Goal: Transaction & Acquisition: Purchase product/service

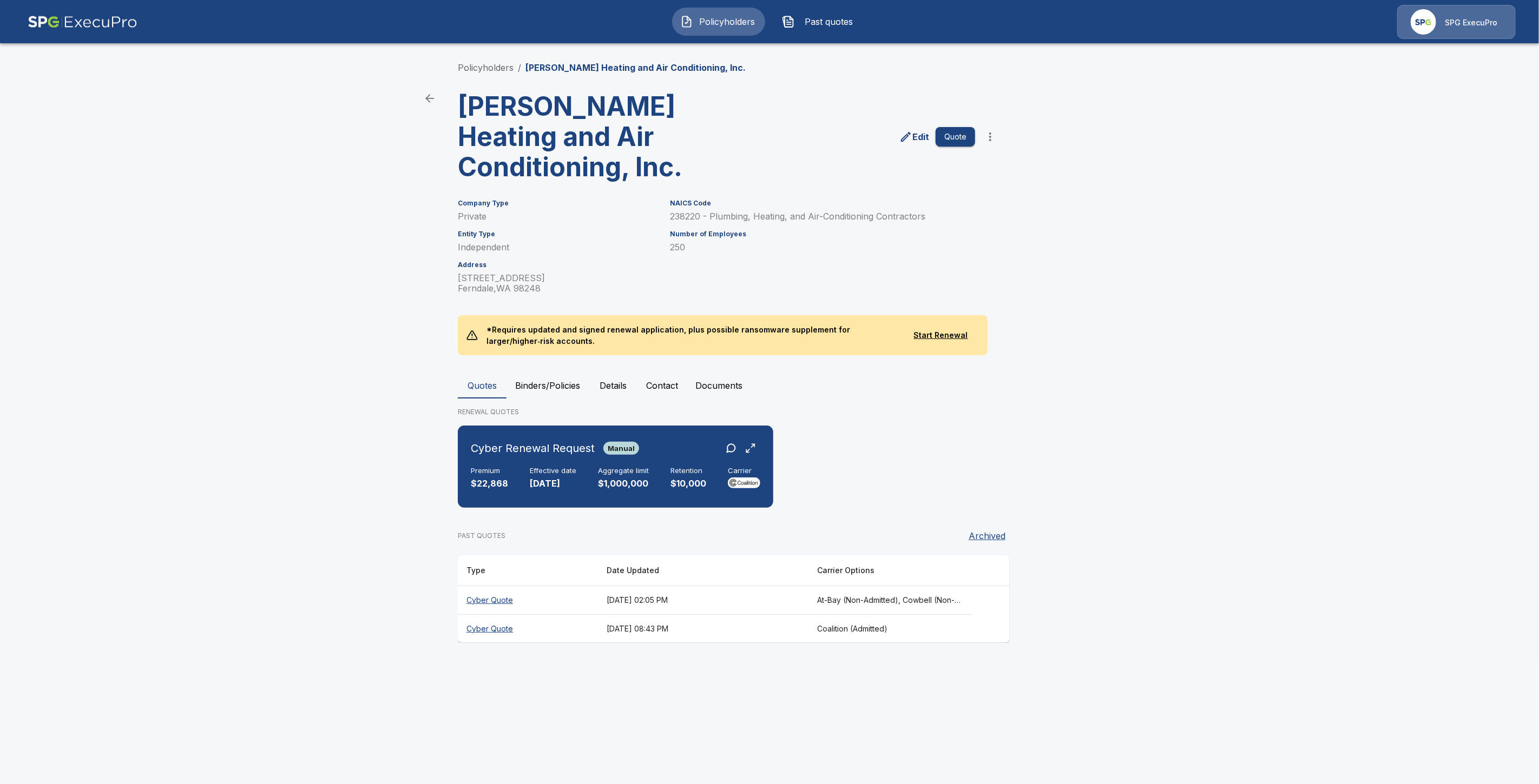
click at [537, 388] on button "Binders/Policies" at bounding box center [548, 385] width 82 height 26
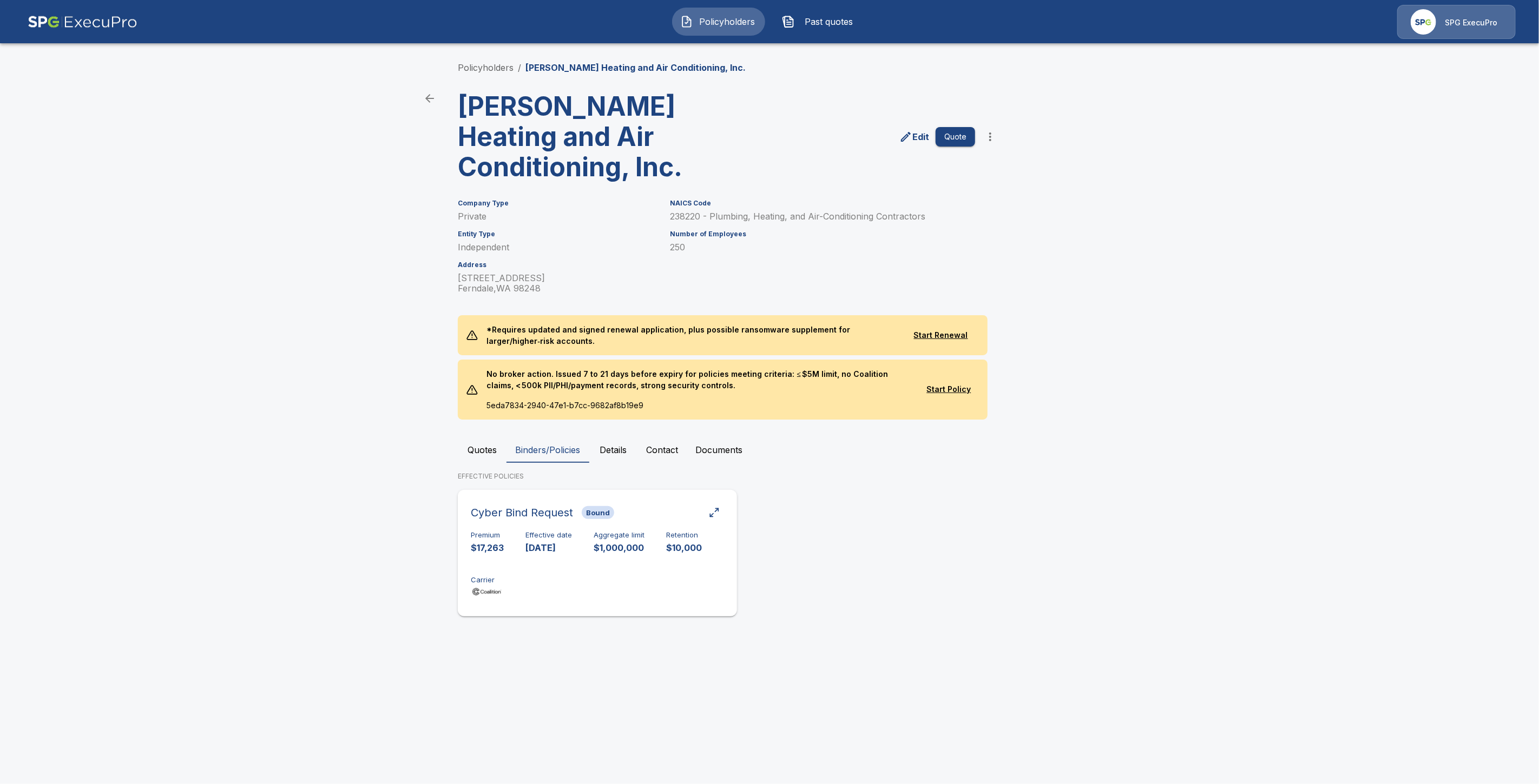
click at [517, 567] on div "Premium $17,263 Effective date 10/24/2024 Aggregate limit $1,000,000 Retention …" at bounding box center [597, 565] width 253 height 68
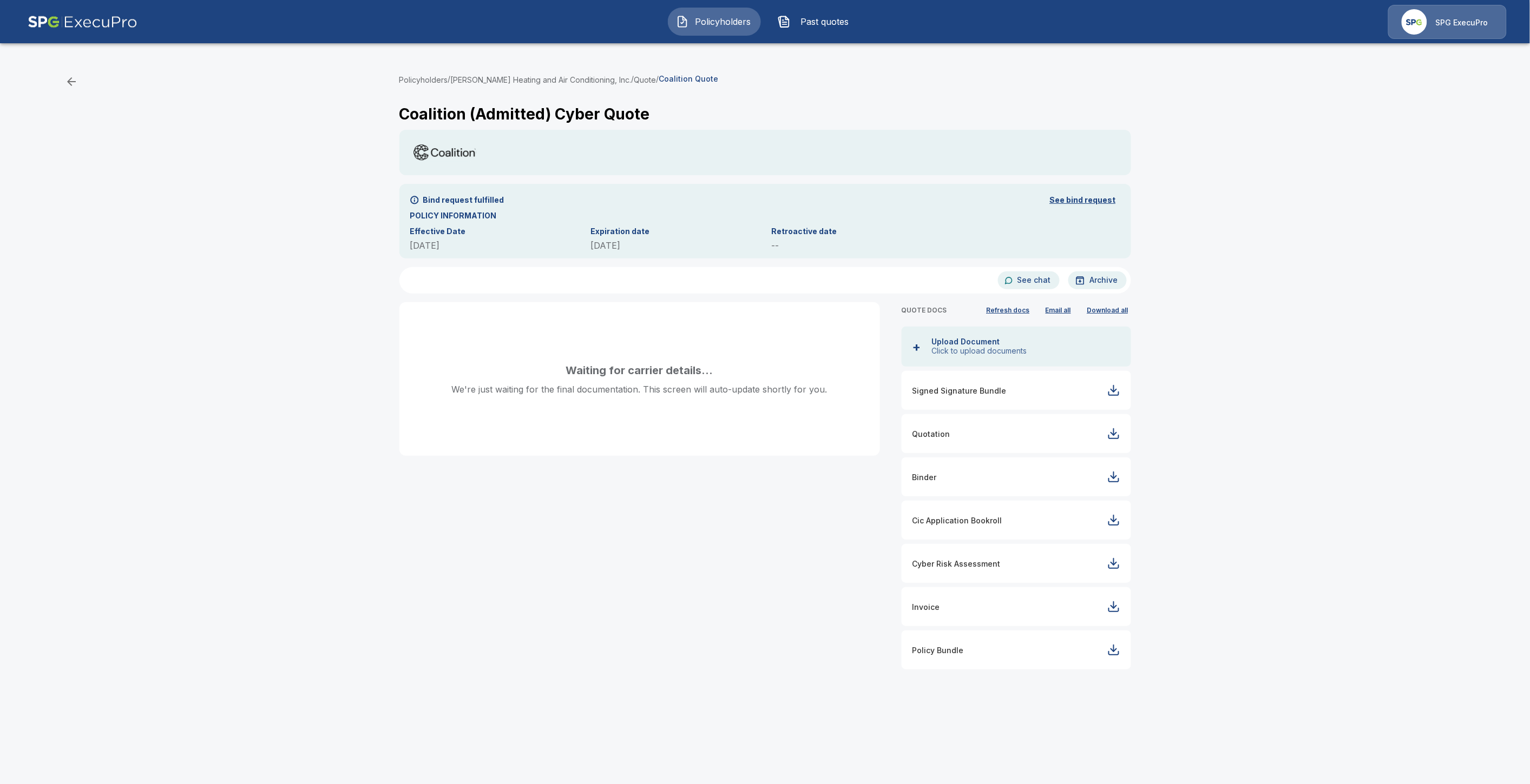
click at [895, 699] on div "Policyholders / Barron Heating and Air Conditioning, Inc. / Quote / Coalition Q…" at bounding box center [765, 447] width 758 height 784
click at [1039, 693] on div "Policyholders / Barron Heating and Air Conditioning, Inc. / Quote / Coalition Q…" at bounding box center [765, 447] width 758 height 784
click at [716, 23] on span "Policyholders" at bounding box center [723, 21] width 60 height 13
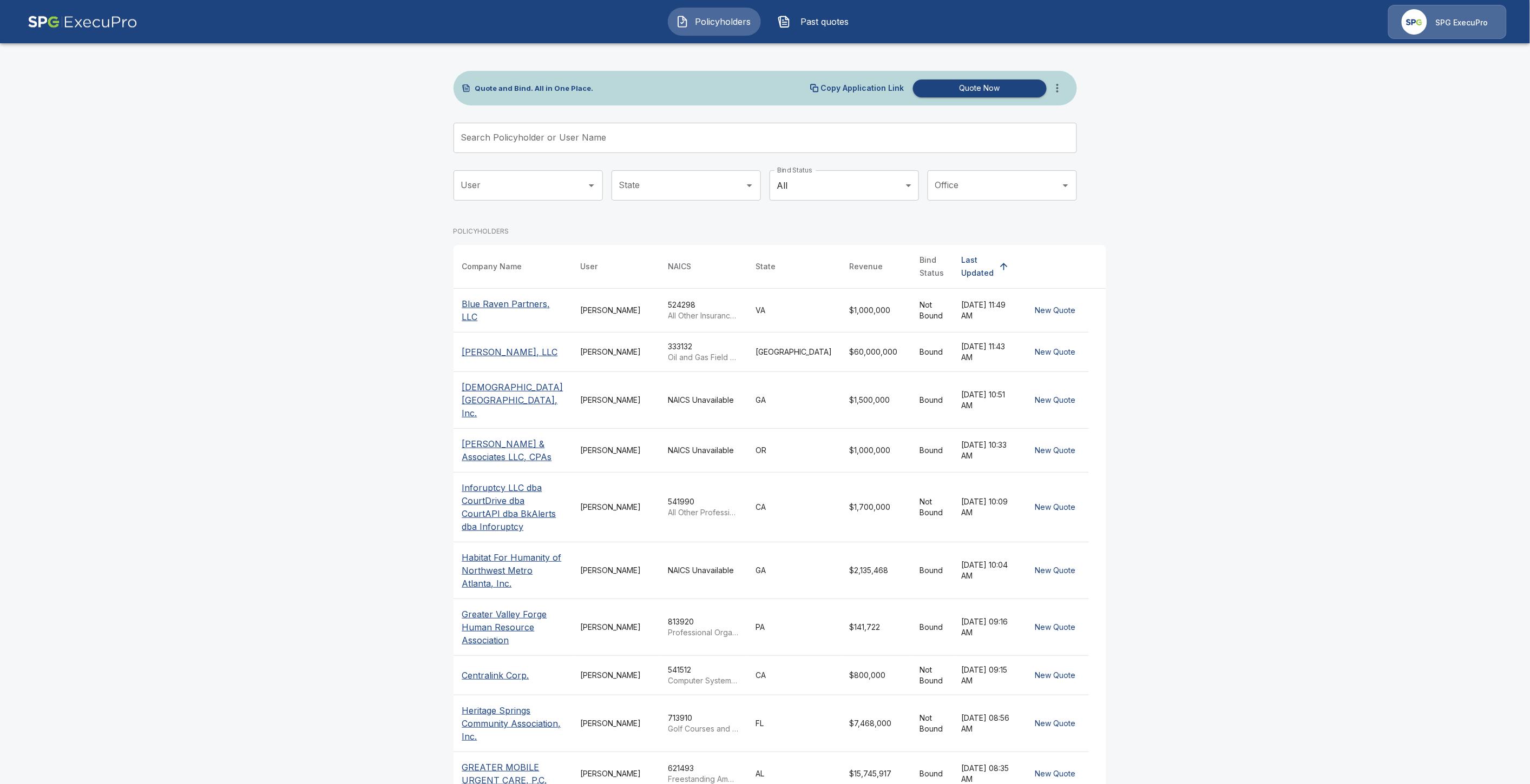
click at [613, 134] on input "Search Policyholder or User Name" at bounding box center [759, 138] width 612 height 30
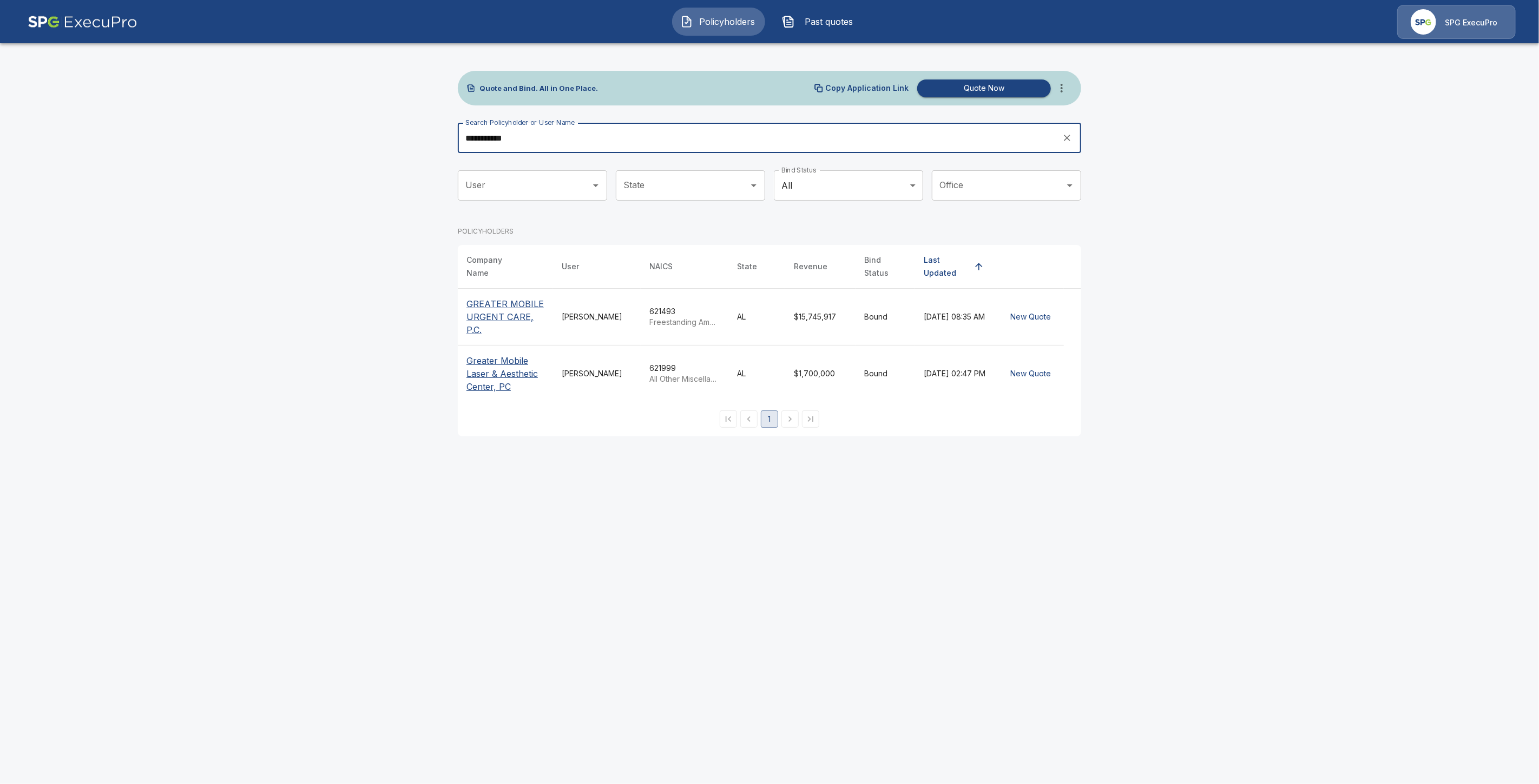
type input "**********"
click at [496, 313] on p "GREATER MOBILE URGENT CARE, P.C." at bounding box center [505, 316] width 78 height 39
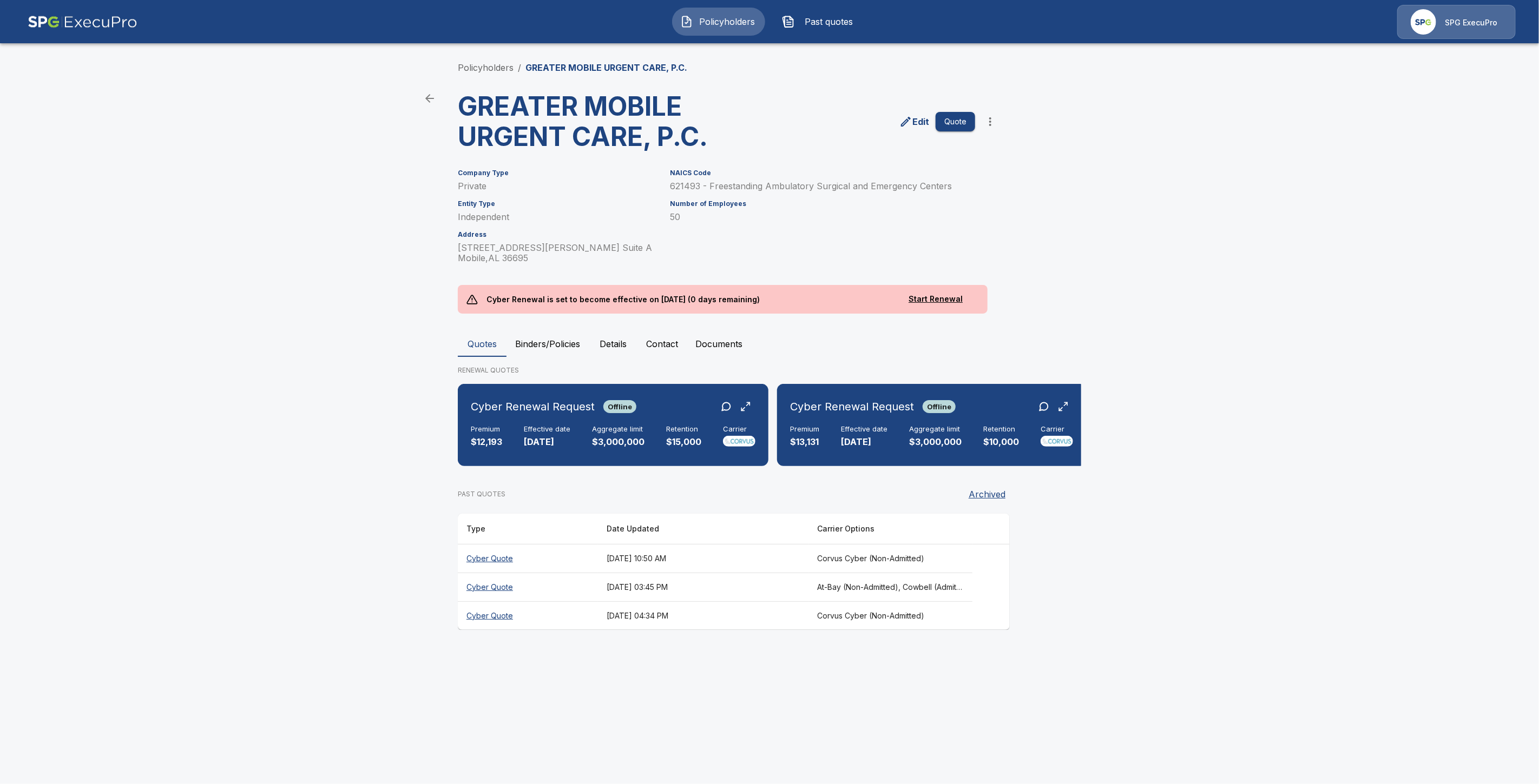
click at [550, 344] on button "Binders/Policies" at bounding box center [548, 343] width 82 height 26
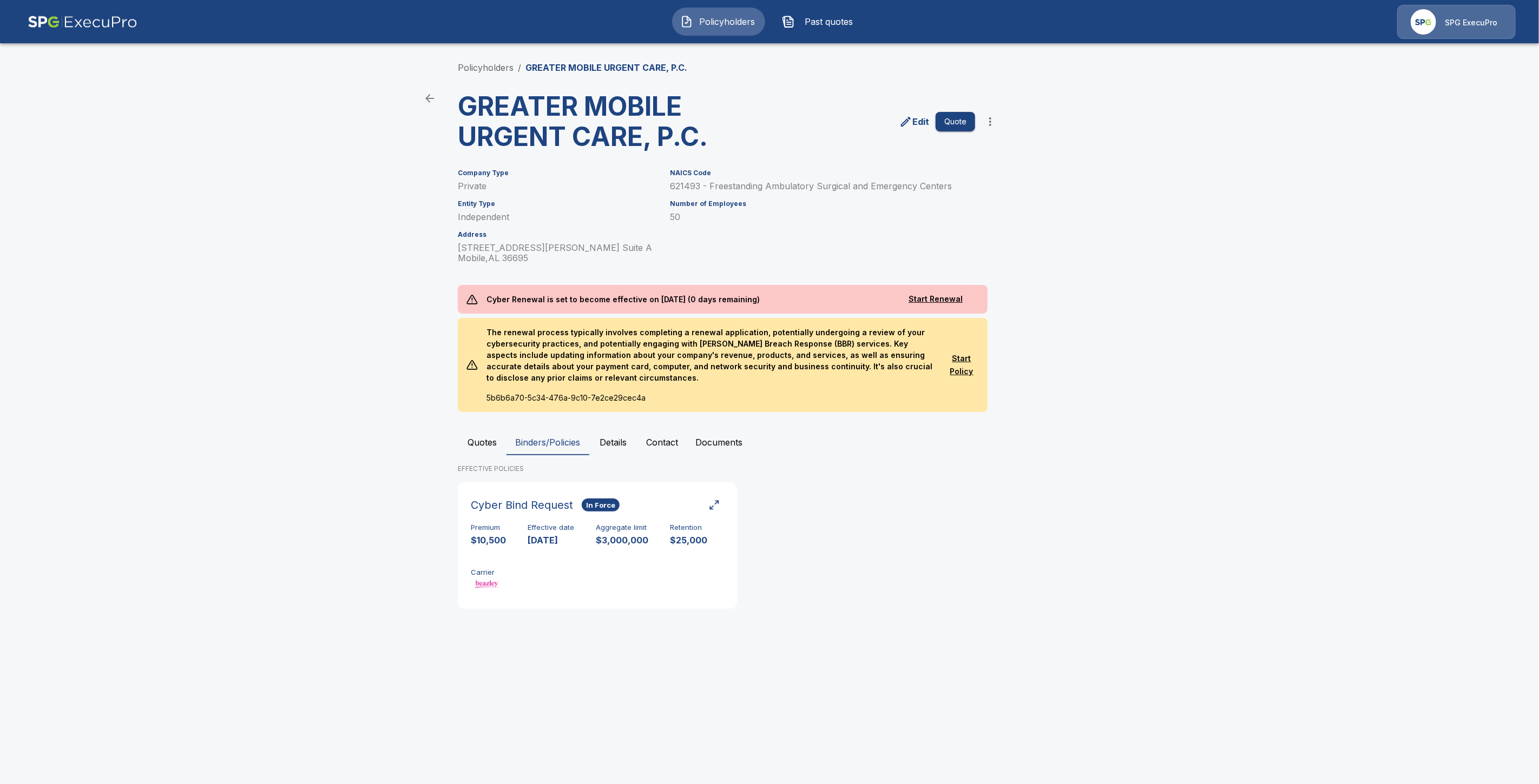
click at [490, 441] on button "Quotes" at bounding box center [482, 442] width 49 height 26
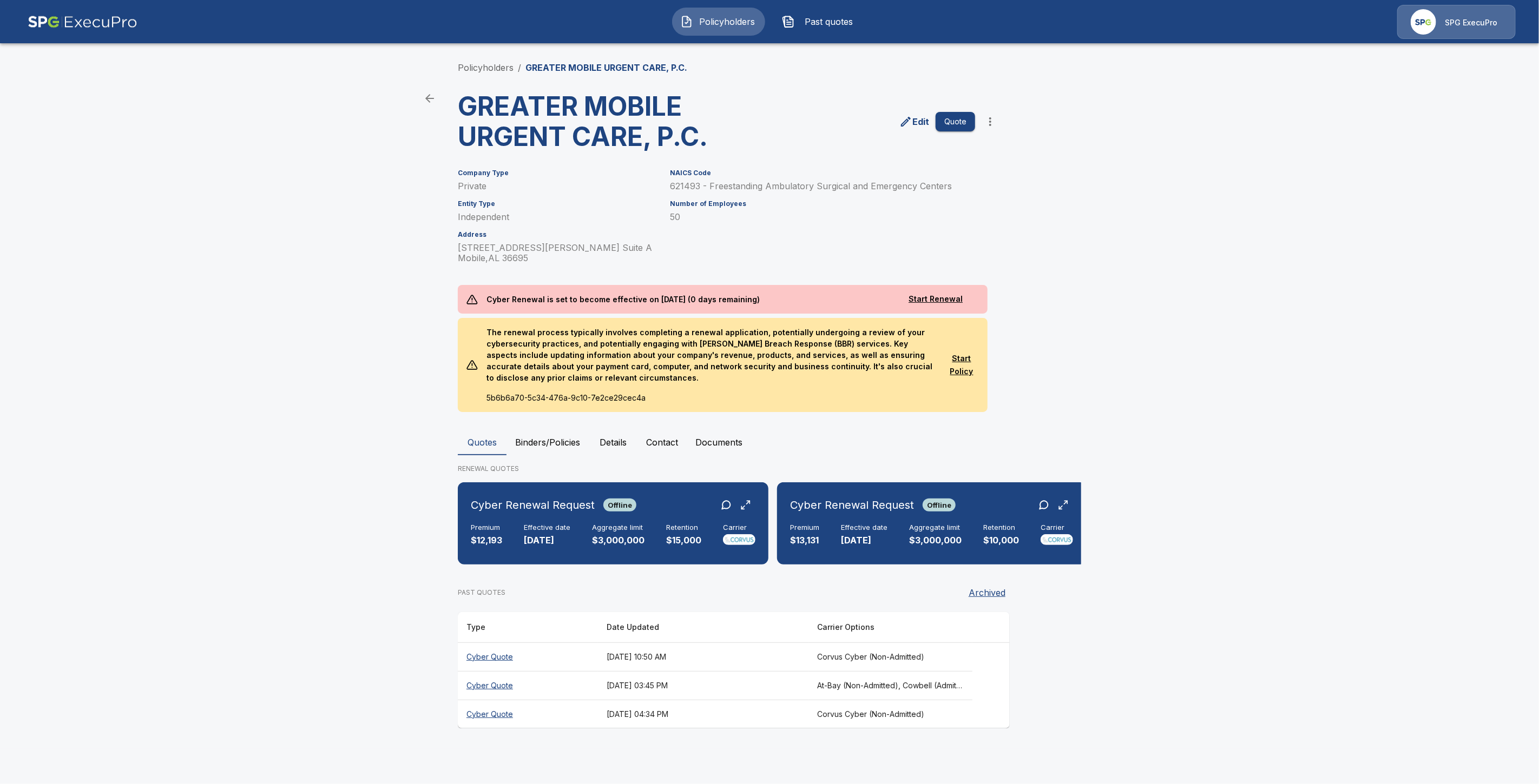
click at [487, 662] on th "Cyber Quote" at bounding box center [528, 657] width 140 height 29
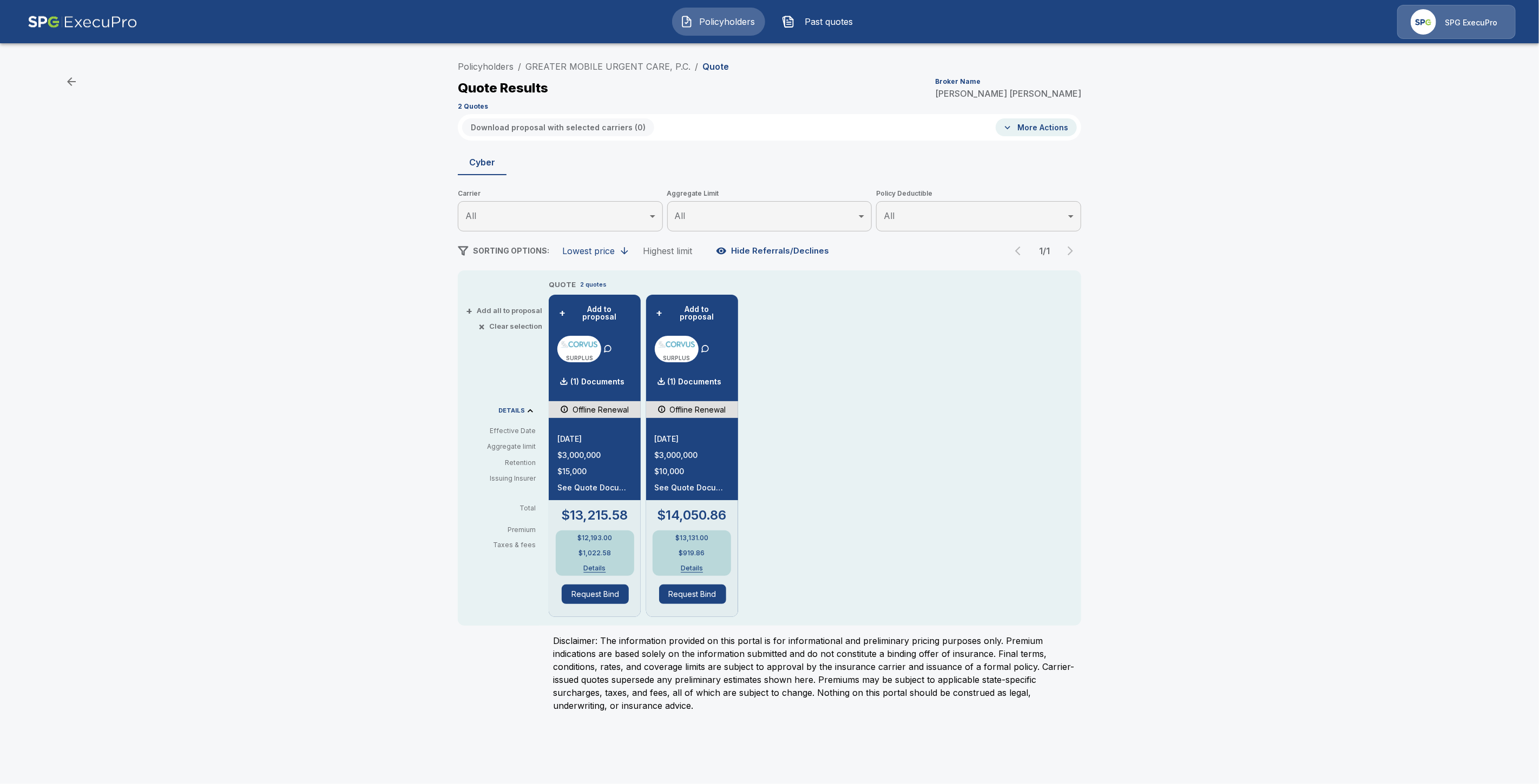
click at [732, 607] on div "$14,050.86 $13,131.00 $919.86 Details Request Bind" at bounding box center [692, 559] width 92 height 117
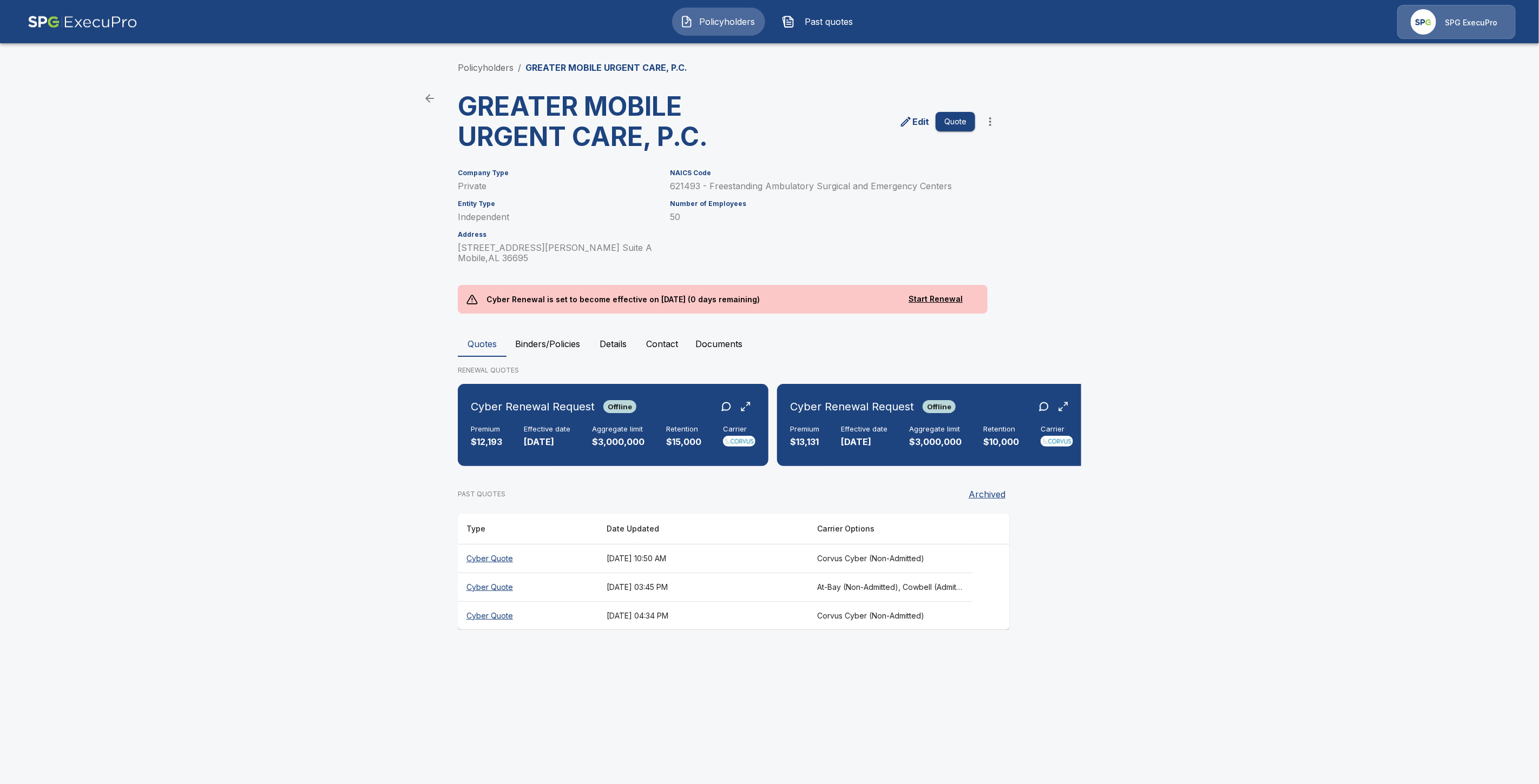
click at [504, 601] on th "Cyber Quote" at bounding box center [528, 587] width 140 height 29
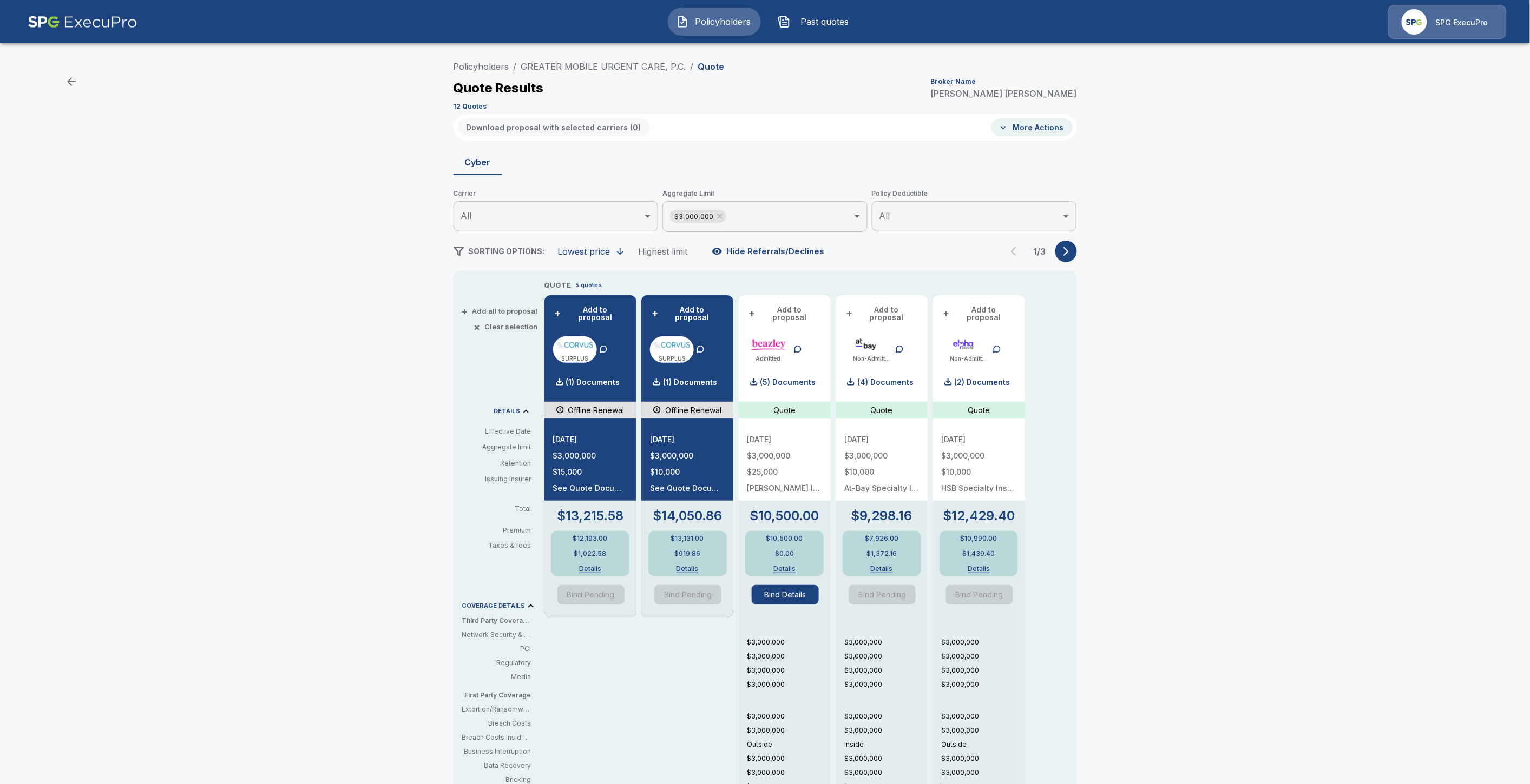
click at [740, 609] on div "QUOTE 5 quotes + Add to proposal SURPLUS (1) Documents Offline Renewal 10/13/20…" at bounding box center [789, 598] width 489 height 638
click at [732, 607] on div "$14,050.86 $13,131.00 $919.86 Details Bind Pending" at bounding box center [687, 559] width 92 height 117
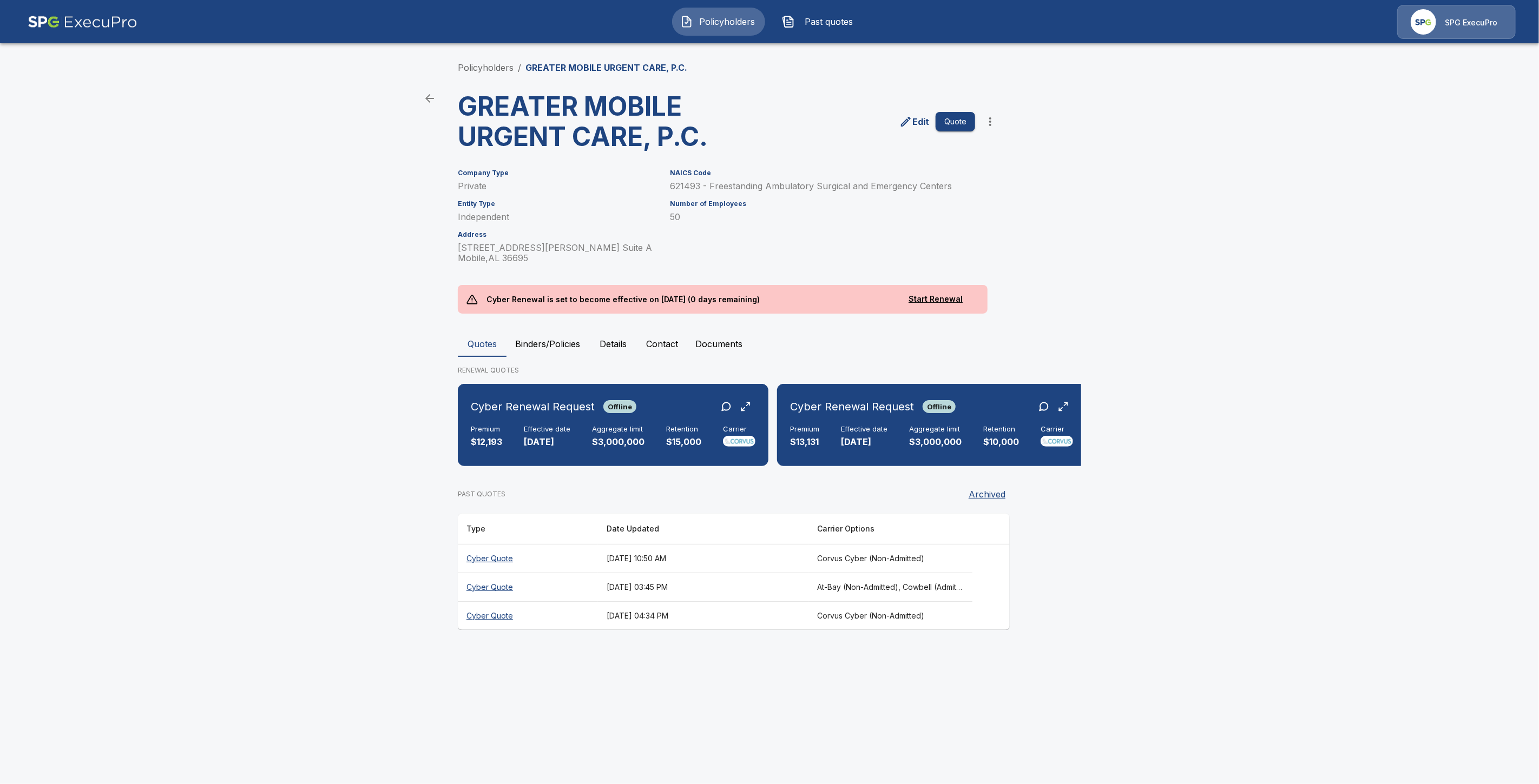
click at [486, 628] on th "Cyber Quote" at bounding box center [528, 616] width 140 height 29
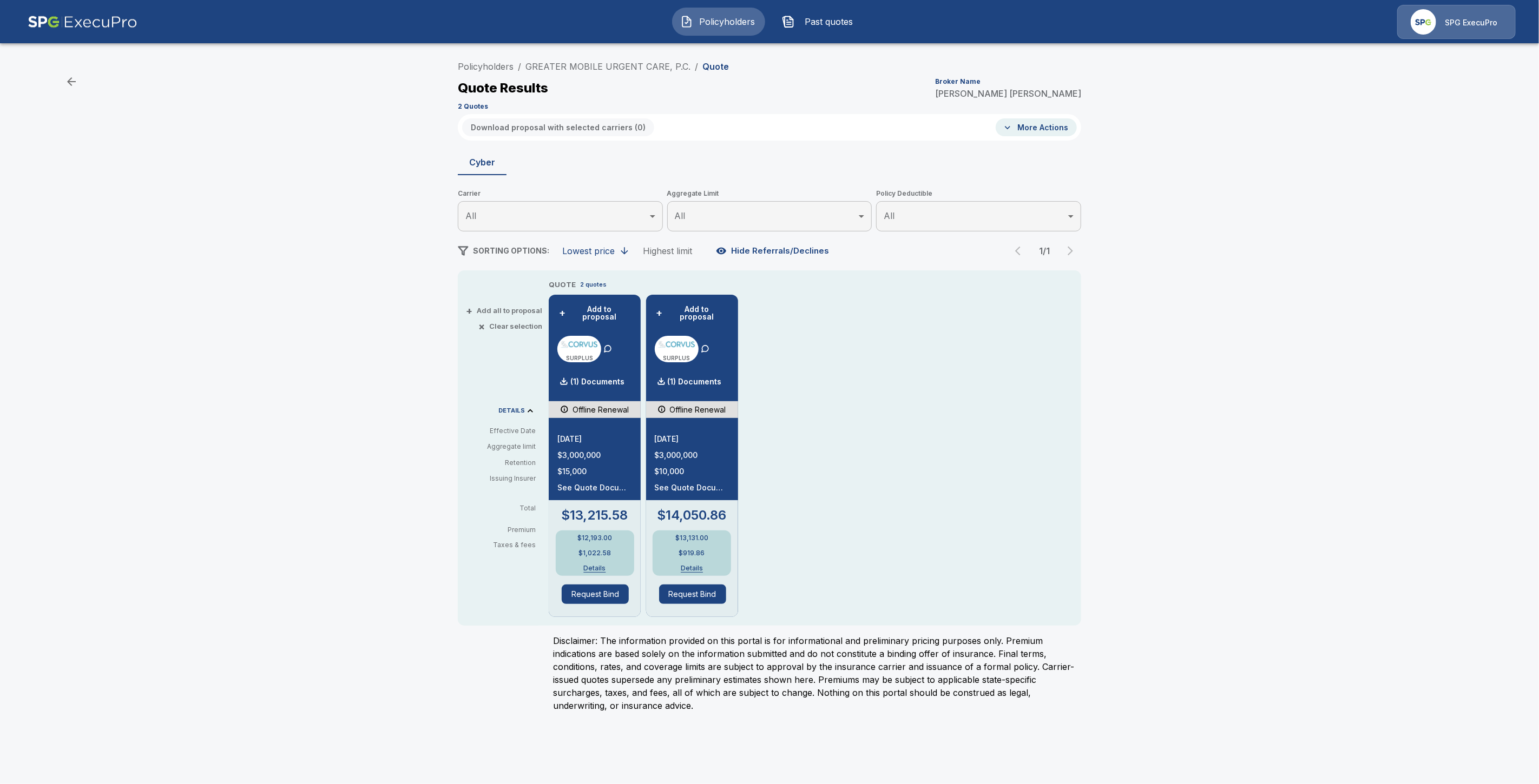
drag, startPoint x: 751, startPoint y: 554, endPoint x: 749, endPoint y: 548, distance: 6.3
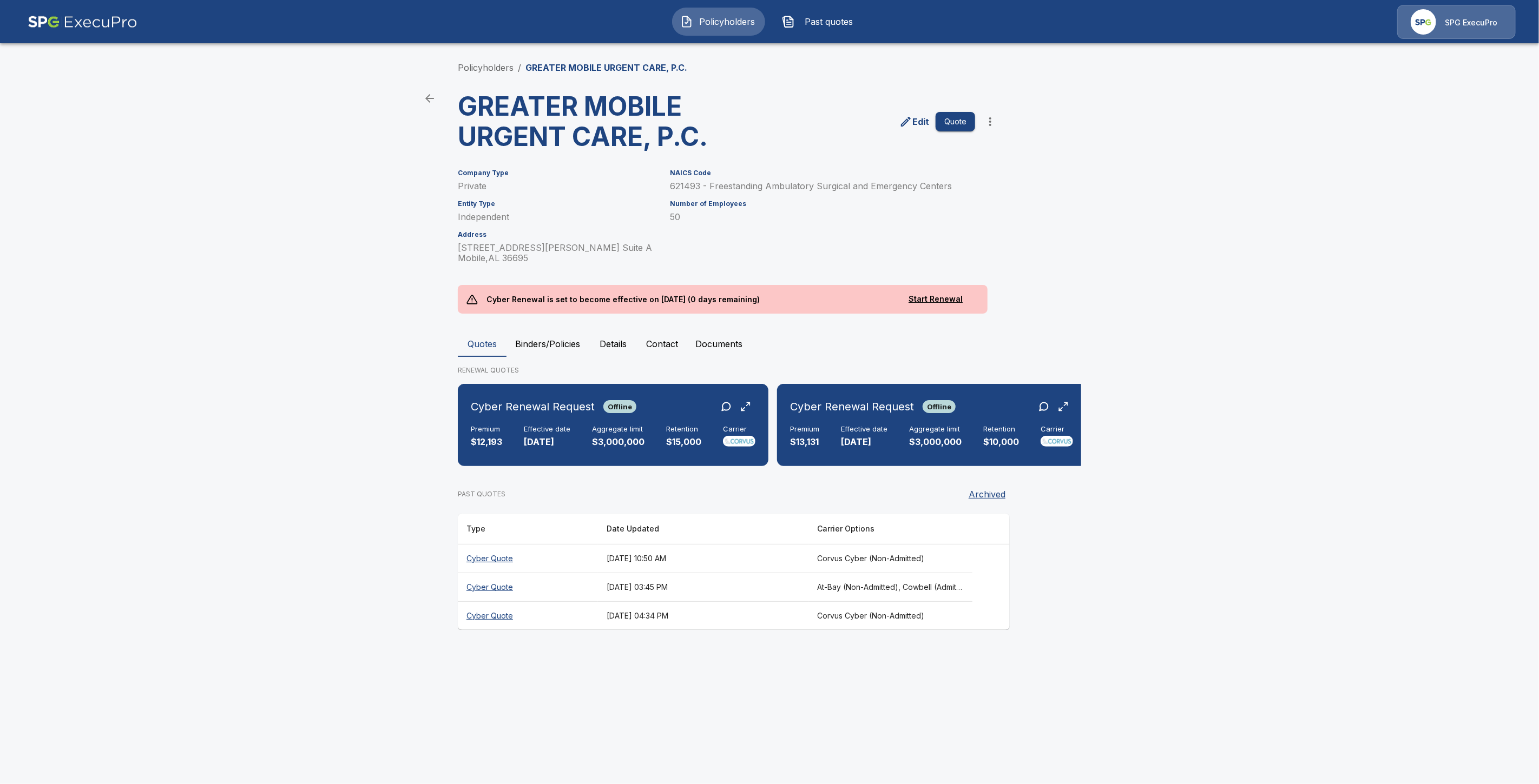
click at [496, 565] on th "Cyber Quote" at bounding box center [528, 558] width 140 height 29
click at [498, 597] on th "Cyber Quote" at bounding box center [528, 587] width 140 height 29
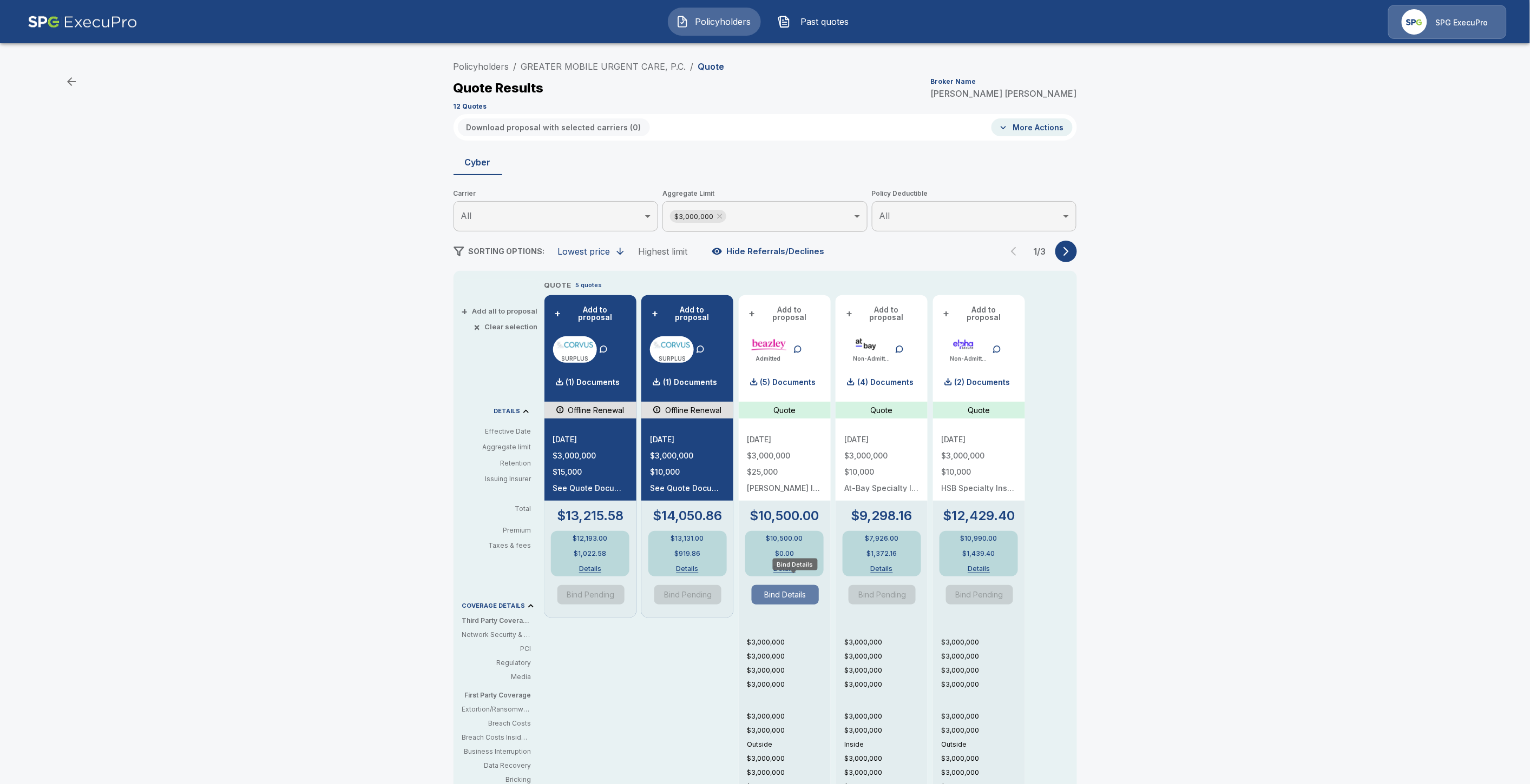
click at [807, 591] on button "Bind Details" at bounding box center [785, 595] width 67 height 20
click at [563, 65] on link "GREATER MOBILE URGENT CARE, P.C." at bounding box center [603, 66] width 165 height 11
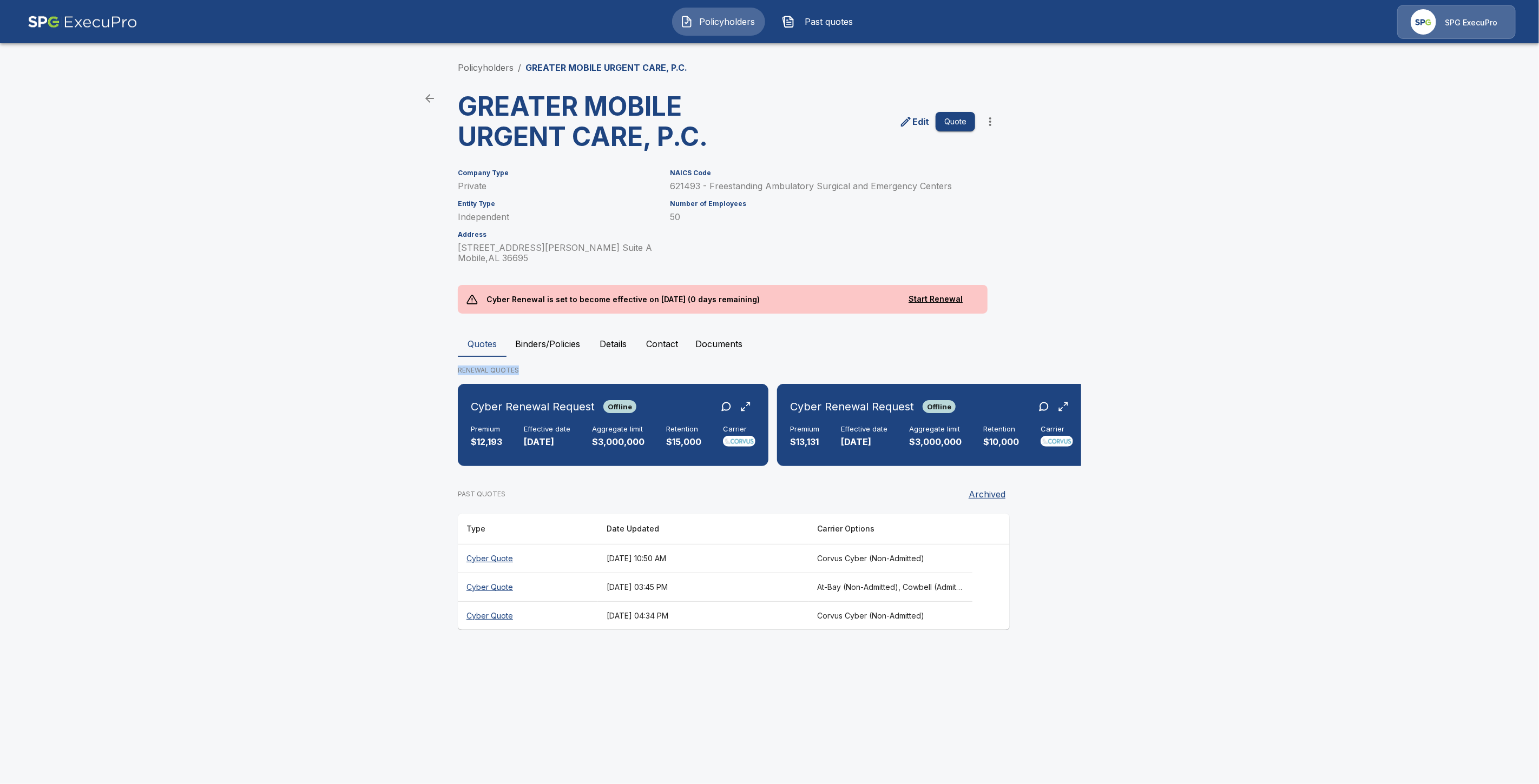
drag, startPoint x: 565, startPoint y: 358, endPoint x: 560, endPoint y: 348, distance: 11.2
click at [561, 349] on div "Quotes Binders/Policies Details Contact Documents RENEWAL QUOTES Cyber Renewal …" at bounding box center [769, 480] width 623 height 299
click at [560, 348] on button "Binders/Policies" at bounding box center [548, 343] width 82 height 26
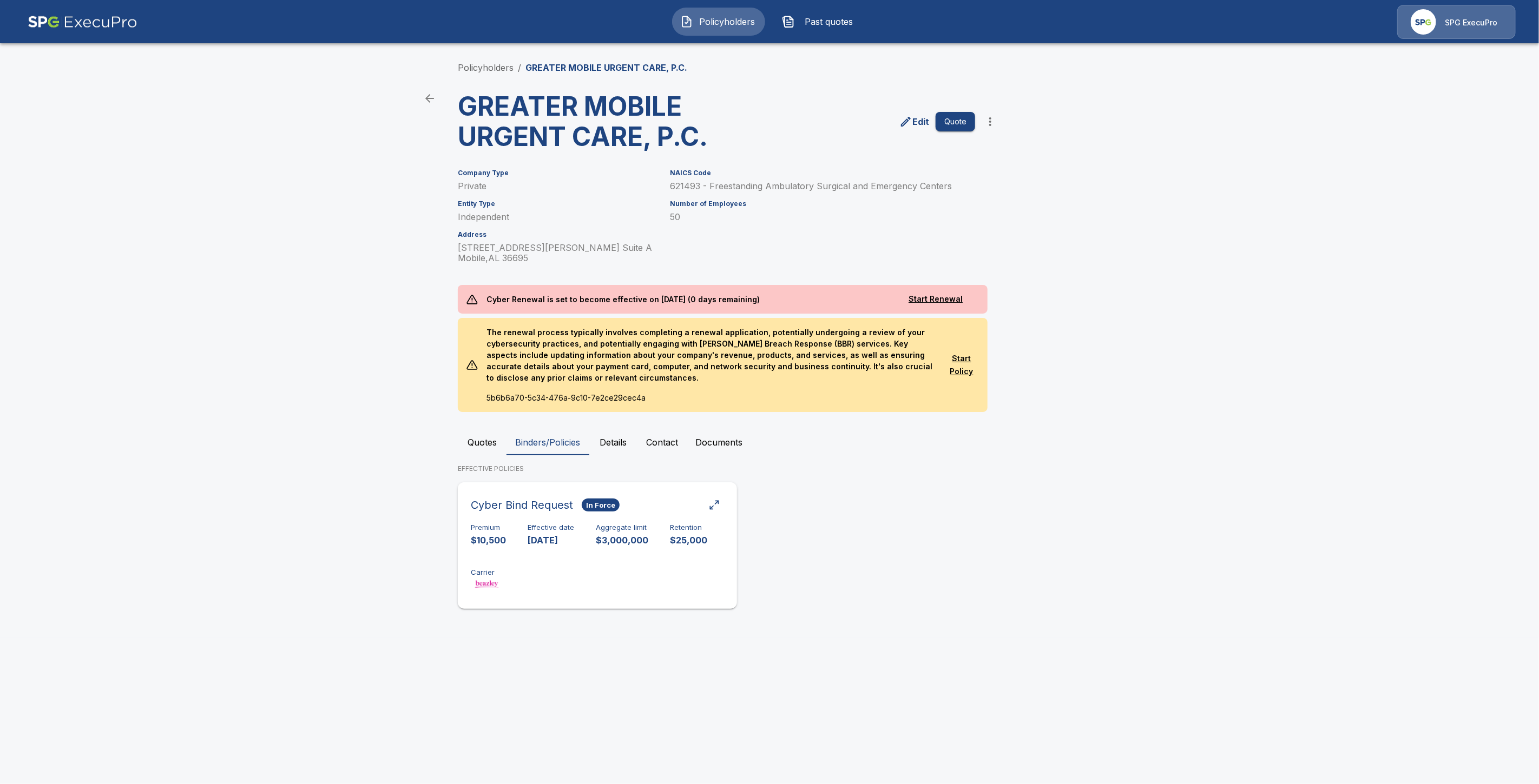
click at [560, 553] on div "Premium $10,500 Effective date [DATE] Aggregate limit $3,000,000 Retention $25,…" at bounding box center [597, 558] width 253 height 68
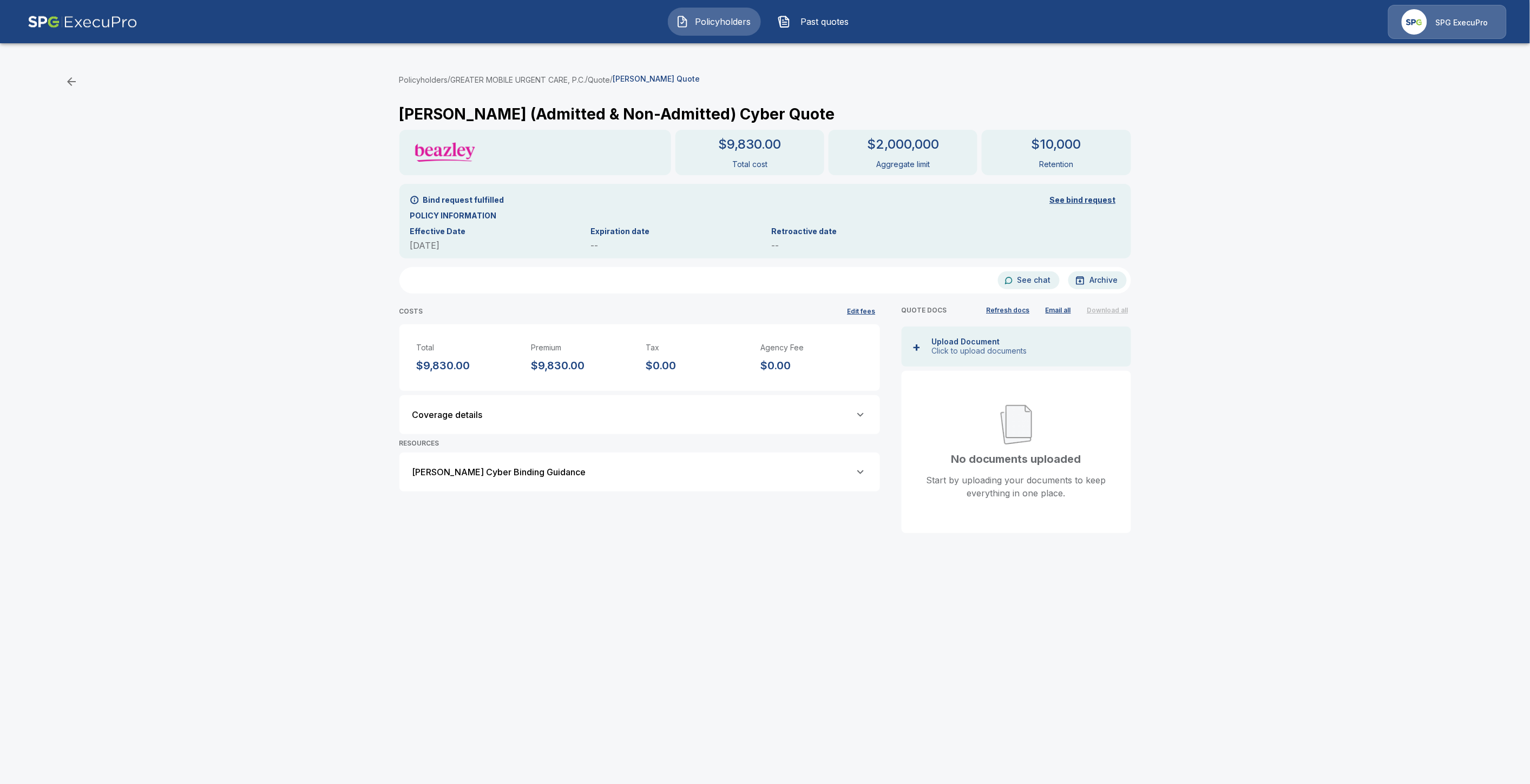
click at [553, 469] on div "[PERSON_NAME] Cyber Binding Guidance" at bounding box center [639, 472] width 455 height 13
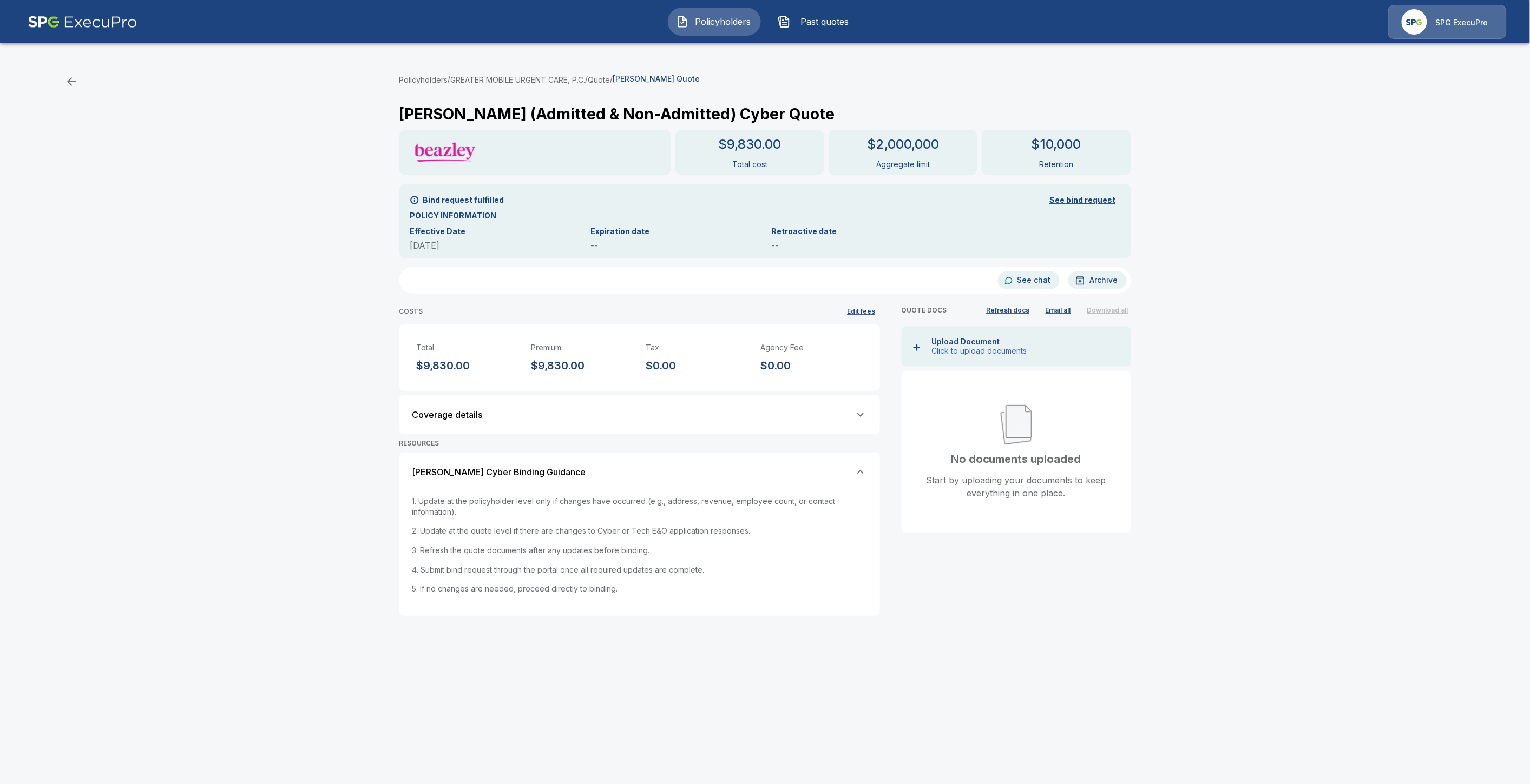
click at [575, 466] on div "[PERSON_NAME] Cyber Binding Guidance" at bounding box center [639, 472] width 455 height 13
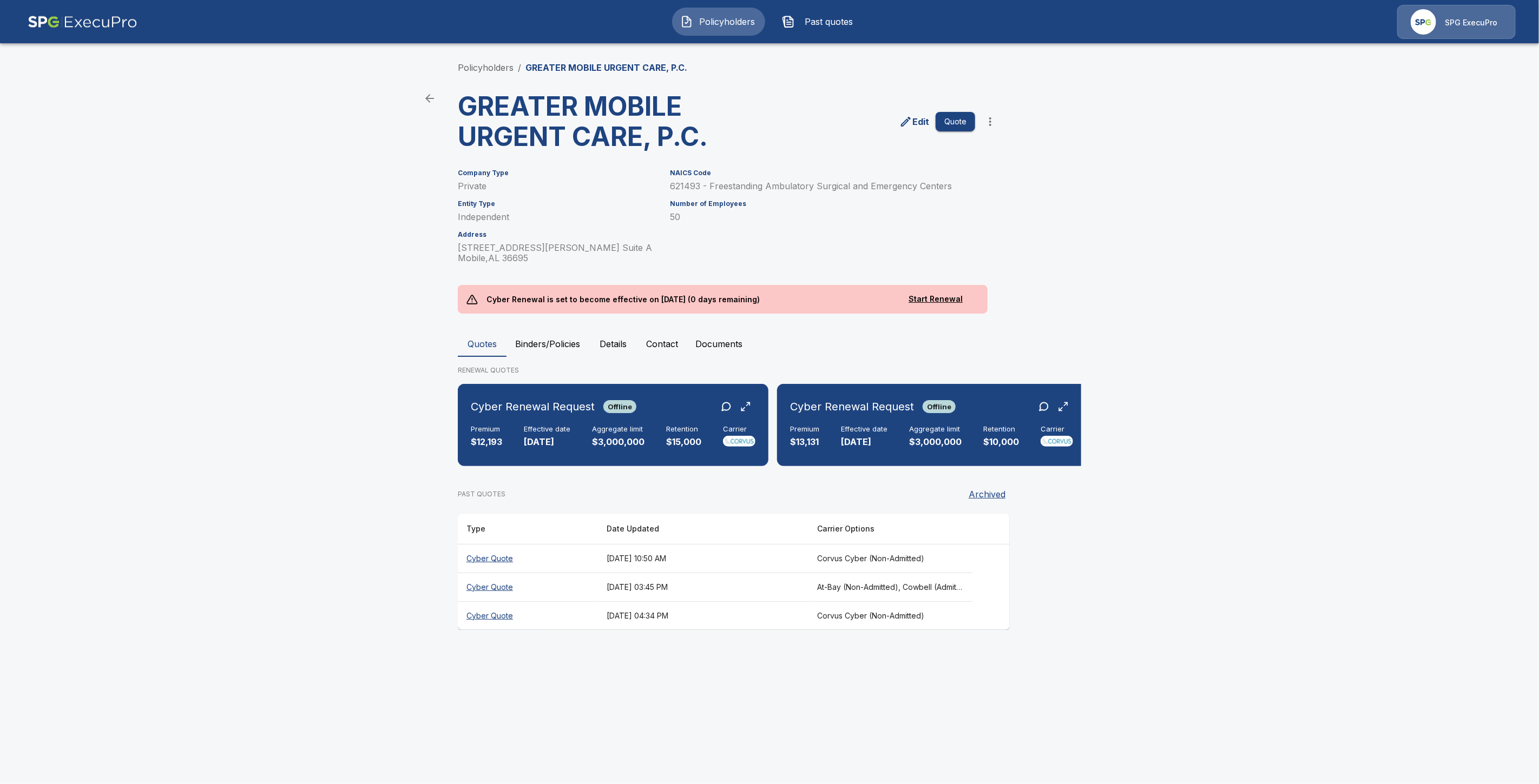
click at [505, 598] on th "Cyber Quote" at bounding box center [528, 587] width 140 height 29
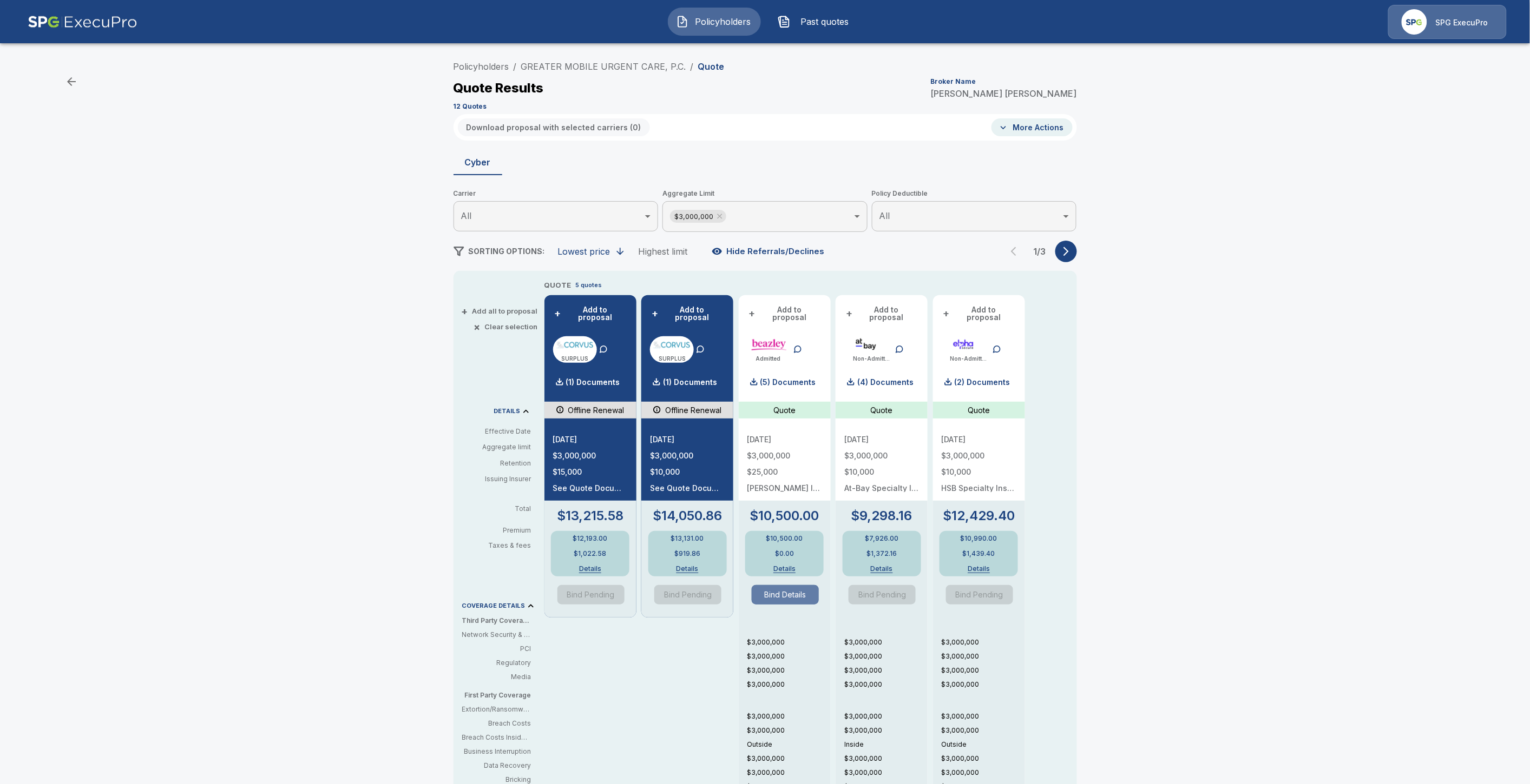
click at [786, 585] on button "Bind Details" at bounding box center [785, 595] width 67 height 20
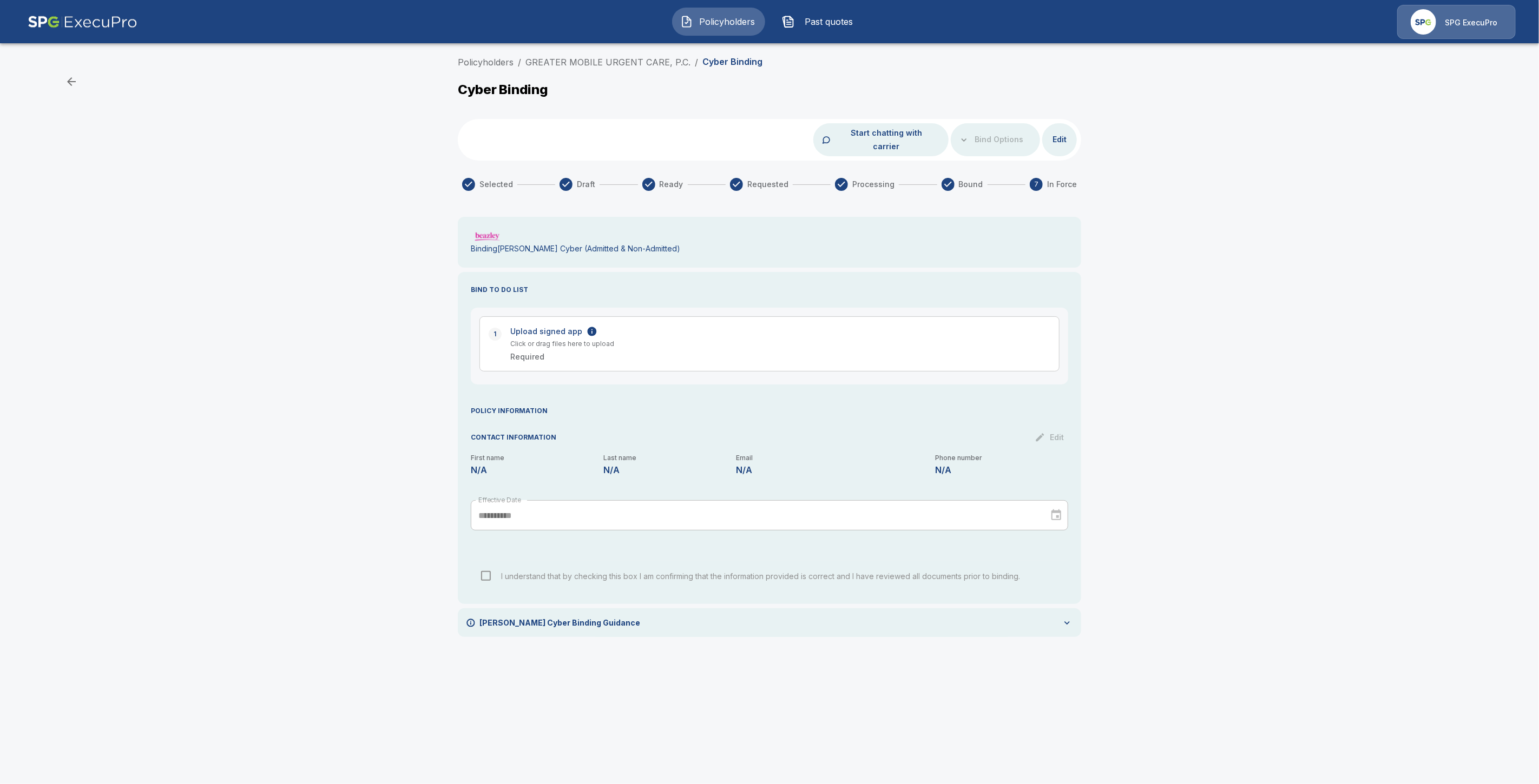
click at [252, 537] on div "**********" at bounding box center [770, 351] width 1539 height 599
click at [582, 61] on link "GREATER MOBILE URGENT CARE, P.C." at bounding box center [608, 62] width 165 height 11
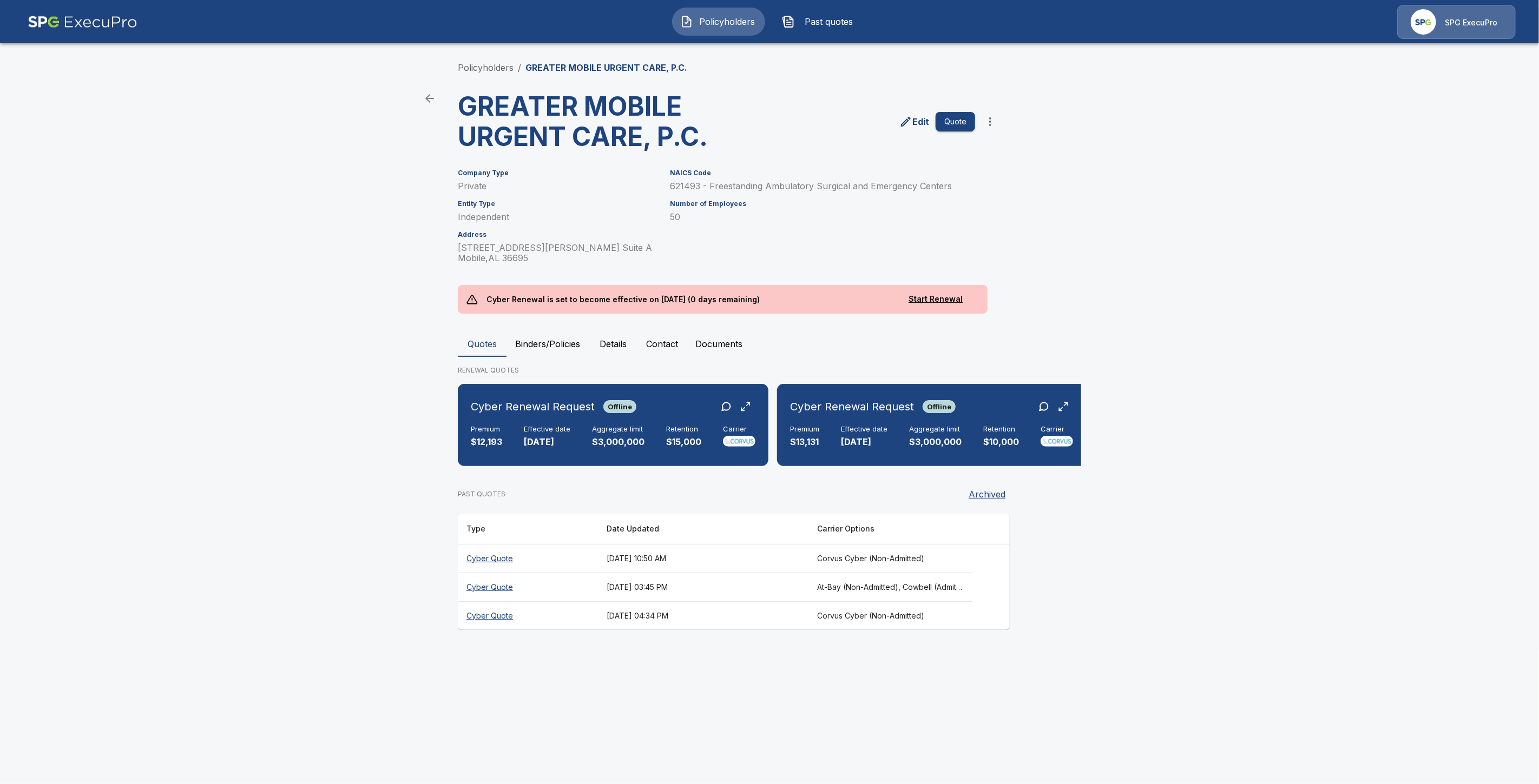
click at [550, 342] on button "Binders/Policies" at bounding box center [548, 343] width 82 height 26
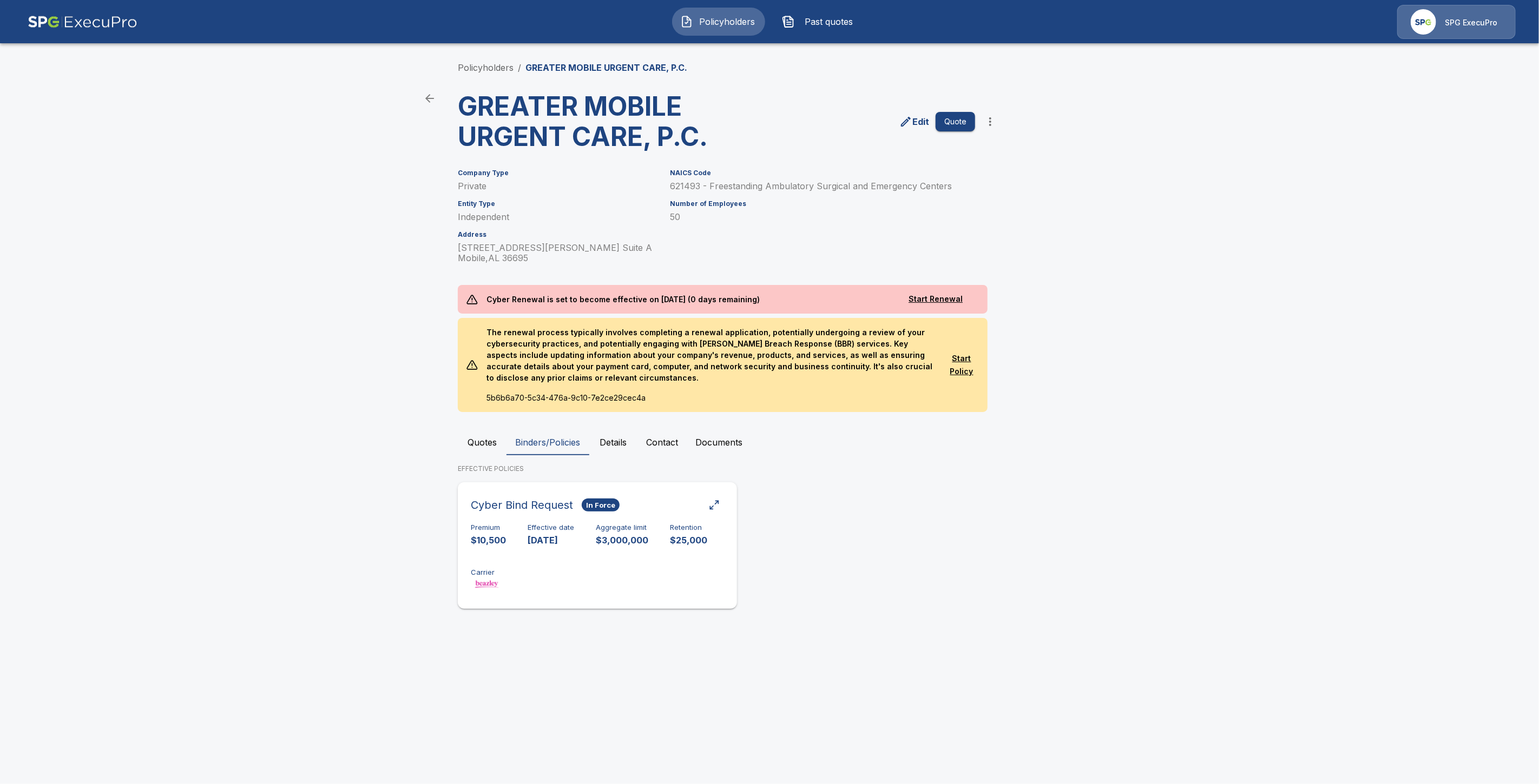
click at [554, 576] on div "Premium $10,500 Effective date [DATE] Aggregate limit $3,000,000 Retention $25,…" at bounding box center [597, 558] width 253 height 68
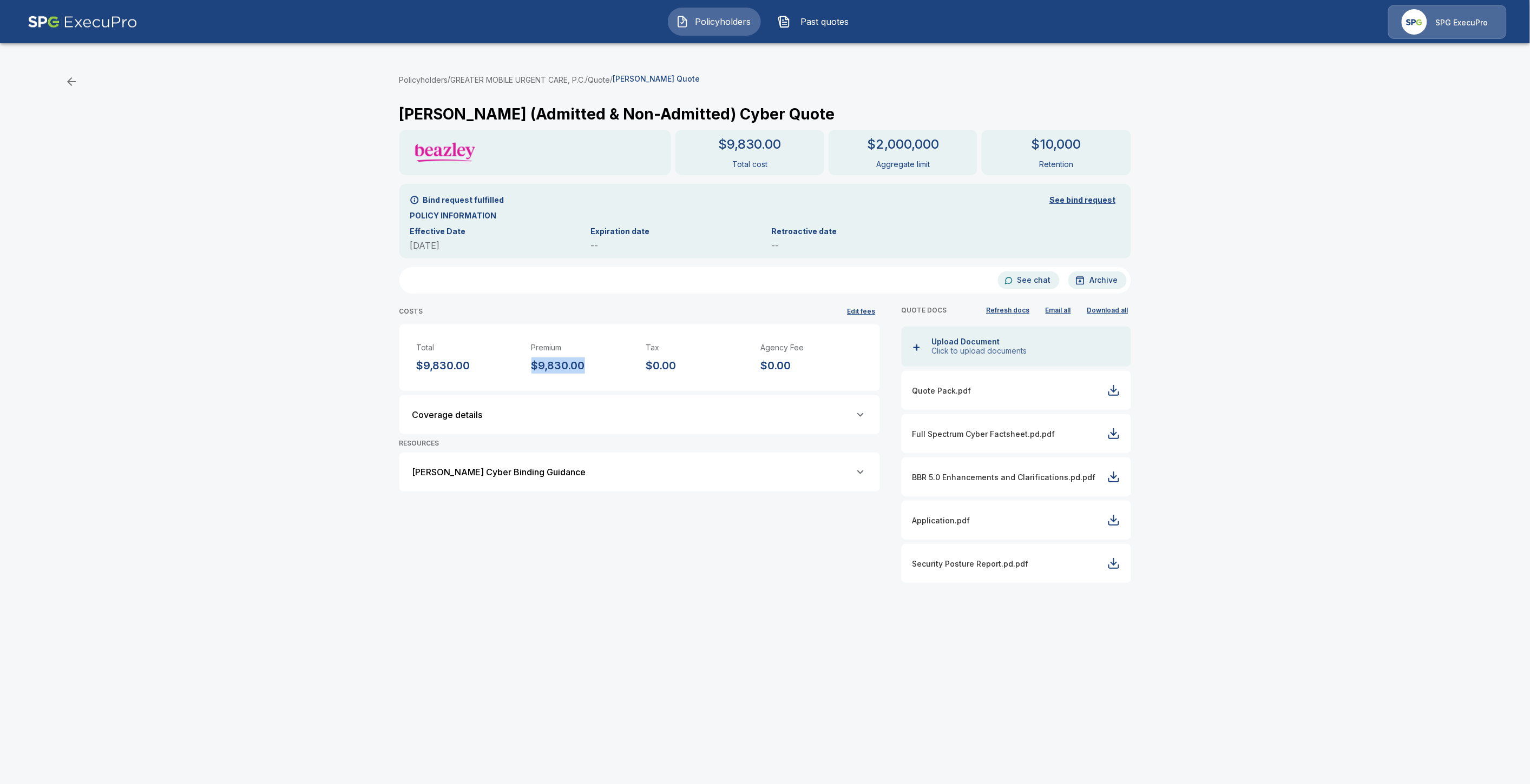
drag, startPoint x: 535, startPoint y: 367, endPoint x: 604, endPoint y: 359, distance: 69.5
click at [604, 359] on div "Premium $9,830.00" at bounding box center [576, 351] width 115 height 45
copy p "$9,830.00"
click at [816, 426] on div "Coverage details" at bounding box center [639, 414] width 480 height 39
click at [853, 419] on div "Coverage details" at bounding box center [639, 415] width 455 height 13
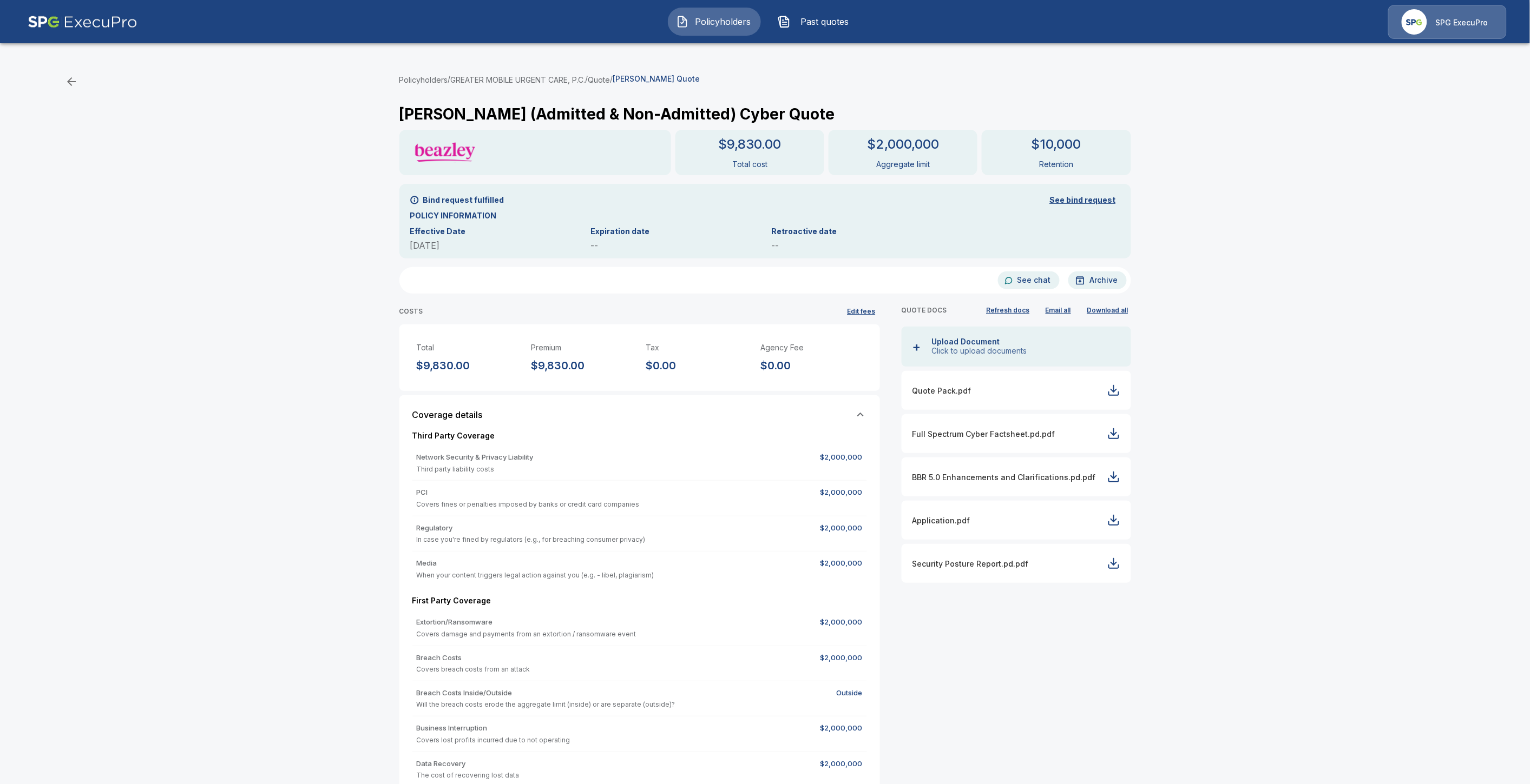
click at [856, 422] on div "Third Party Coverage Network Security & Privacy Liability Third party liability…" at bounding box center [639, 704] width 455 height 565
click at [867, 414] on icon at bounding box center [860, 415] width 13 height 13
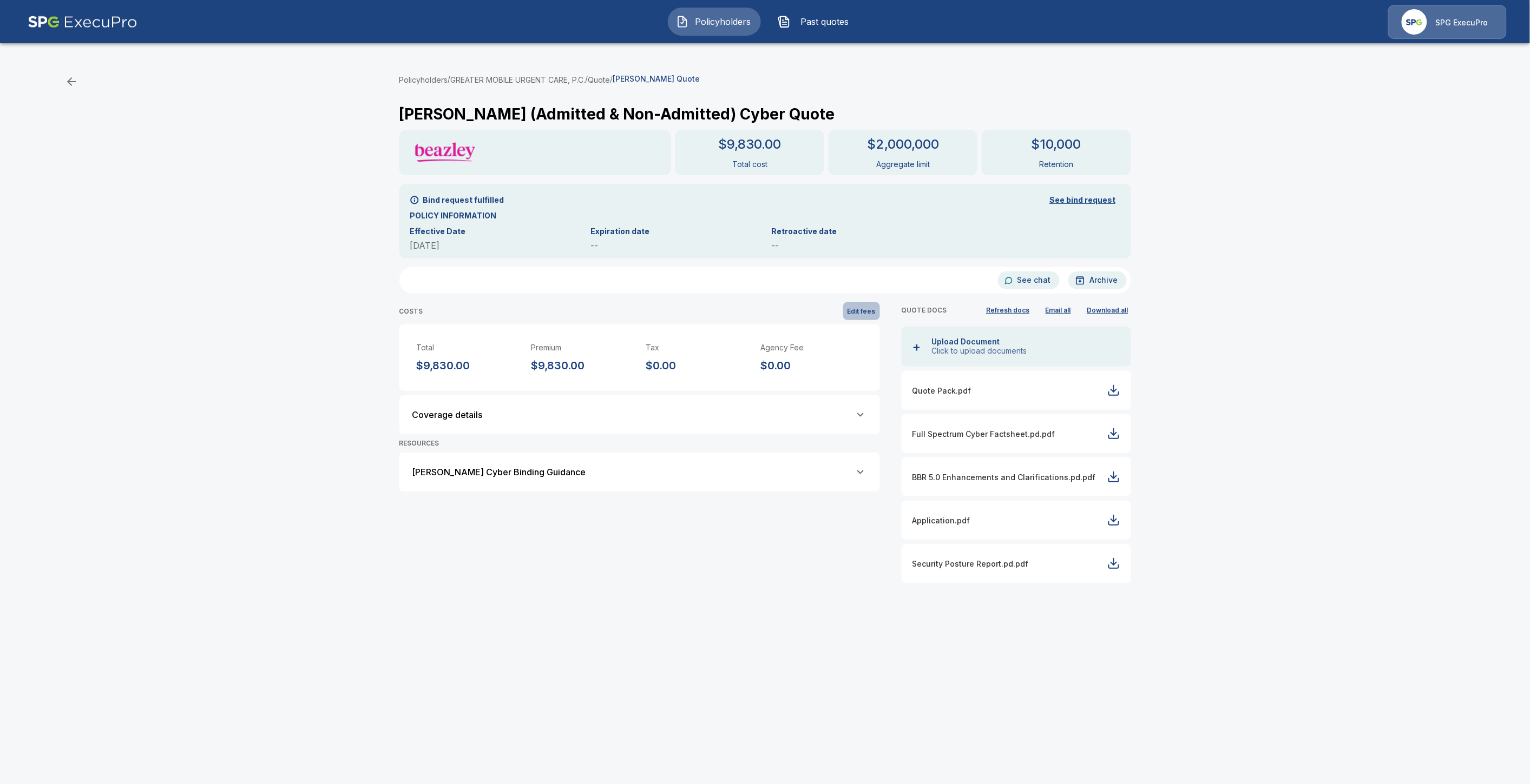
click at [872, 306] on button "Edit fees" at bounding box center [861, 311] width 37 height 18
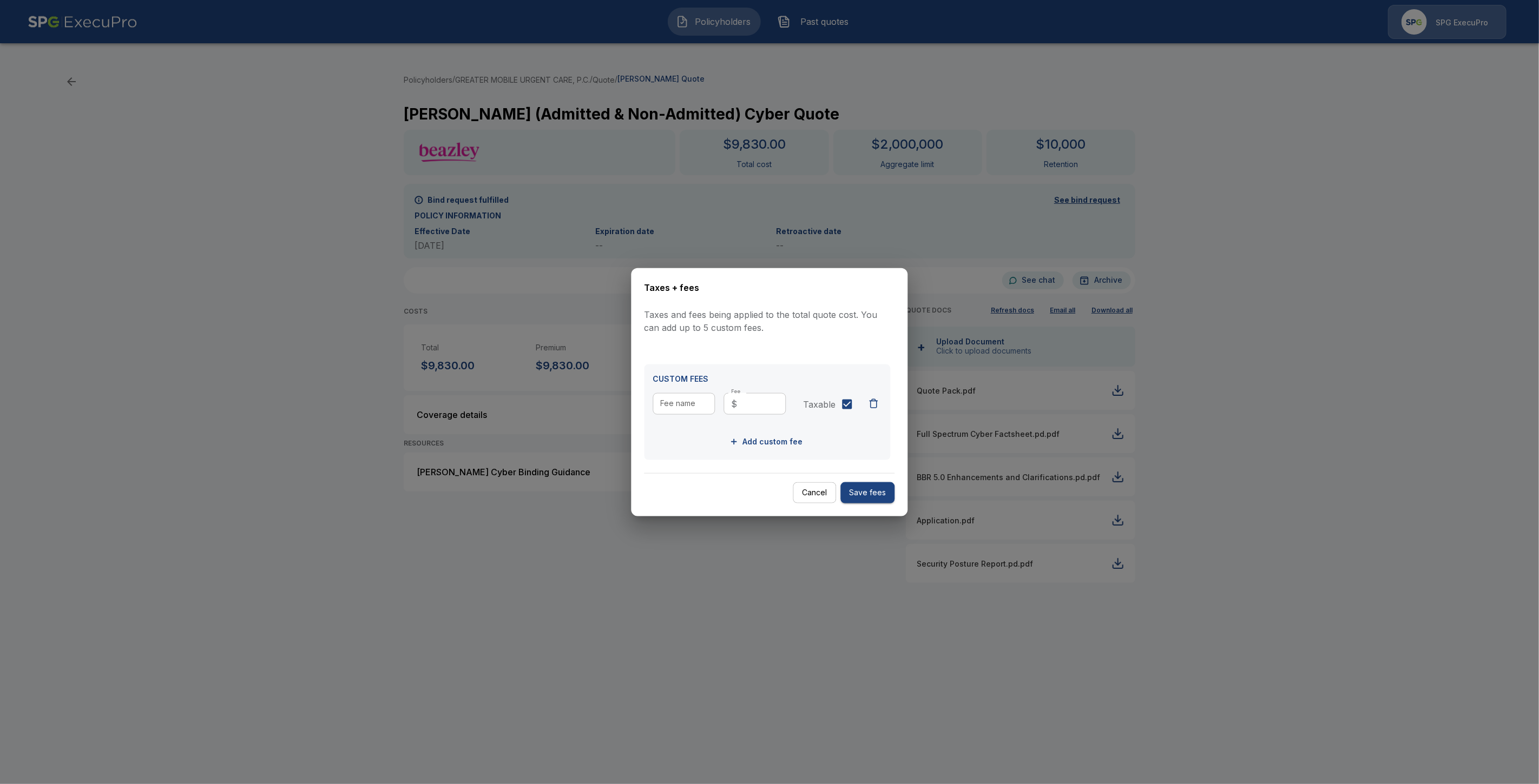
click at [820, 493] on button "Cancel" at bounding box center [815, 493] width 43 height 21
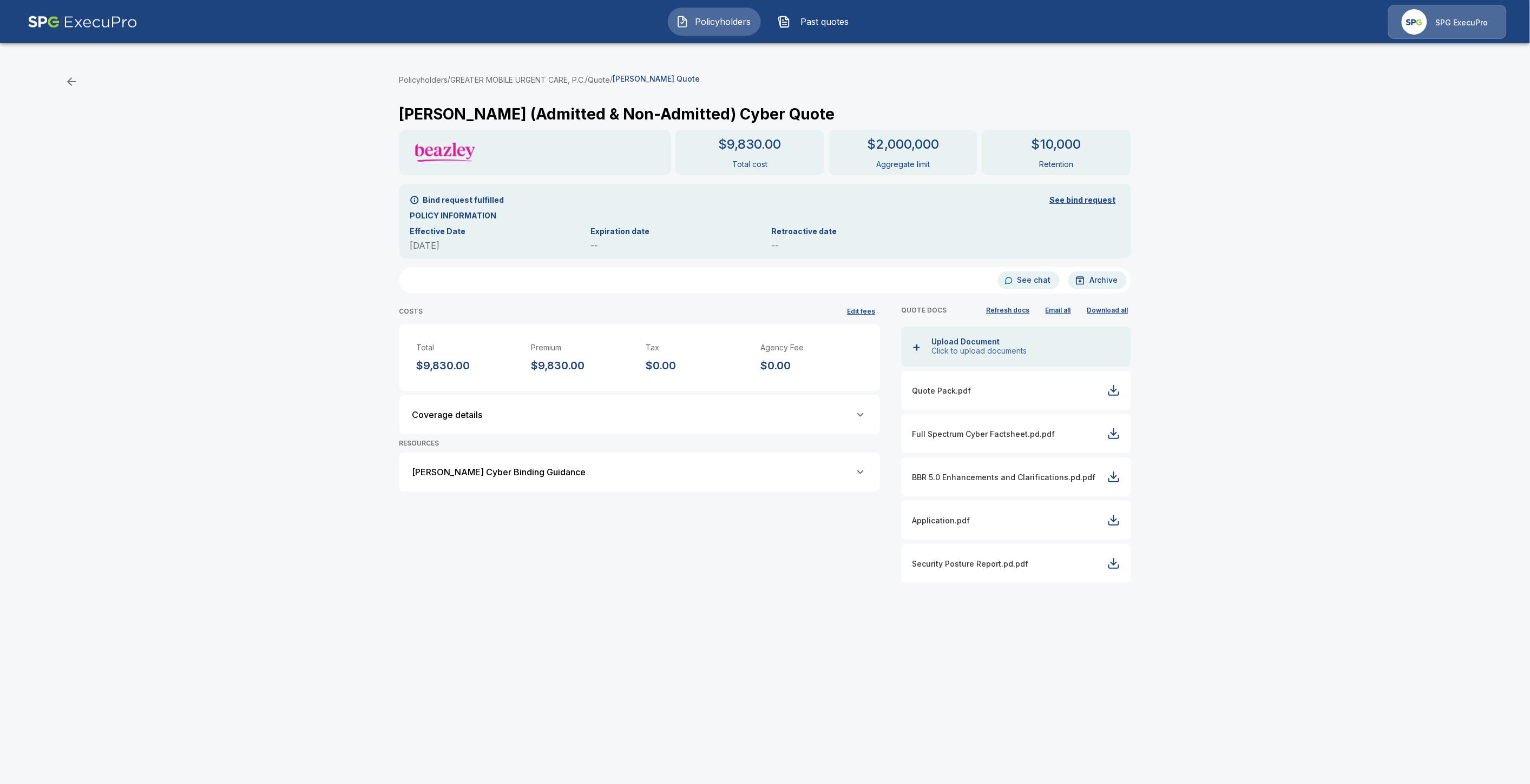
click at [595, 474] on div "Beazley Cyber Binding Guidance" at bounding box center [639, 472] width 455 height 13
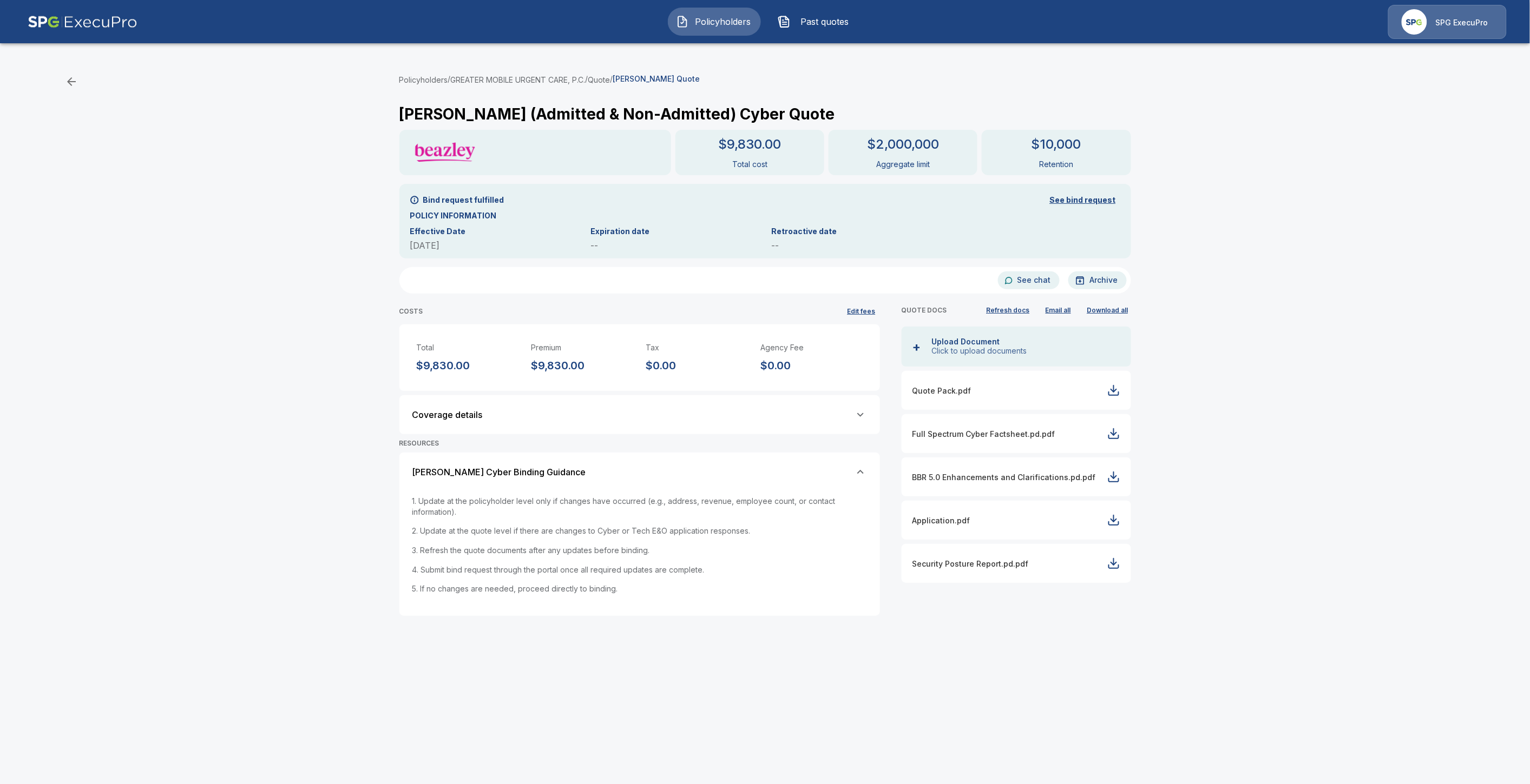
click at [596, 474] on div "Beazley Cyber Binding Guidance" at bounding box center [639, 472] width 455 height 13
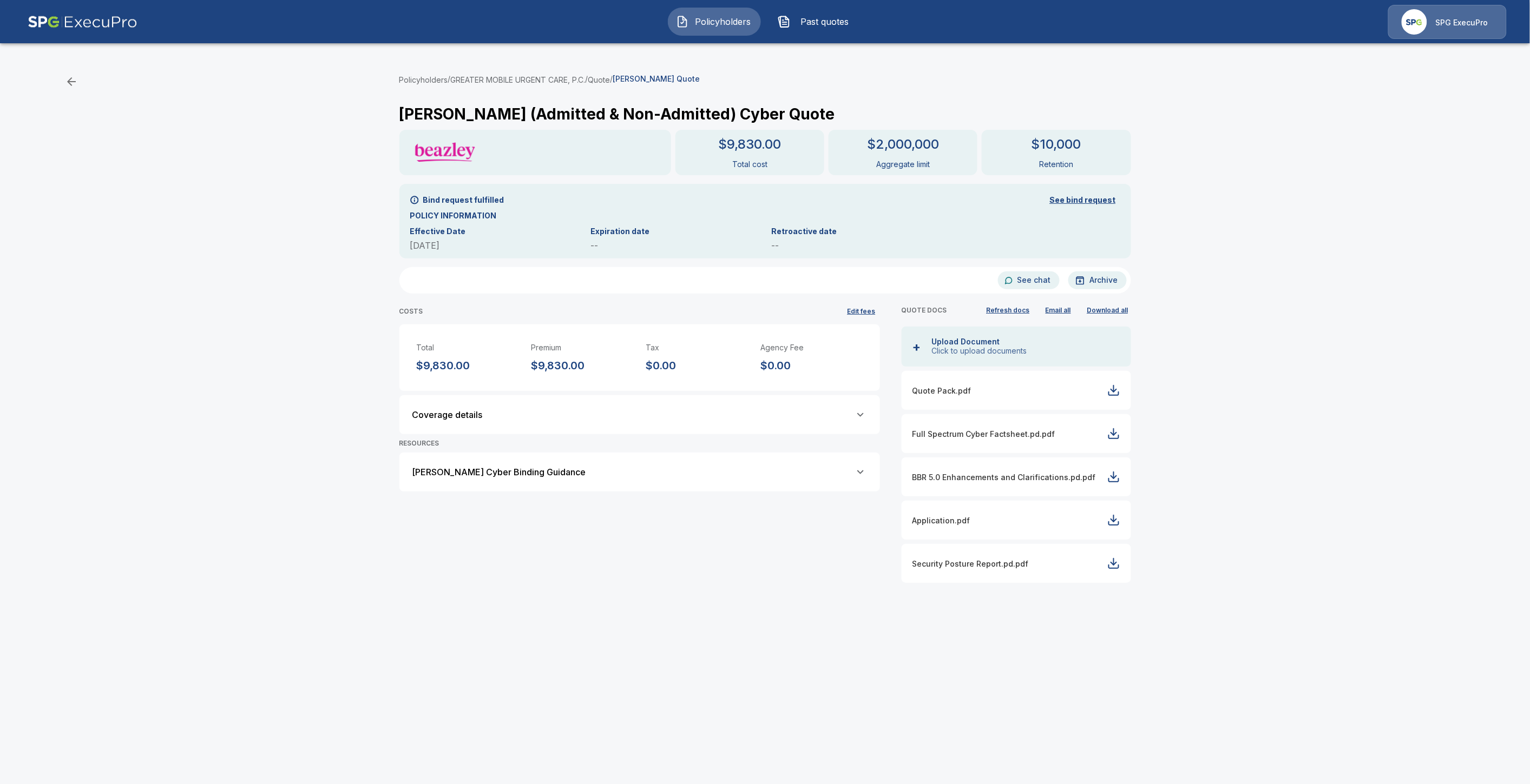
click at [611, 78] on button "Quote" at bounding box center [599, 79] width 22 height 11
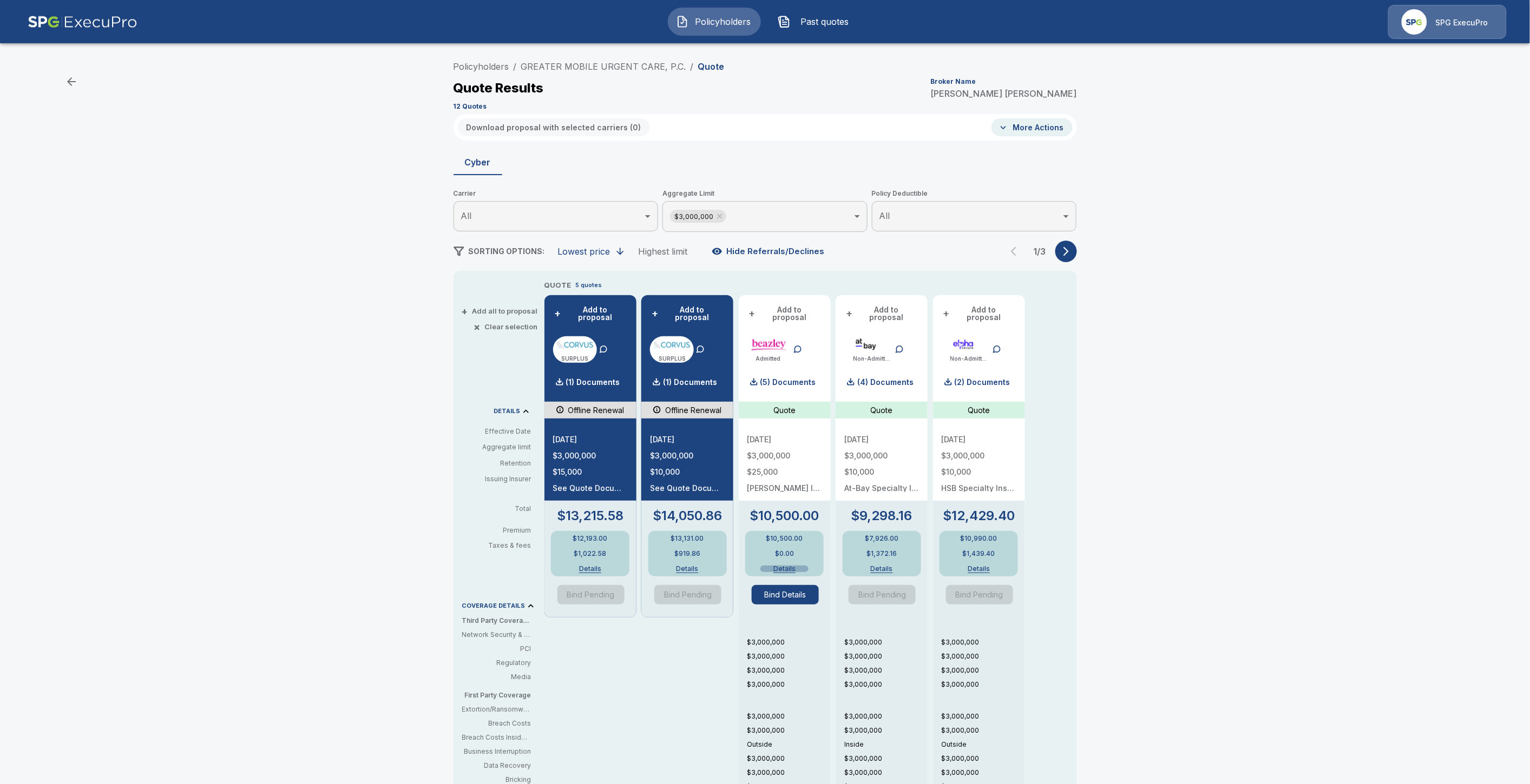
click at [794, 565] on button "Details" at bounding box center [784, 568] width 48 height 7
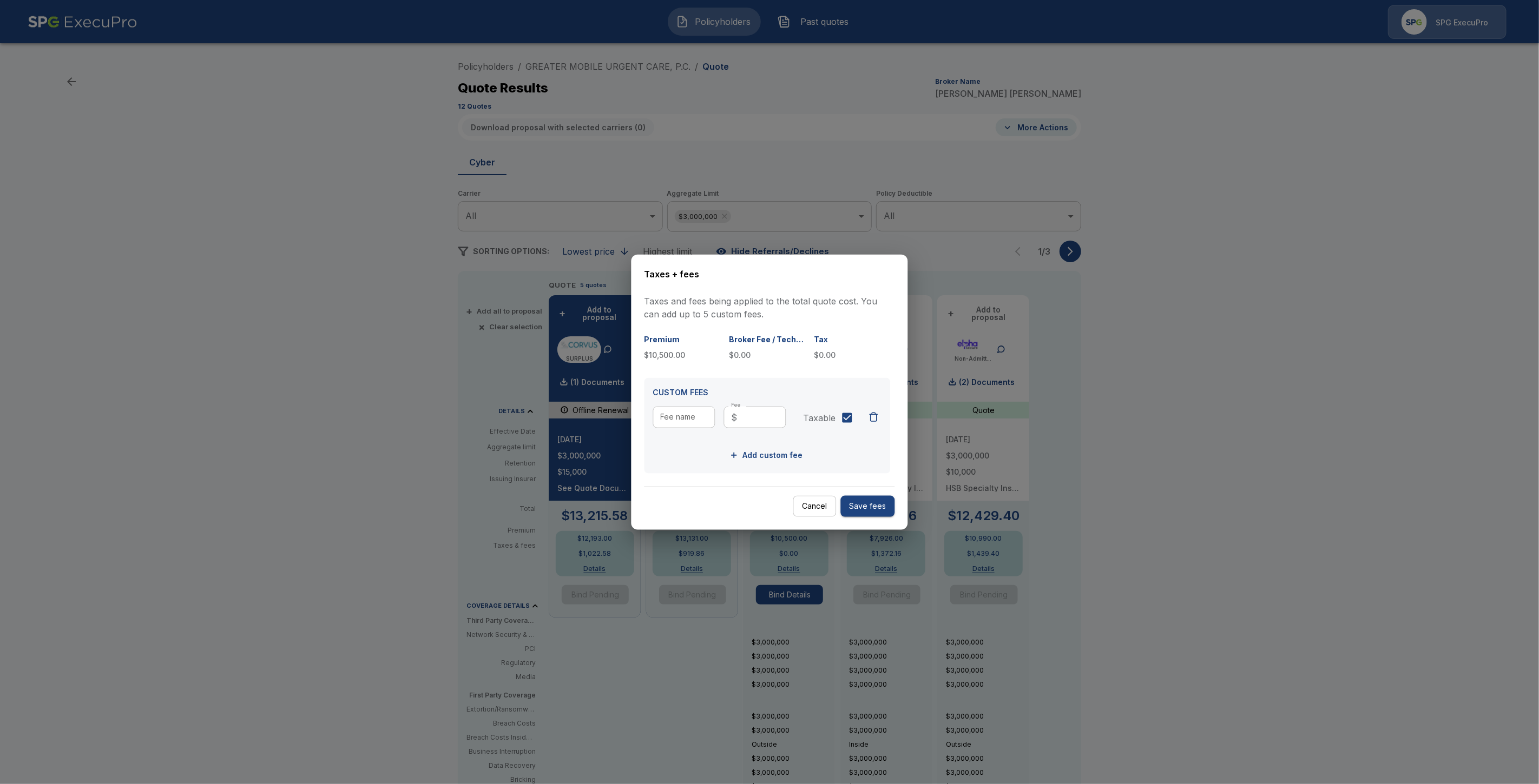
click at [336, 503] on div at bounding box center [770, 392] width 1539 height 784
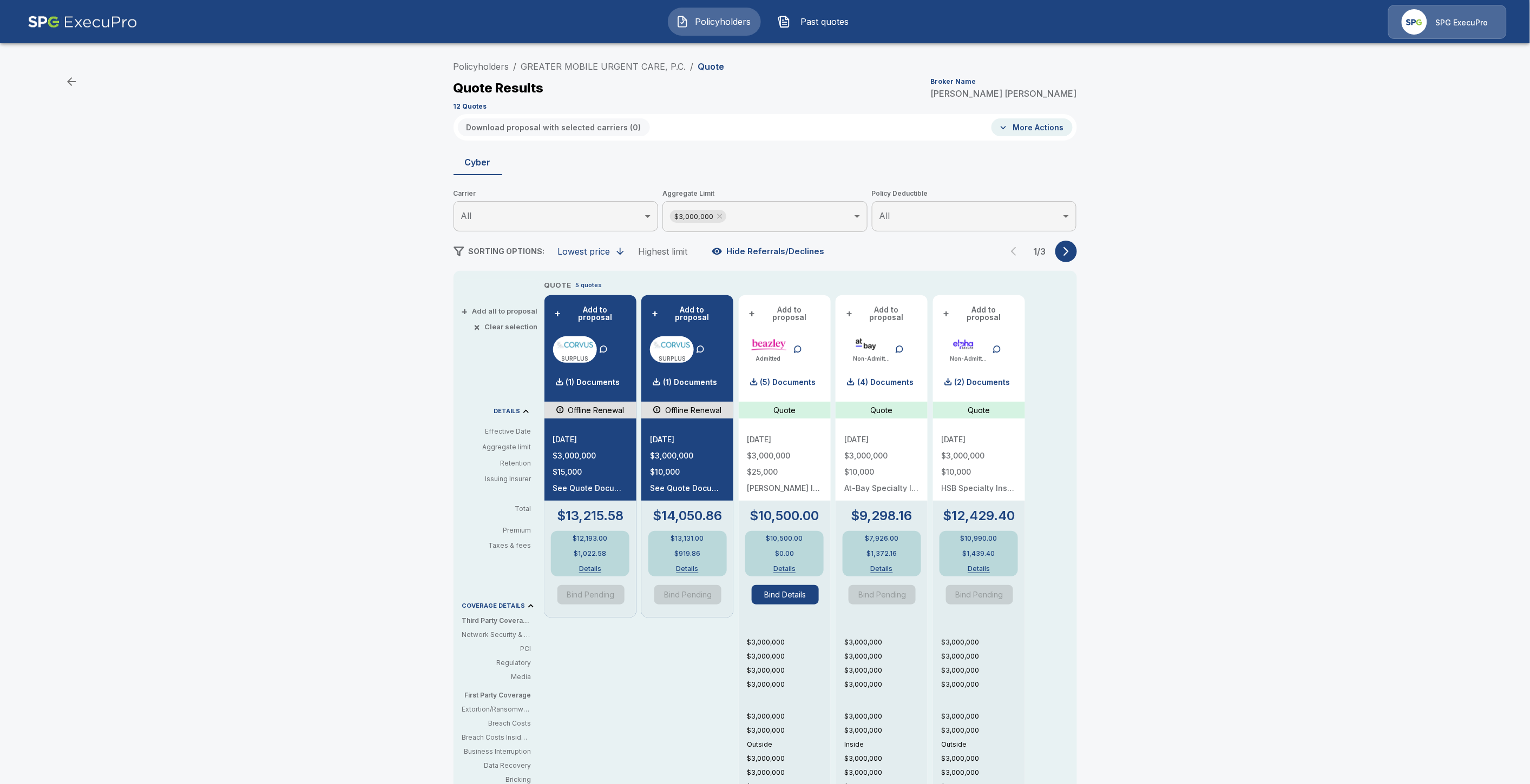
drag, startPoint x: 808, startPoint y: 542, endPoint x: 786, endPoint y: 551, distance: 23.8
click at [777, 547] on div "$10,500.00 $0.00 Details" at bounding box center [784, 554] width 78 height 45
click at [793, 565] on button "Details" at bounding box center [784, 568] width 48 height 7
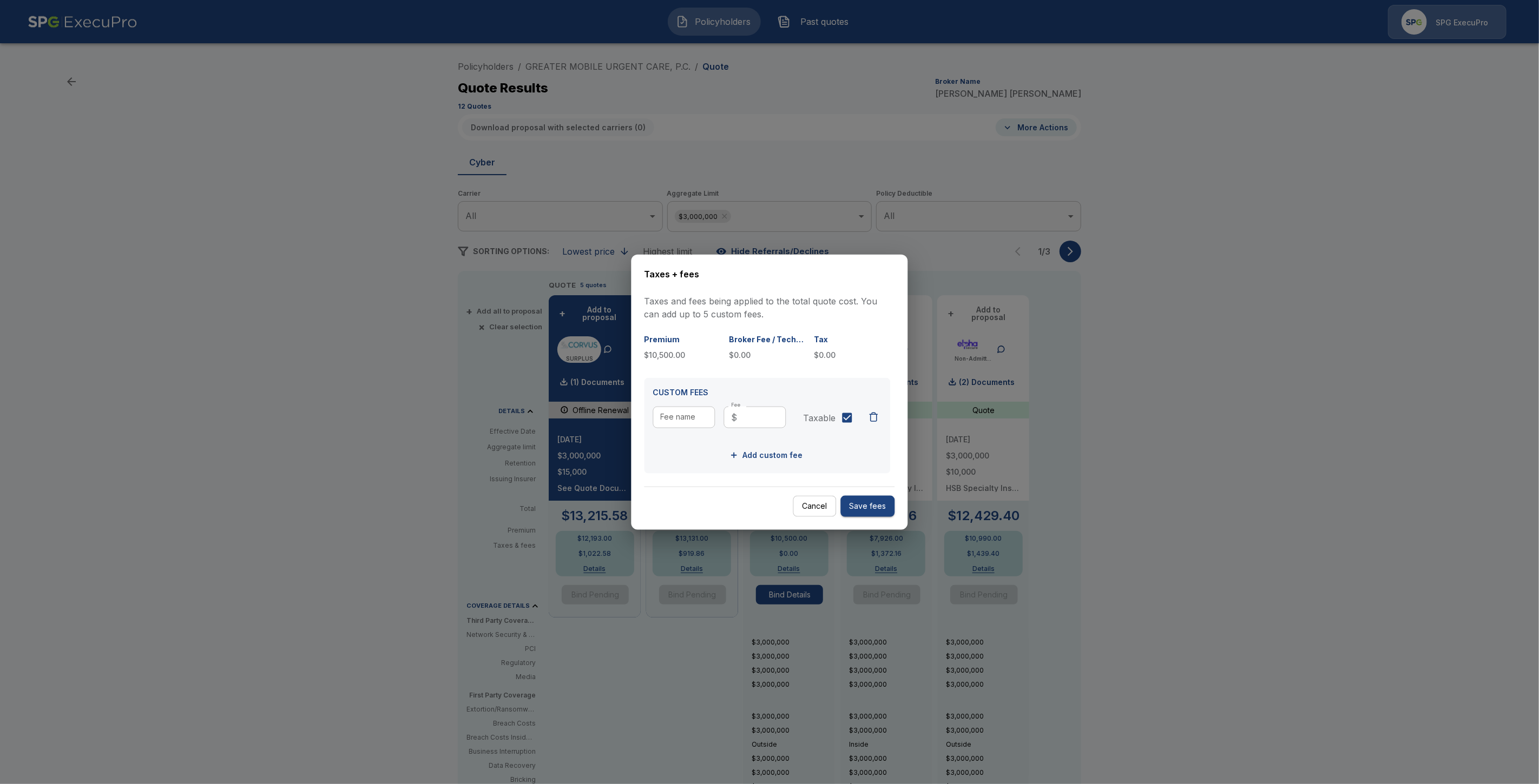
click at [571, 153] on div at bounding box center [770, 392] width 1539 height 784
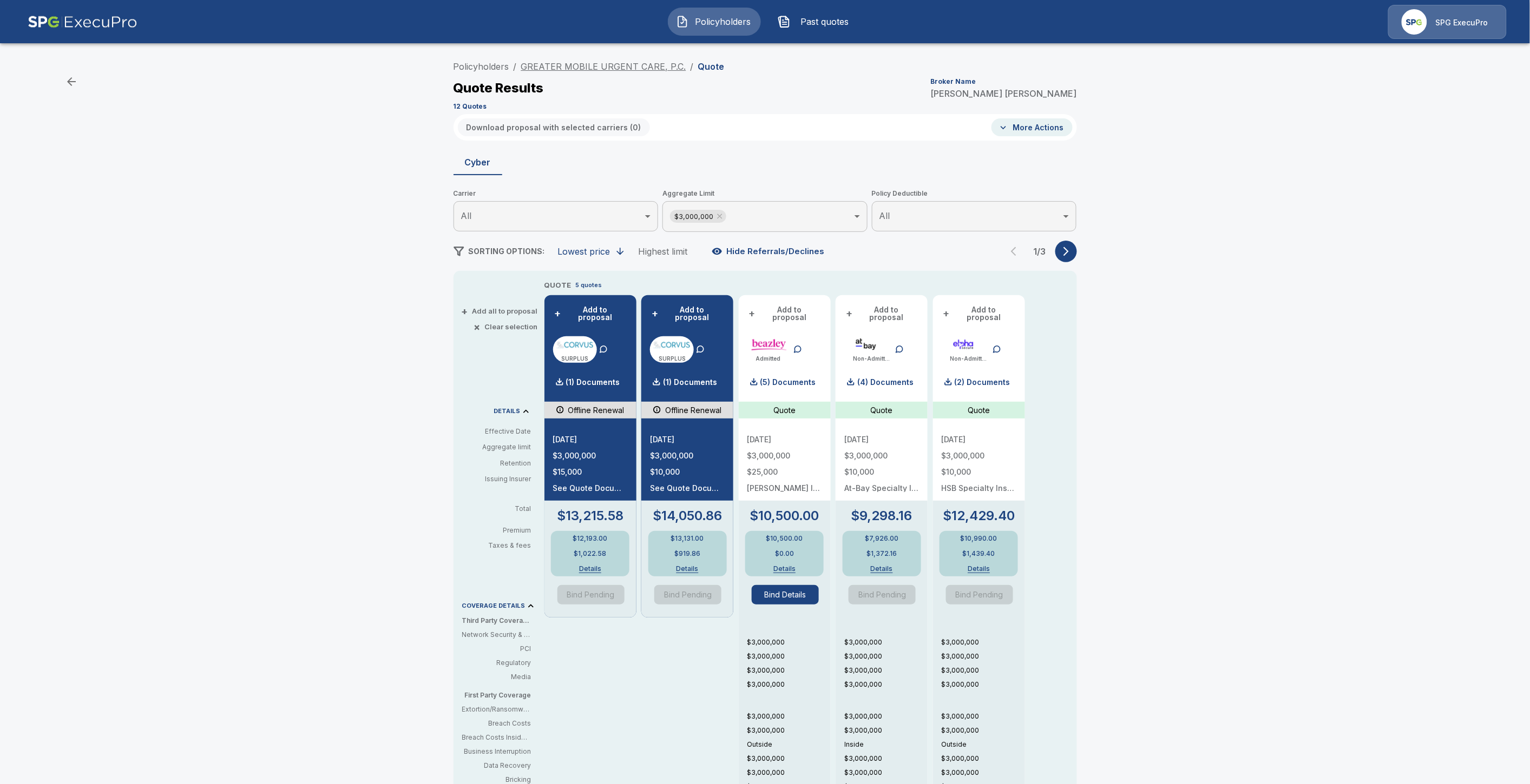
click at [623, 66] on link "GREATER MOBILE URGENT CARE, P.C." at bounding box center [603, 66] width 165 height 11
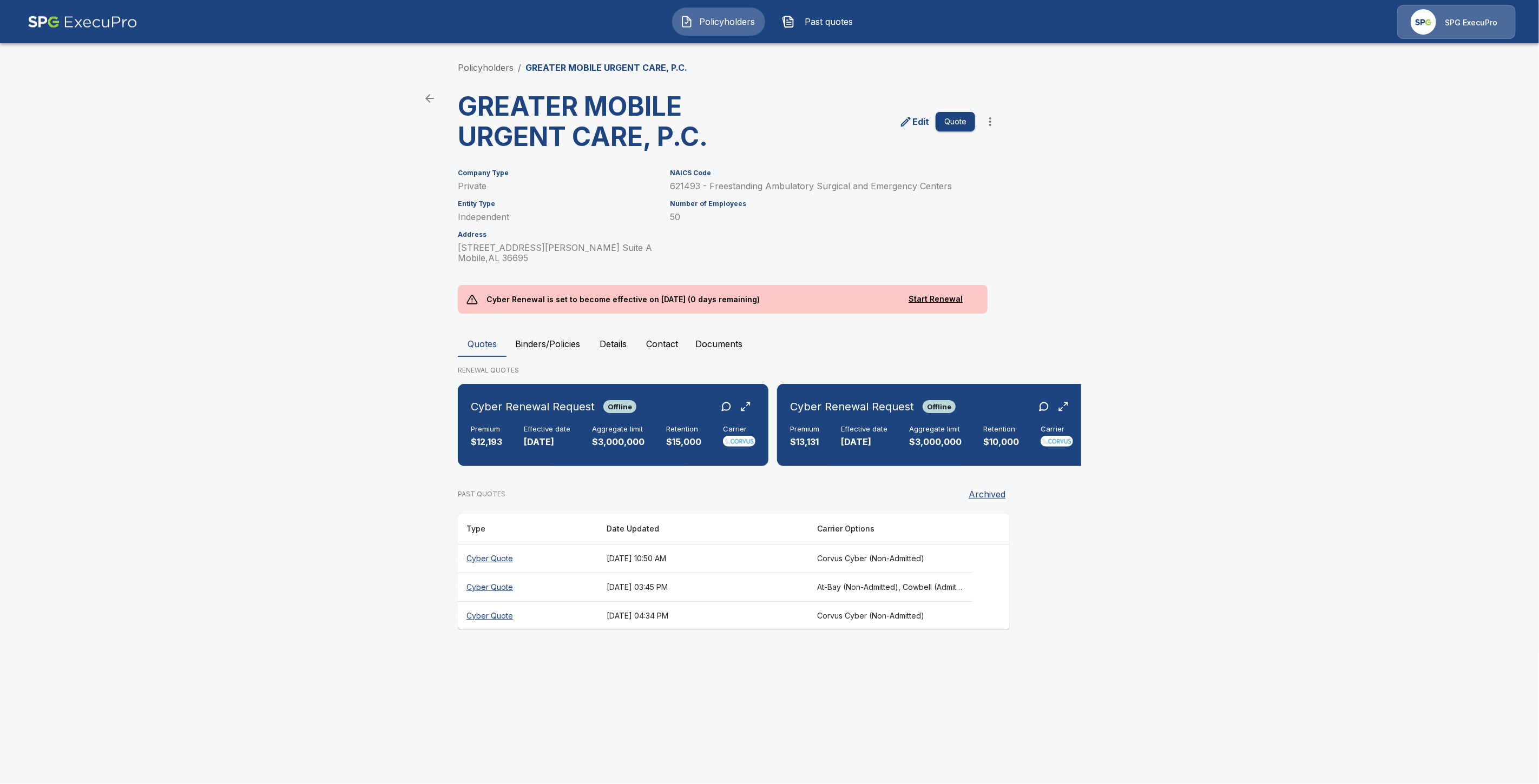
click at [1474, 19] on p "SPG ExecuPro" at bounding box center [1471, 23] width 53 height 11
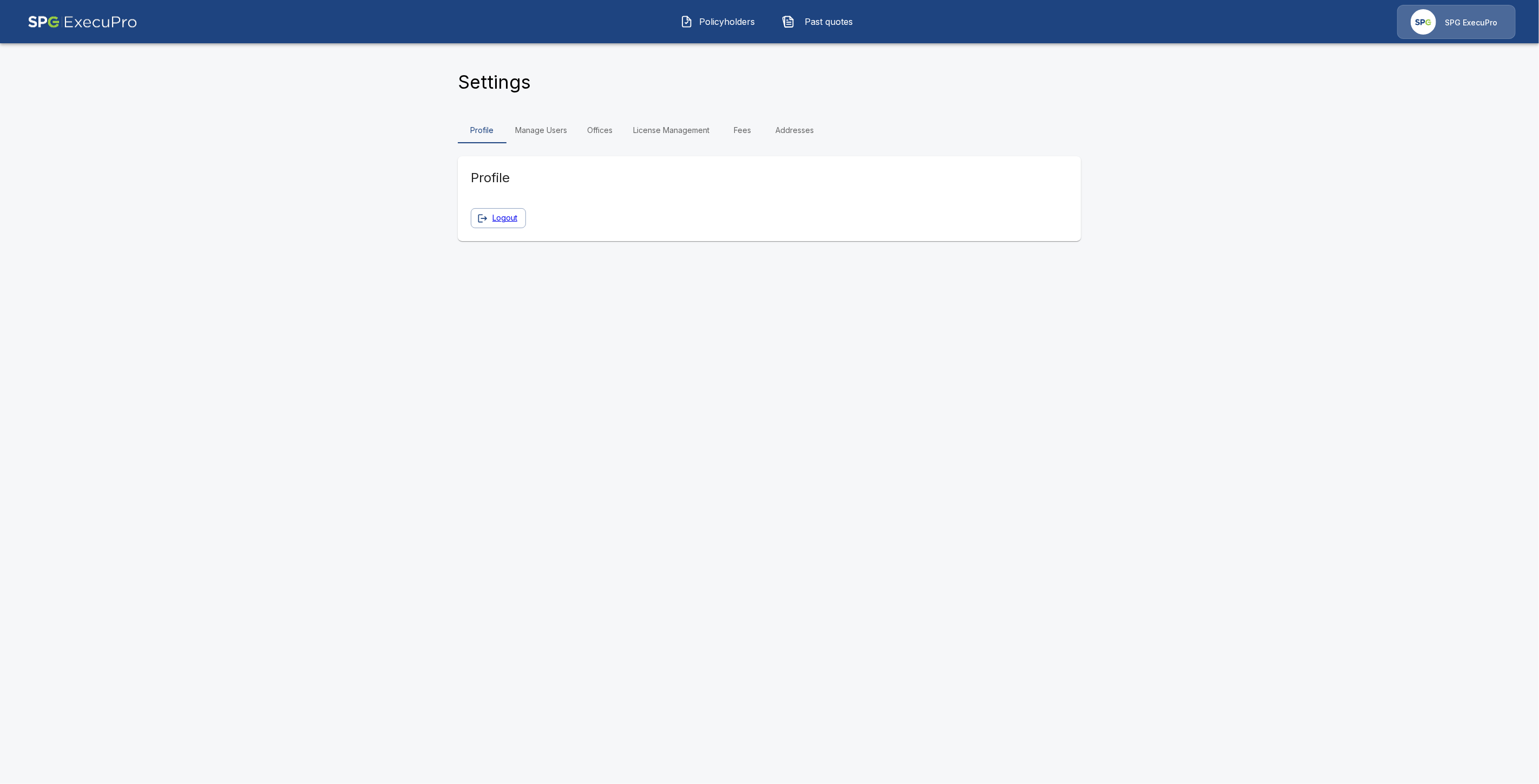
click at [736, 136] on link "Fees" at bounding box center [743, 130] width 49 height 26
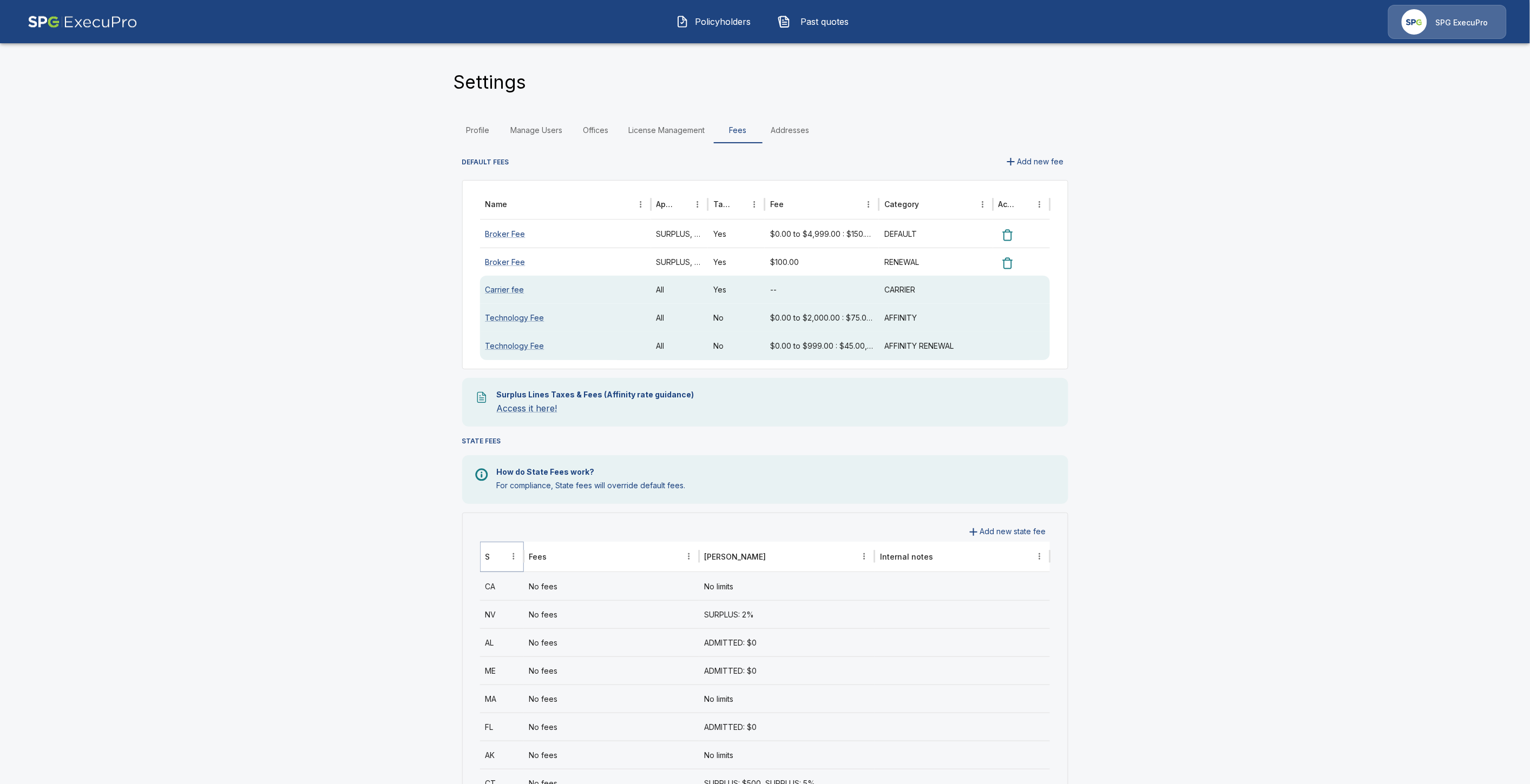
click at [503, 559] on icon "Sort" at bounding box center [498, 557] width 10 height 10
click at [496, 610] on div "AL" at bounding box center [501, 614] width 44 height 28
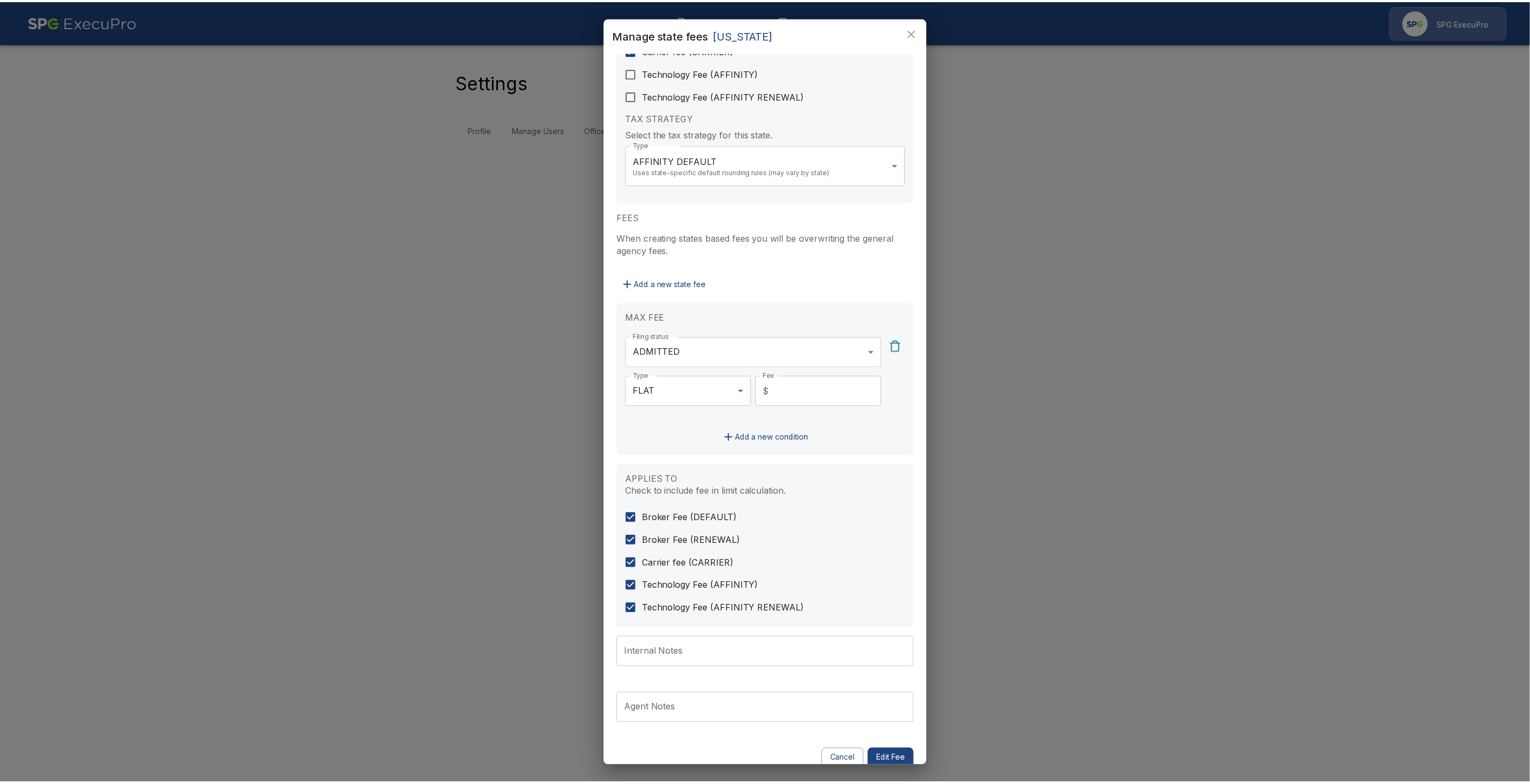
scroll to position [133, 0]
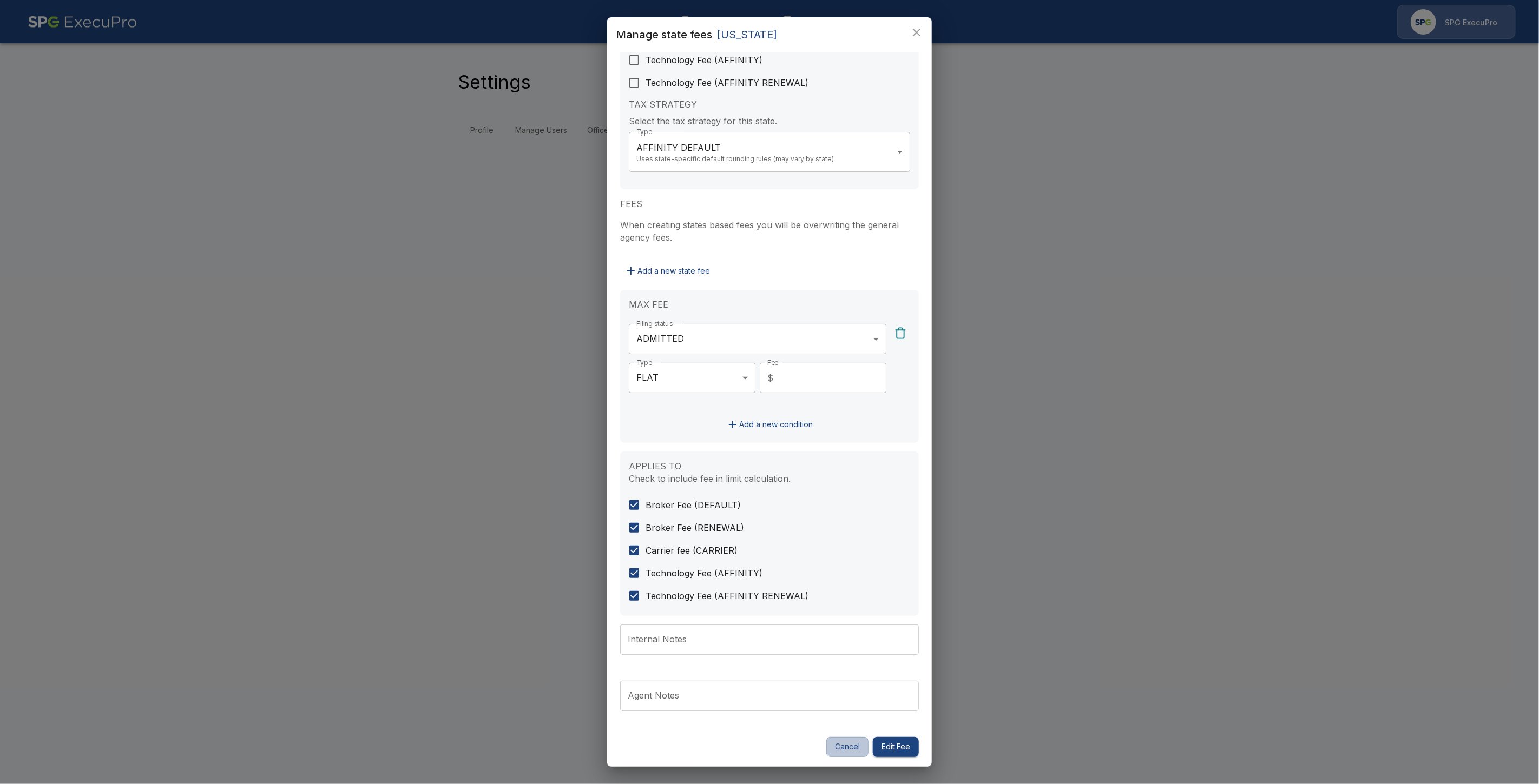
click at [835, 745] on button "Cancel" at bounding box center [847, 748] width 42 height 20
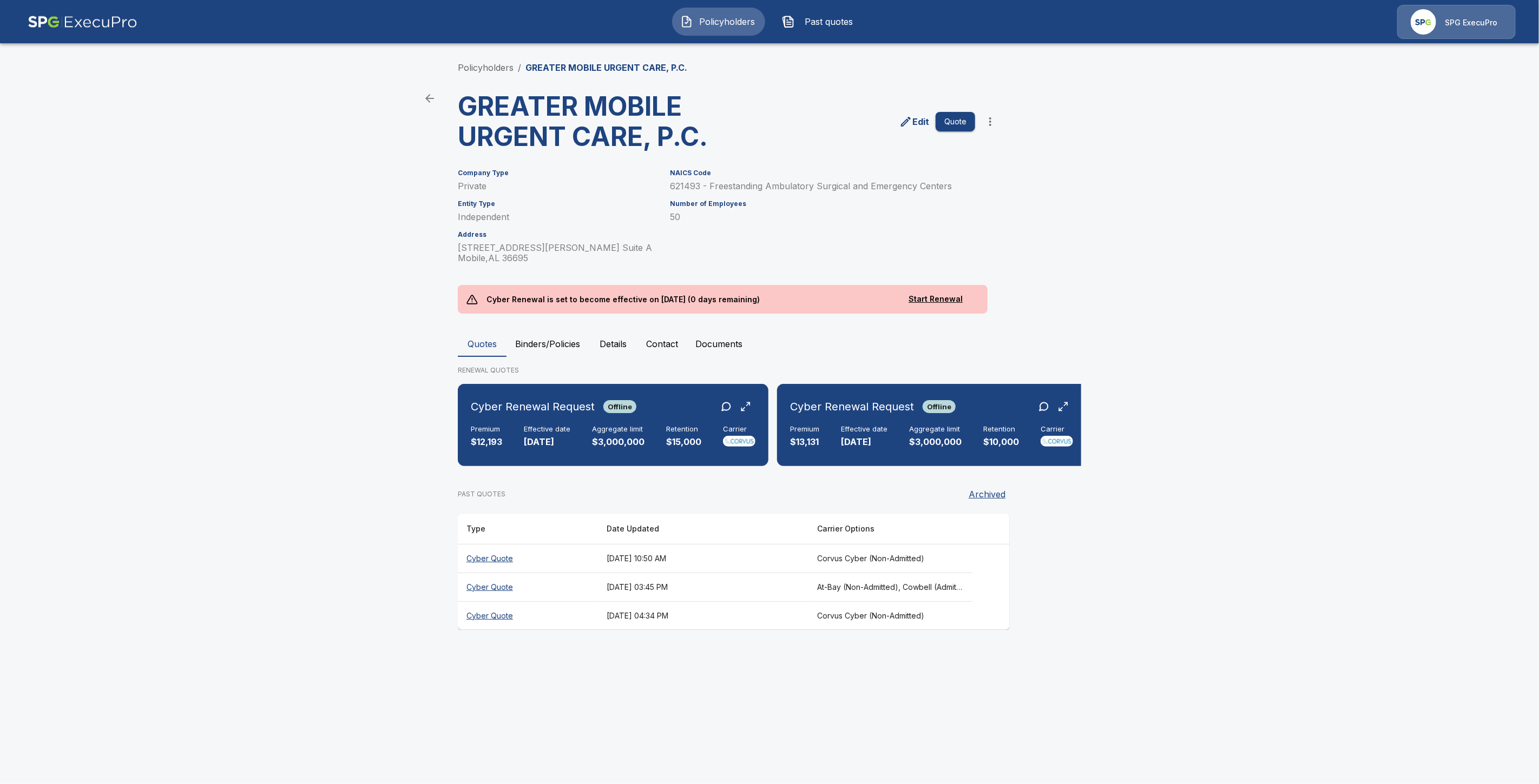
click at [501, 529] on table "Type Date Updated Carrier Options Cyber Quote September 3, 2025 at 10:50 AM Cor…" at bounding box center [734, 571] width 552 height 116
click at [496, 591] on th "Cyber Quote" at bounding box center [528, 587] width 140 height 29
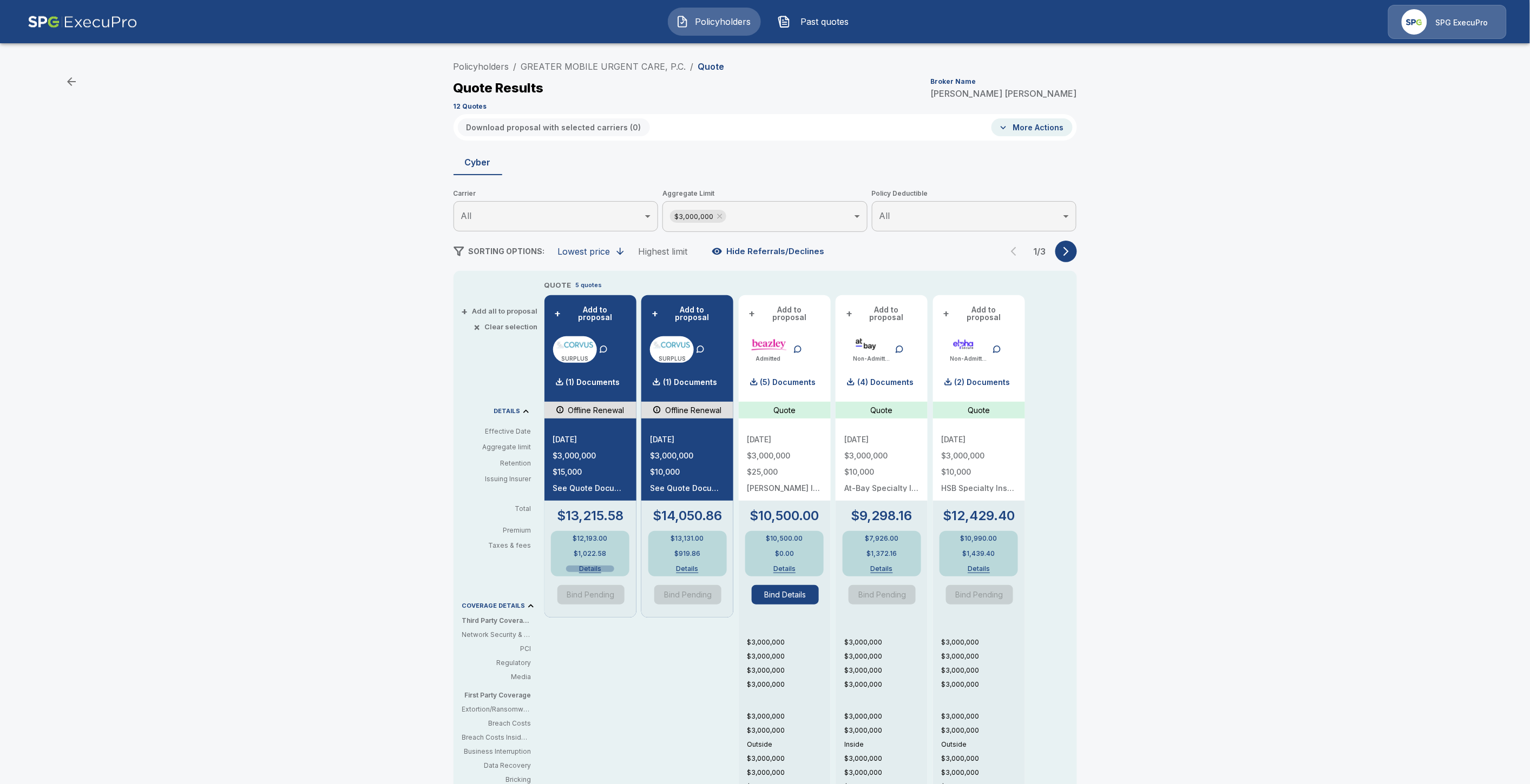
click at [601, 565] on button "Details" at bounding box center [590, 568] width 48 height 7
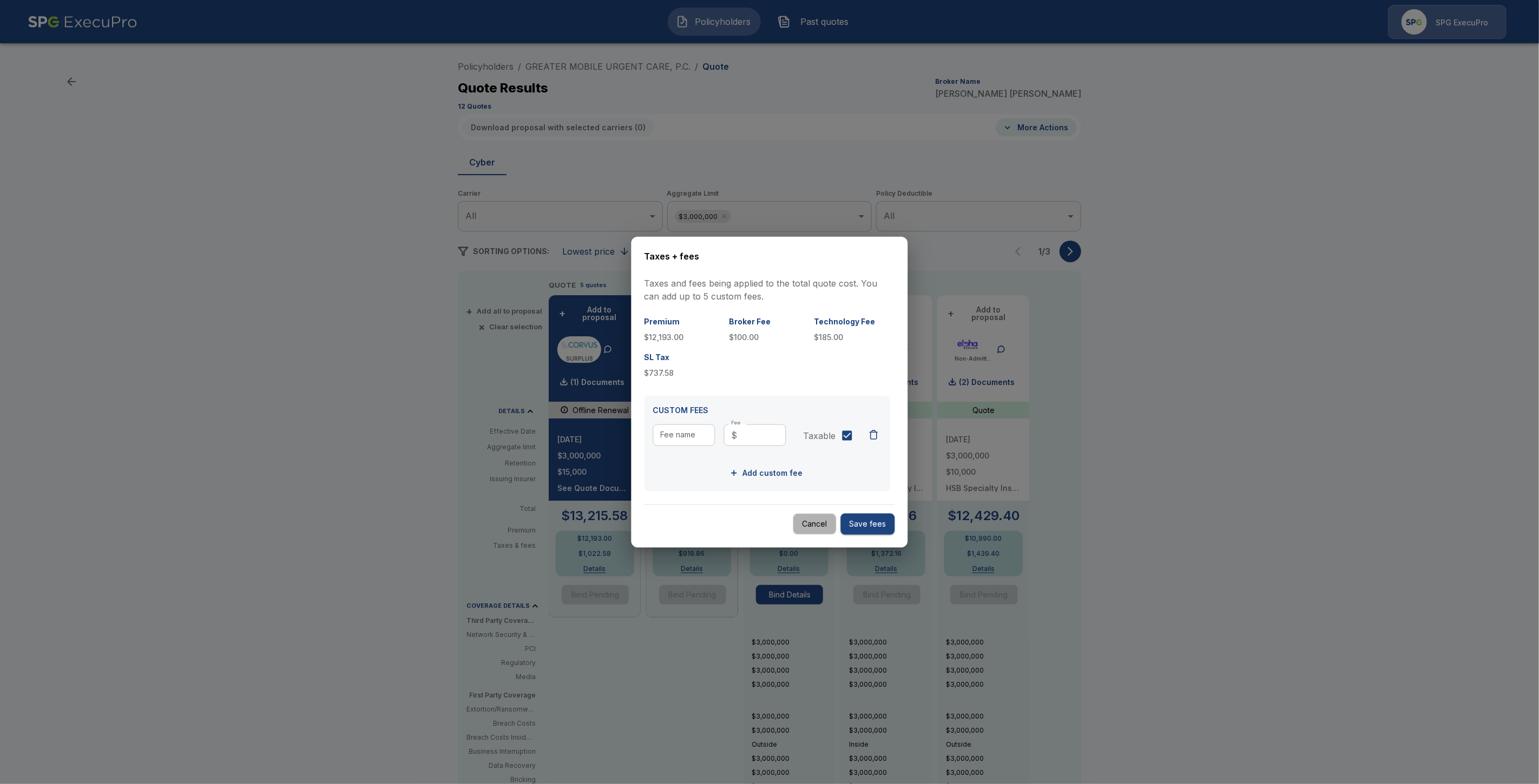
click at [834, 525] on button "Cancel" at bounding box center [815, 524] width 43 height 21
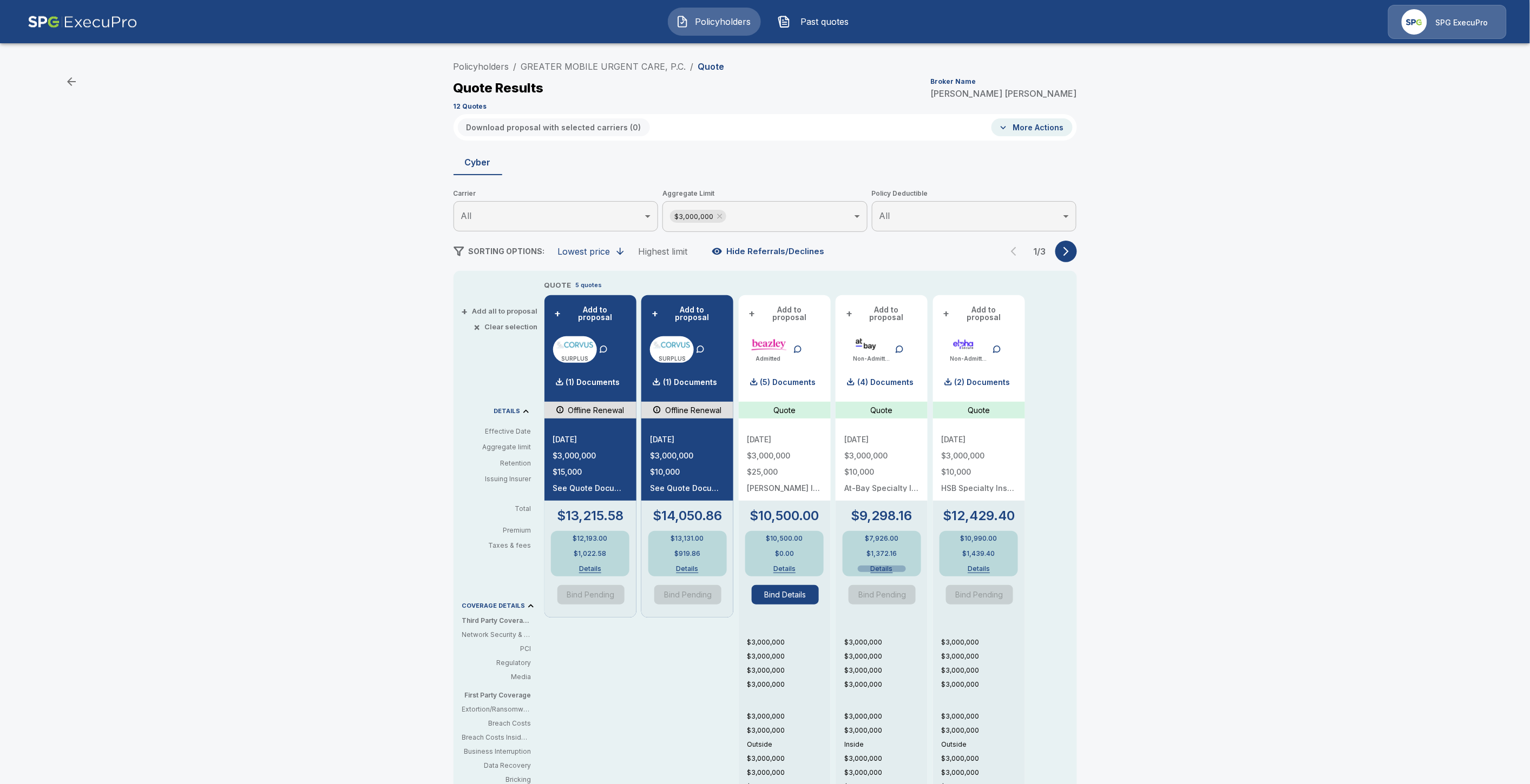
click at [896, 565] on button "Details" at bounding box center [882, 568] width 48 height 7
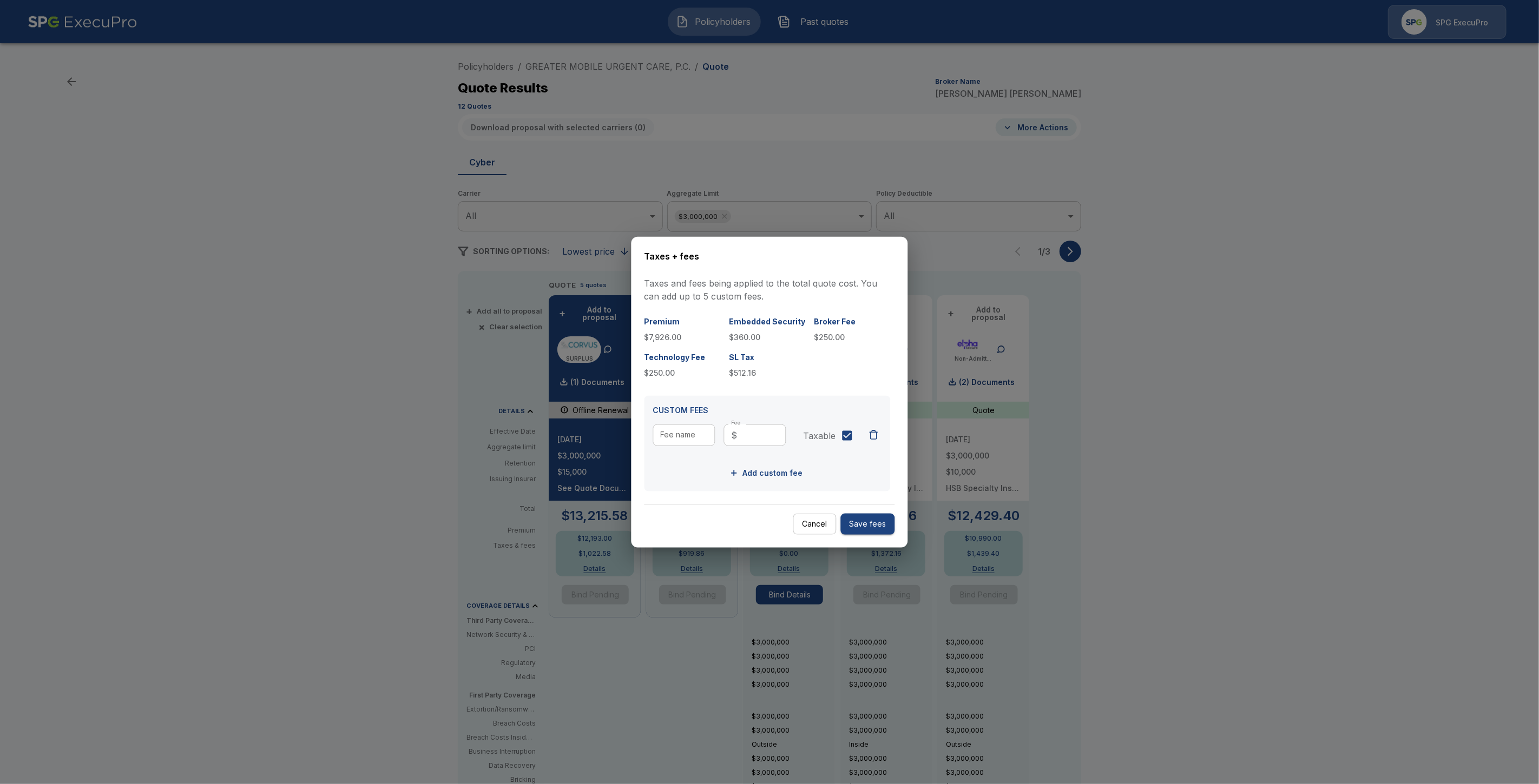
click at [815, 526] on button "Cancel" at bounding box center [815, 524] width 43 height 21
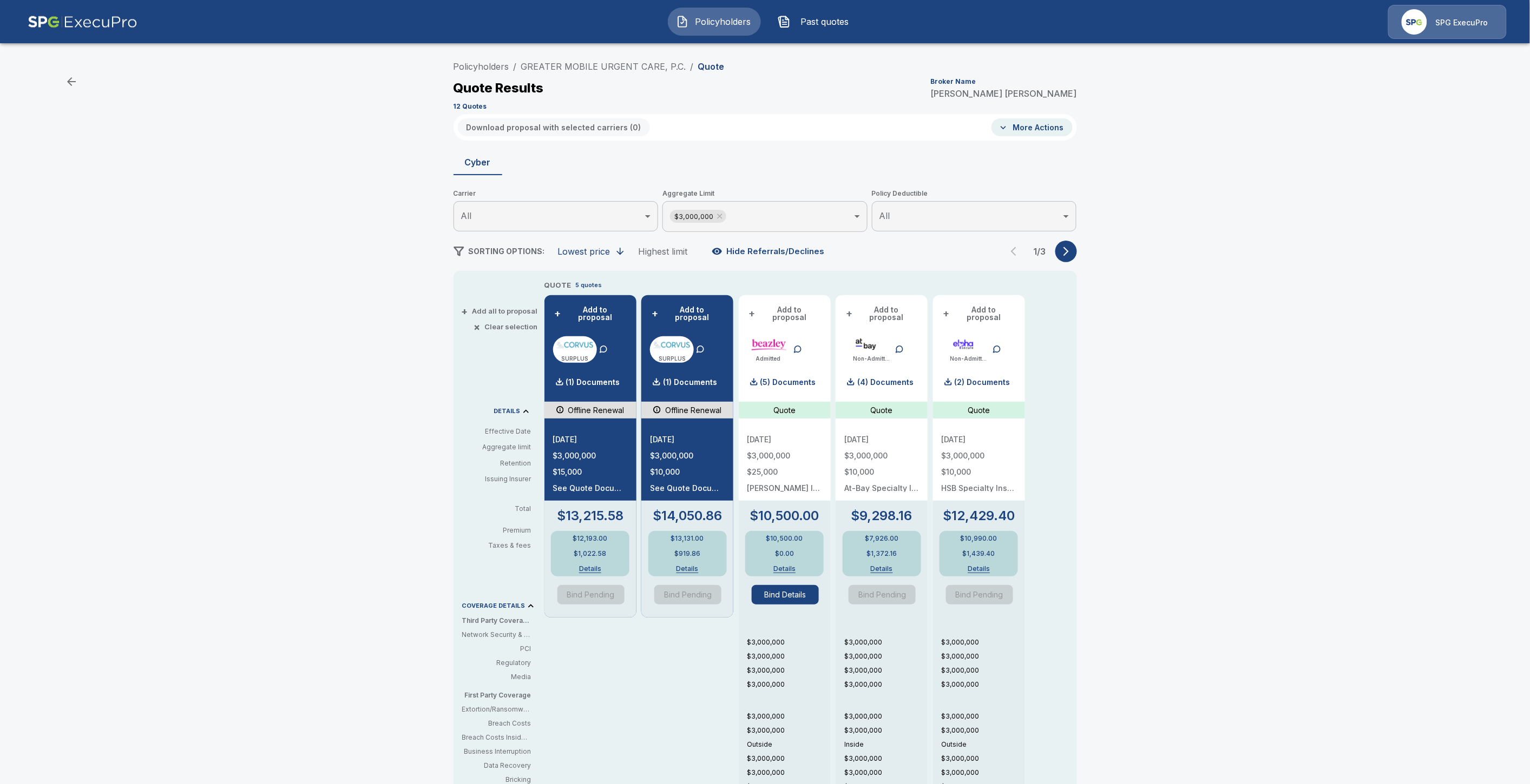
click at [1069, 251] on icon "button" at bounding box center [1066, 251] width 5 height 9
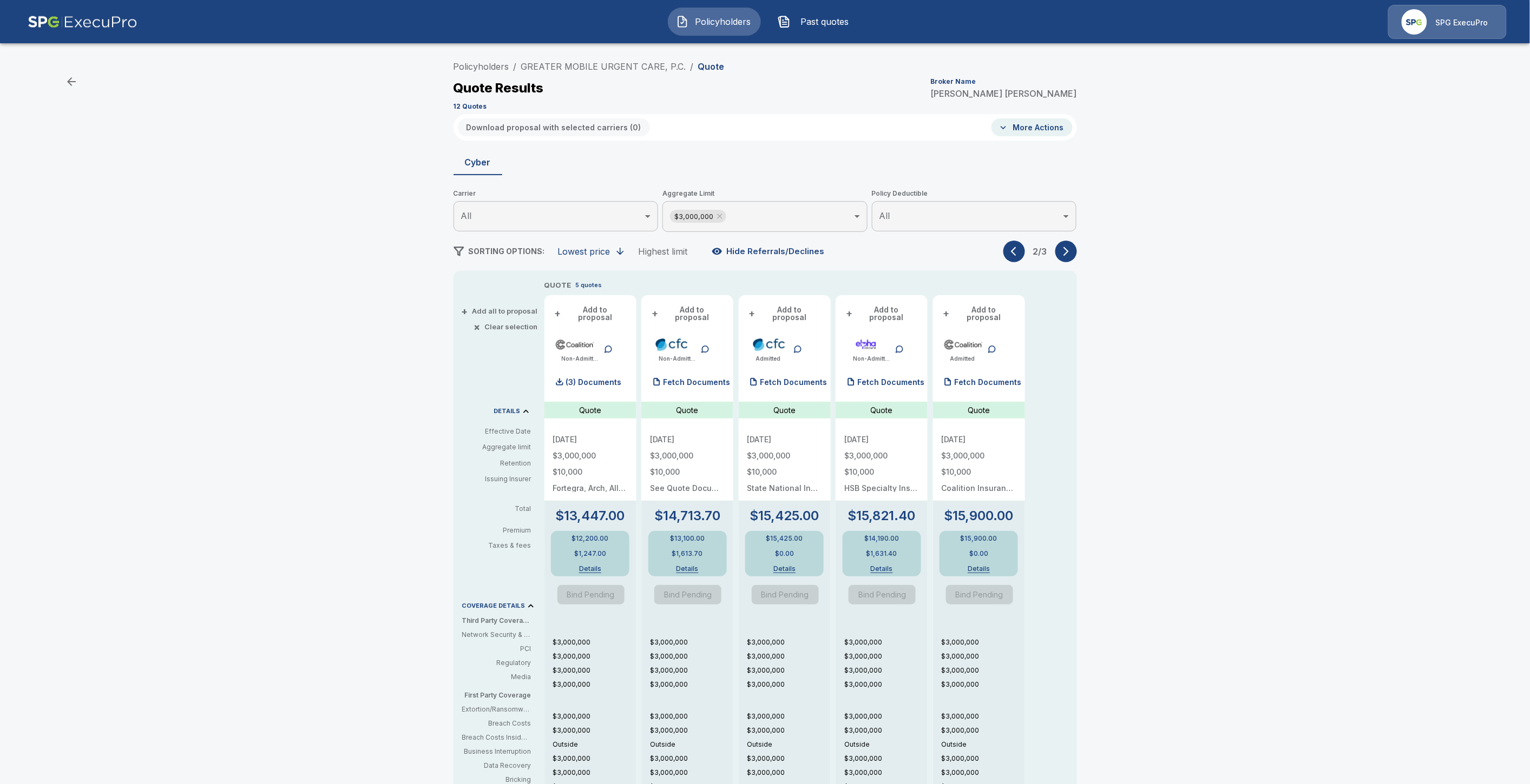
click at [790, 565] on button "Details" at bounding box center [784, 568] width 48 height 7
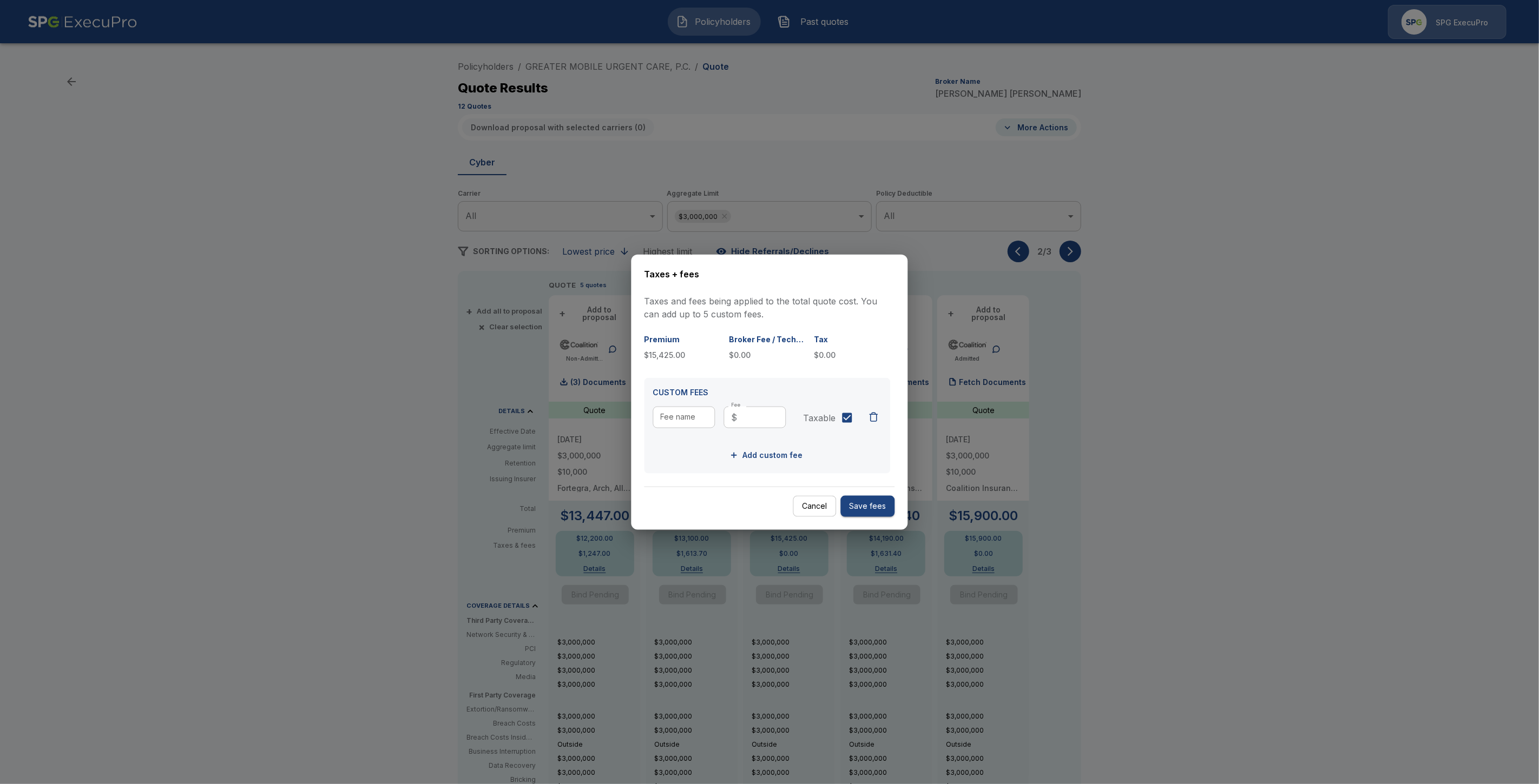
click at [823, 505] on button "Cancel" at bounding box center [815, 506] width 43 height 21
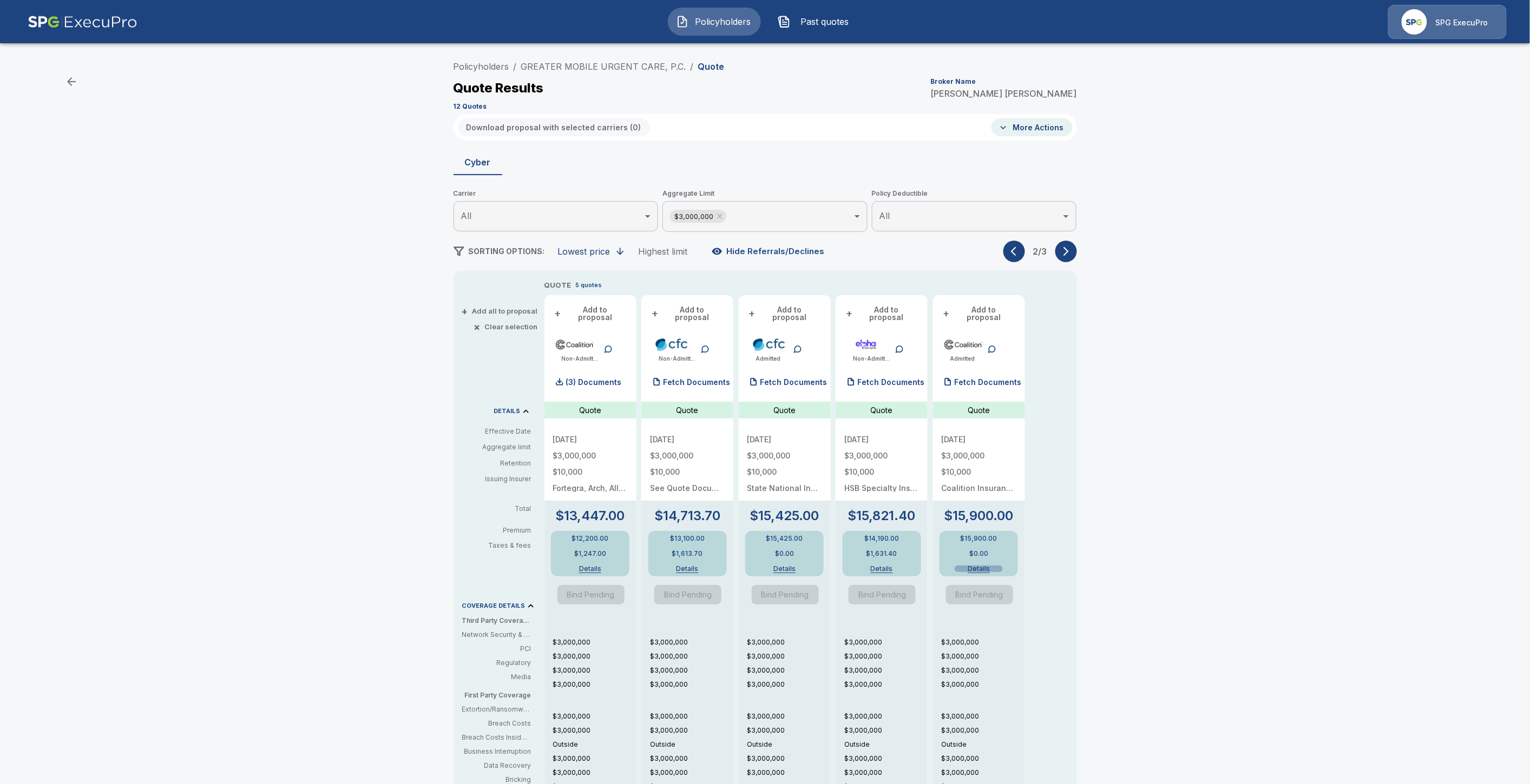
click at [988, 565] on button "Details" at bounding box center [979, 568] width 48 height 7
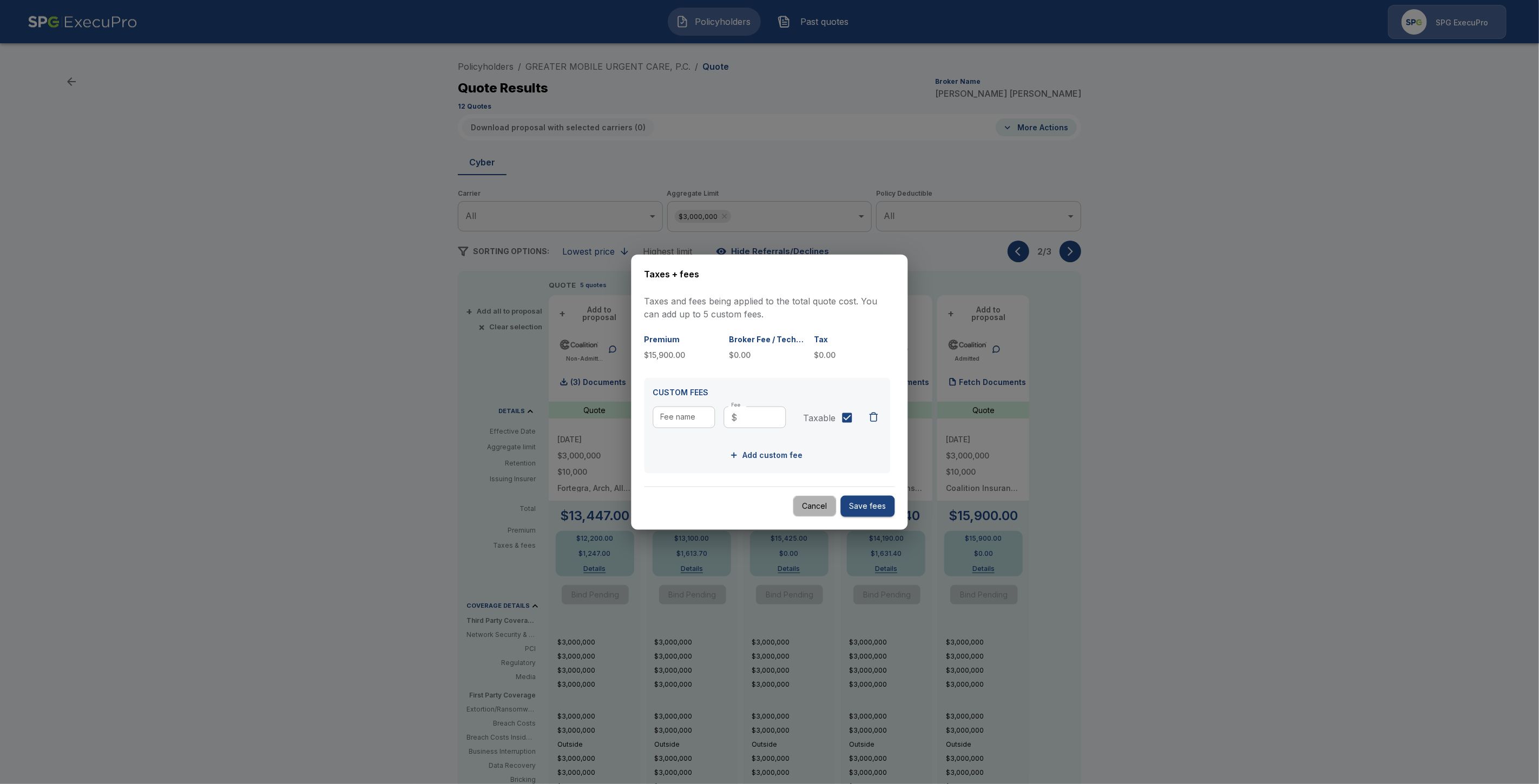
click at [823, 506] on button "Cancel" at bounding box center [815, 506] width 43 height 21
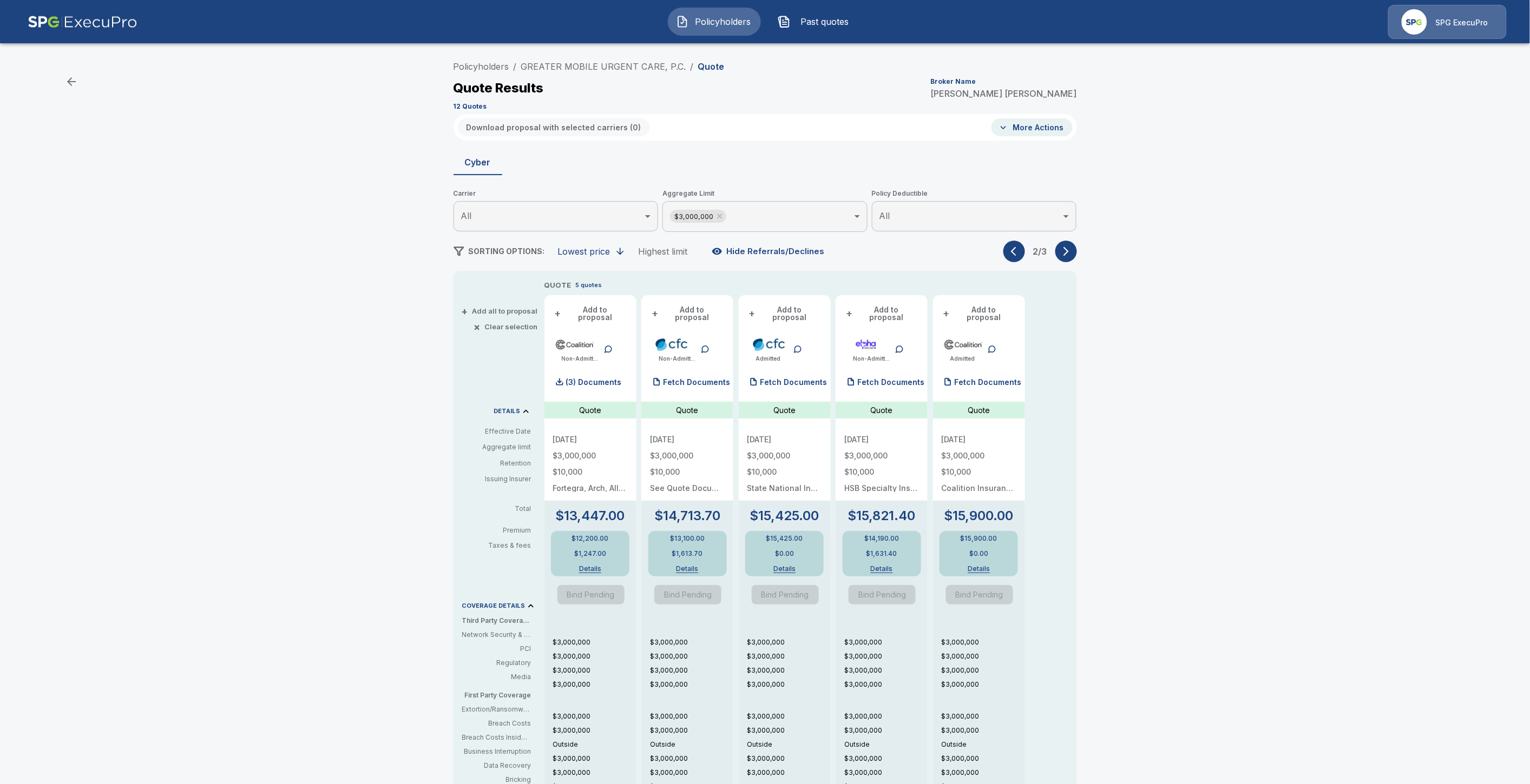
click at [1237, 467] on div "Policyholders / GREATER MOBILE URGENT CARE, P.C. / Quote Quote Results Broker N…" at bounding box center [765, 538] width 1530 height 973
click at [1175, 703] on div "Policyholders / GREATER MOBILE URGENT CARE, P.C. / Quote Quote Results Broker N…" at bounding box center [765, 538] width 1530 height 973
click at [576, 66] on link "GREATER MOBILE URGENT CARE, P.C." at bounding box center [603, 66] width 165 height 11
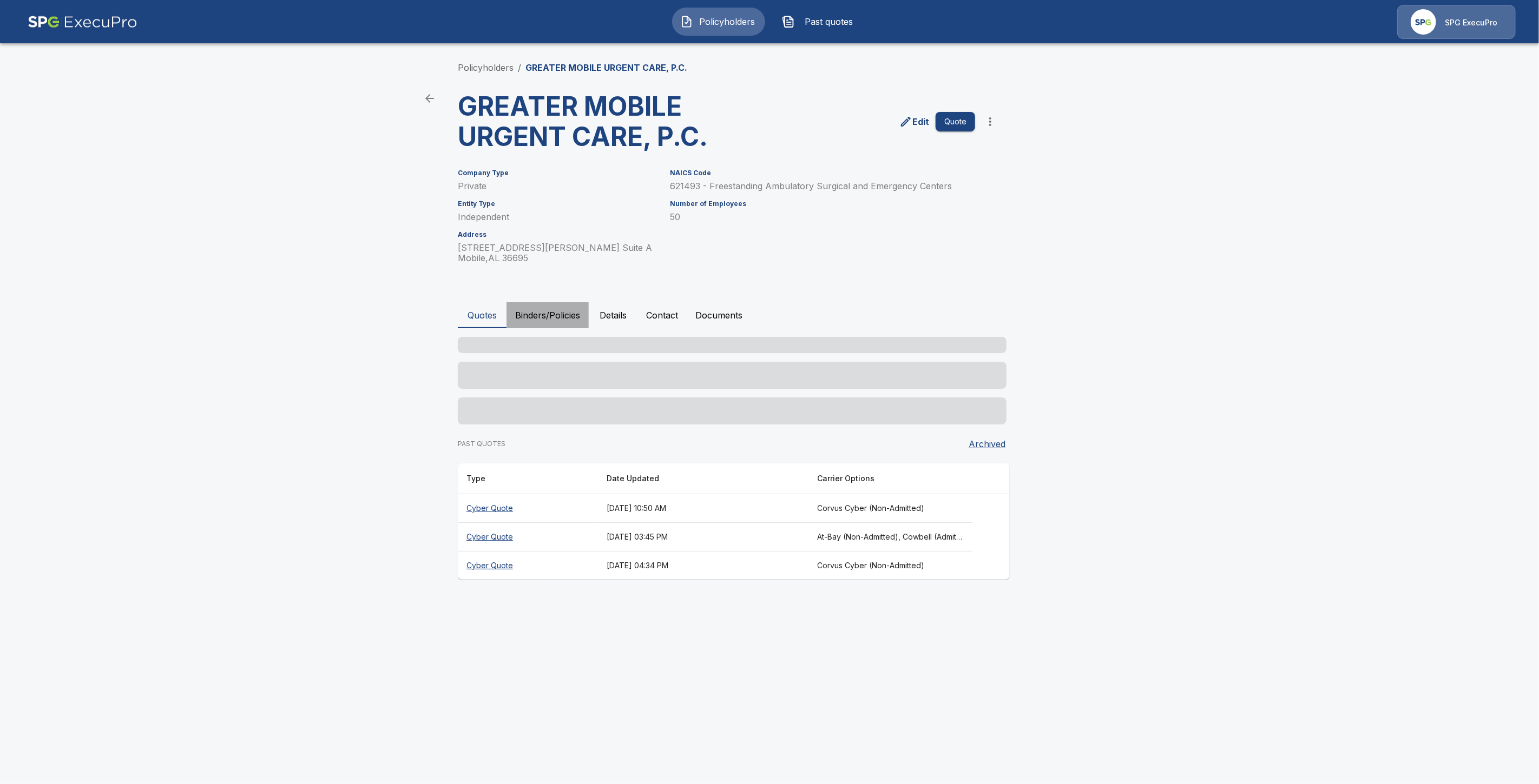
click at [555, 319] on button "Binders/Policies" at bounding box center [548, 315] width 82 height 26
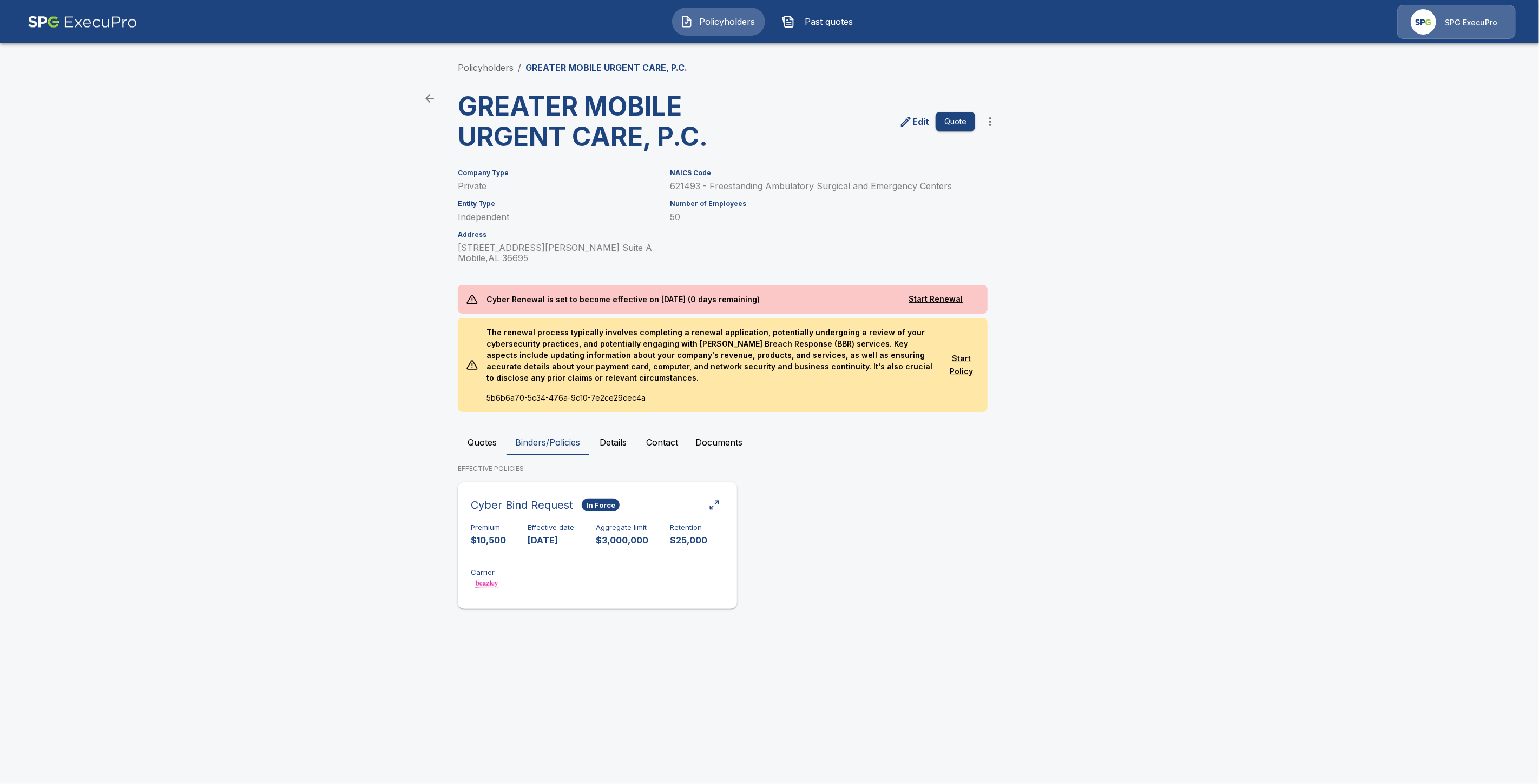
click at [538, 534] on p "[DATE]" at bounding box center [551, 540] width 47 height 13
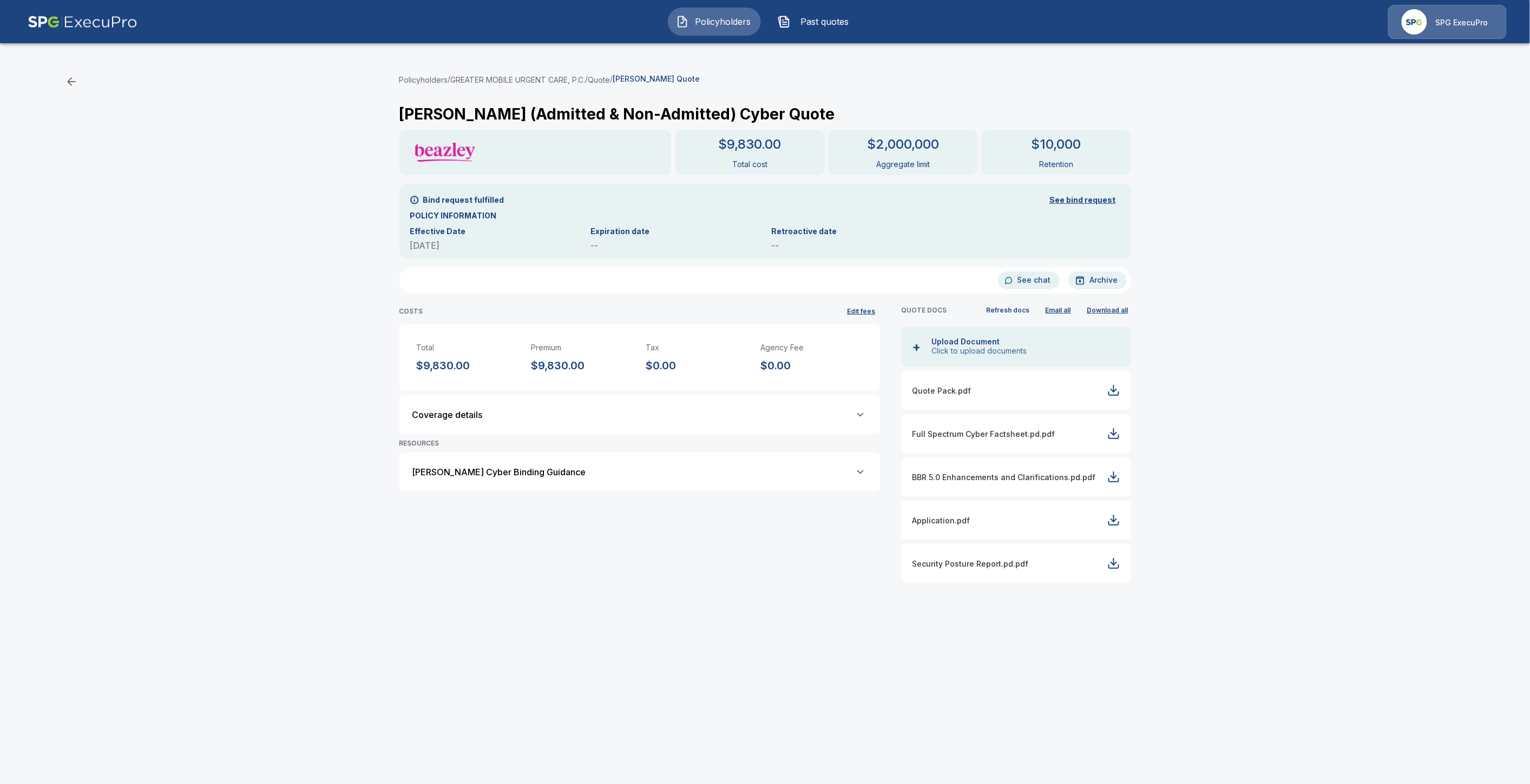
click at [1019, 308] on button "Refresh docs" at bounding box center [1008, 310] width 49 height 16
click at [1014, 305] on button "Refresh docs" at bounding box center [1008, 310] width 49 height 16
click at [629, 422] on div "Coverage details" at bounding box center [639, 414] width 480 height 39
click at [831, 417] on div "Coverage details" at bounding box center [639, 415] width 455 height 13
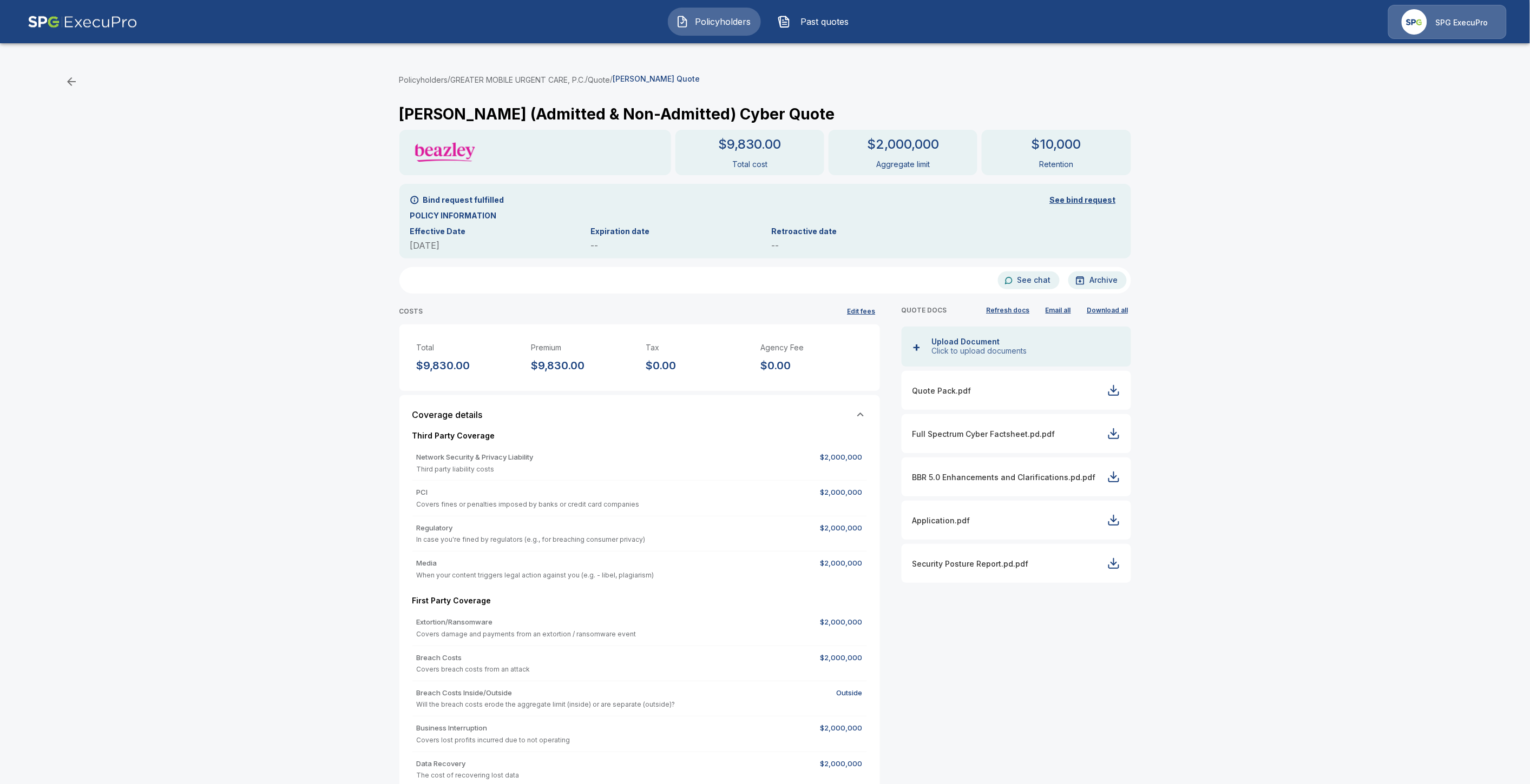
click at [832, 417] on div "Coverage details" at bounding box center [639, 415] width 455 height 13
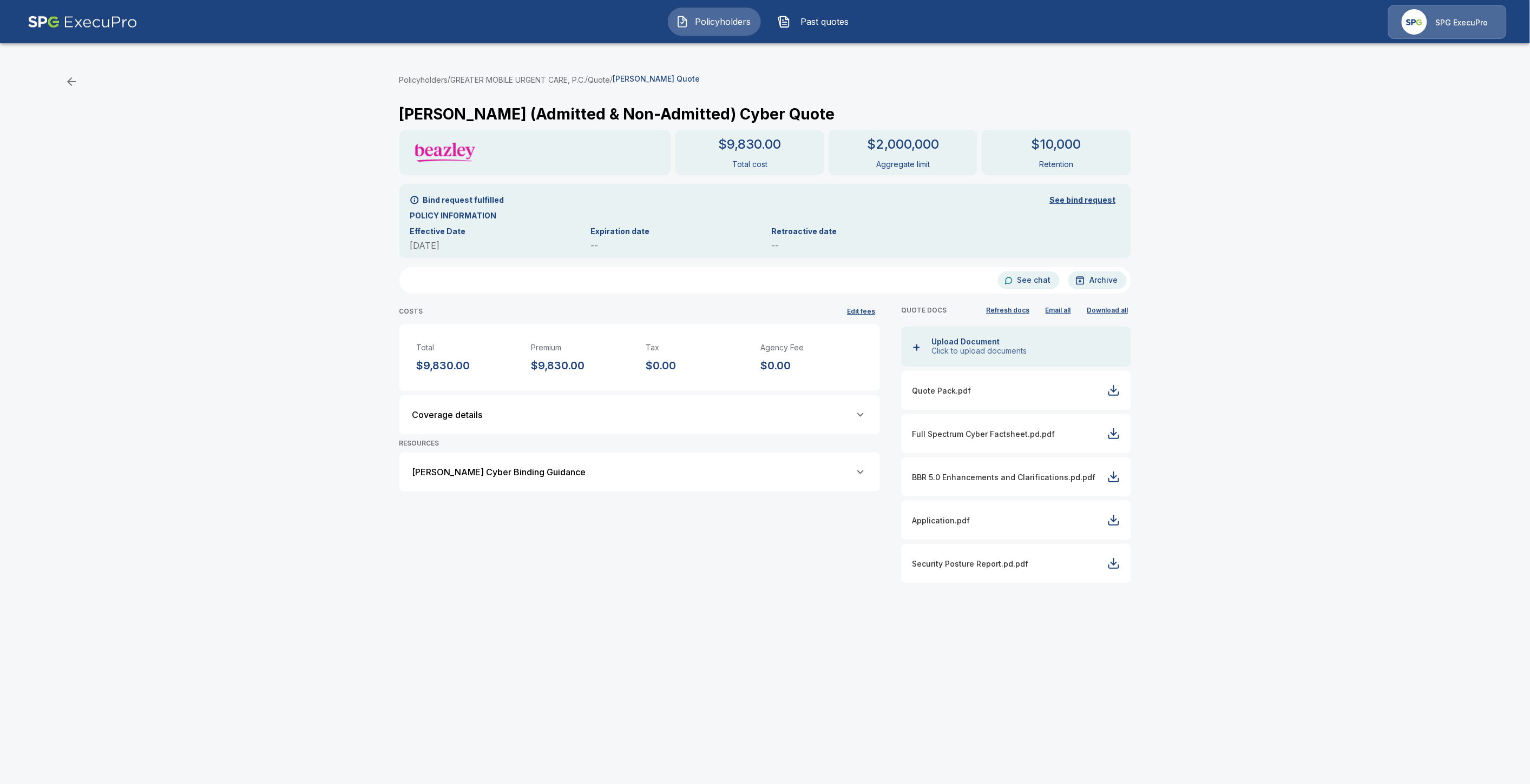
click at [379, 444] on div "Policyholders / GREATER MOBILE URGENT CARE, P.C. / Quote / [PERSON_NAME] Quote …" at bounding box center [765, 445] width 1530 height 789
click at [1008, 309] on button "Refresh docs" at bounding box center [1008, 310] width 49 height 16
click at [1017, 313] on button "Refresh docs" at bounding box center [1008, 310] width 49 height 16
click at [1084, 196] on button "See bind request" at bounding box center [1083, 201] width 75 height 20
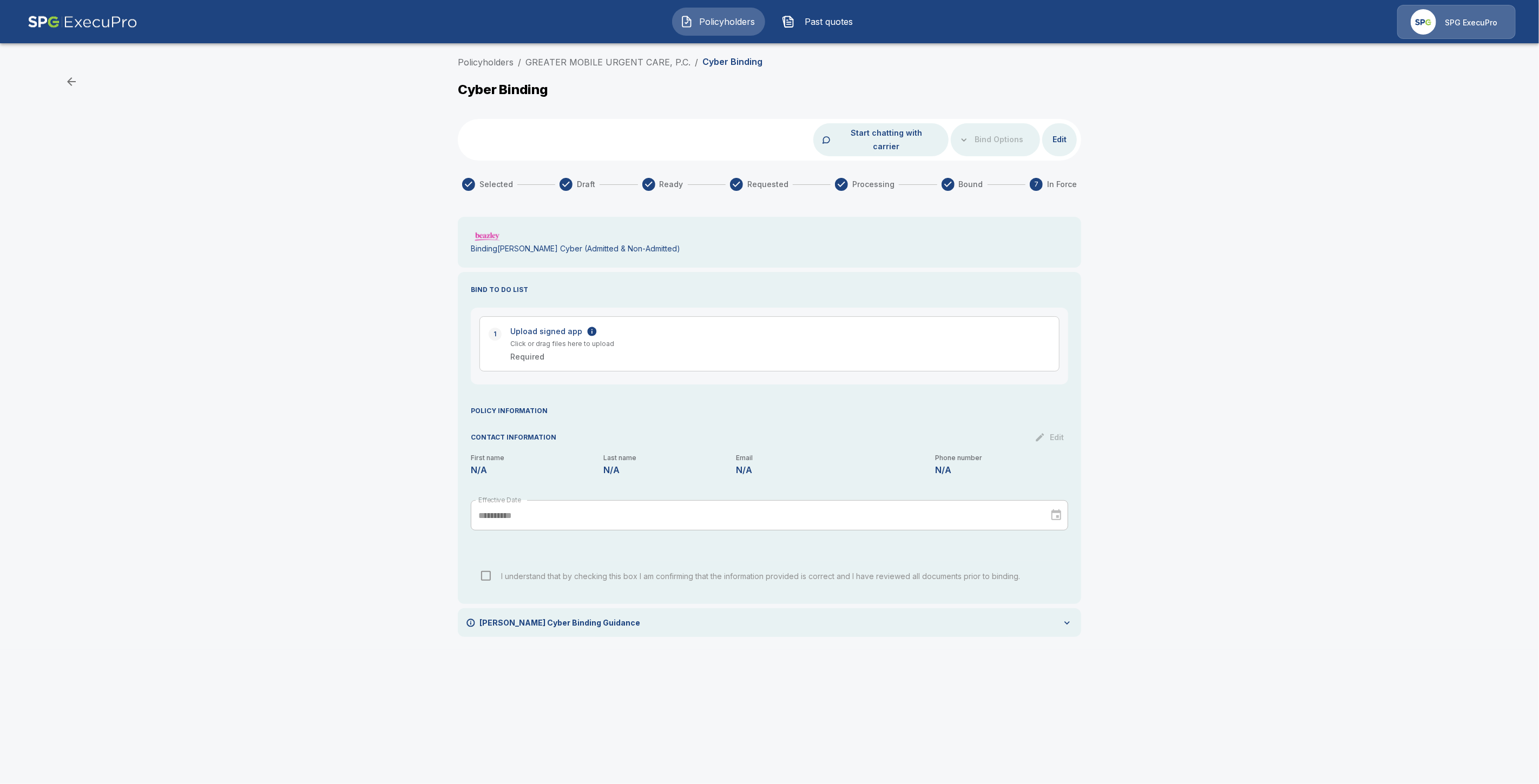
click at [1059, 179] on span "In Force" at bounding box center [1062, 185] width 30 height 11
click at [485, 285] on p "BIND TO DO LIST" at bounding box center [770, 290] width 597 height 10
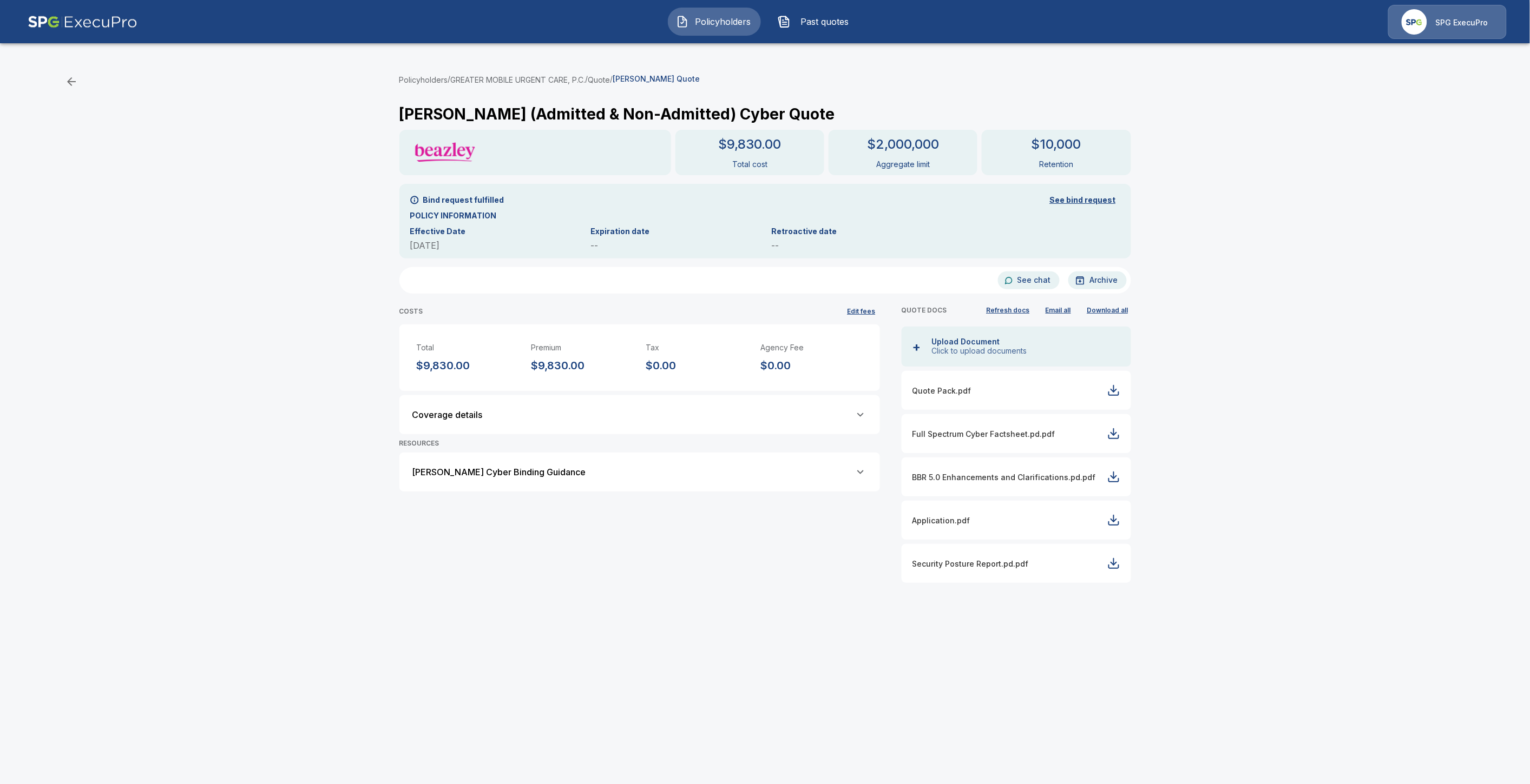
drag, startPoint x: 527, startPoint y: 245, endPoint x: 520, endPoint y: 247, distance: 7.3
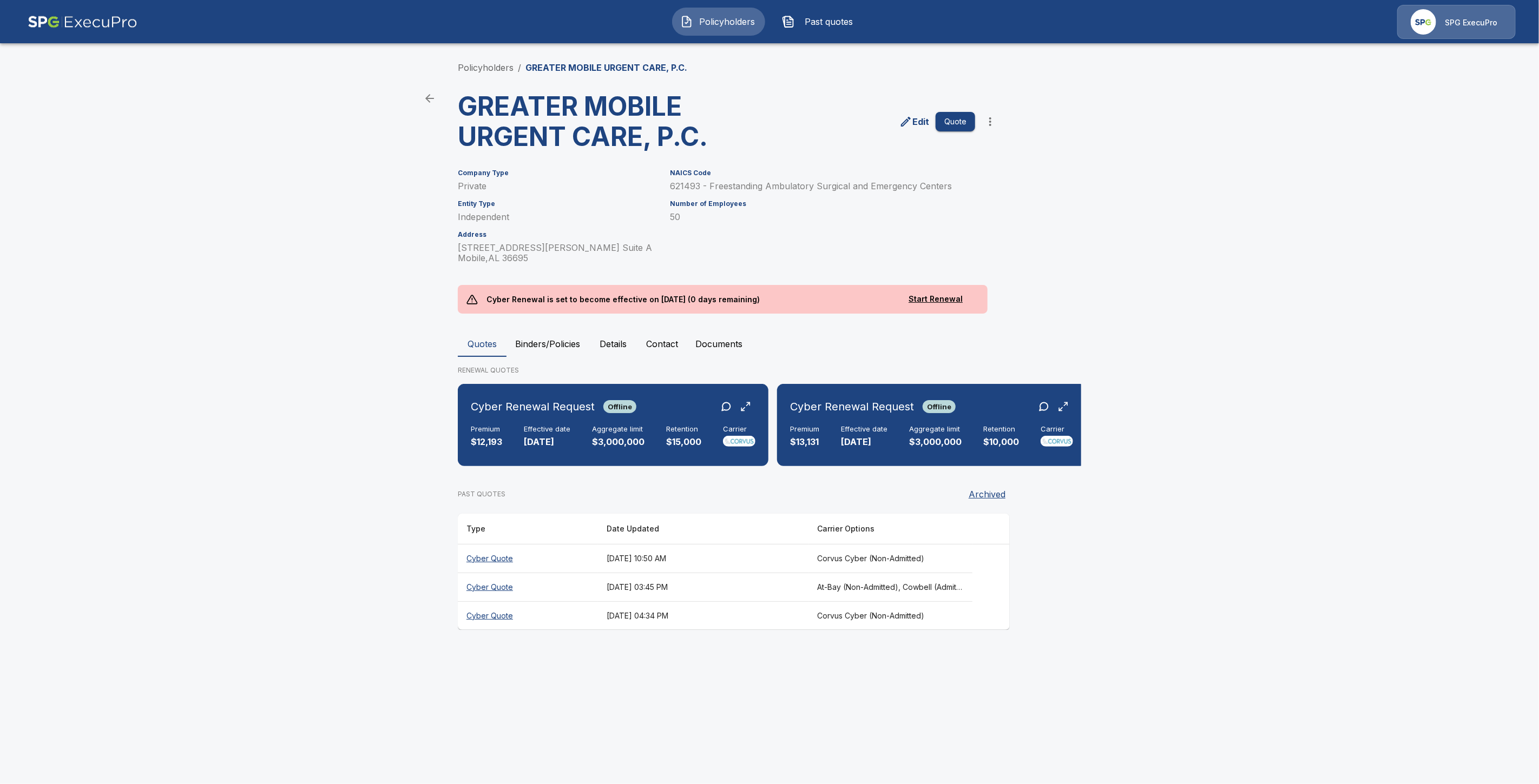
click at [500, 596] on th "Cyber Quote" at bounding box center [528, 587] width 140 height 29
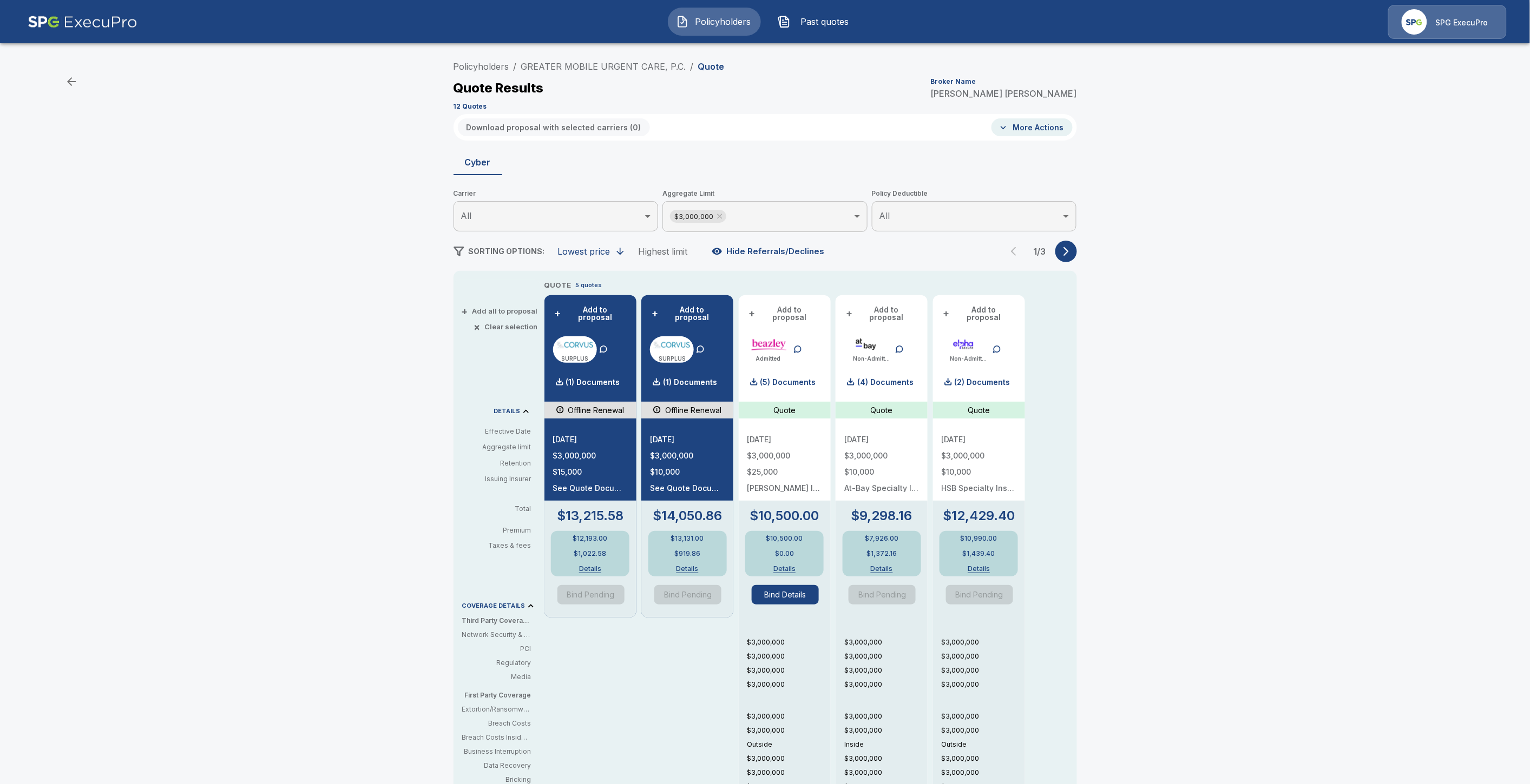
drag, startPoint x: 798, startPoint y: 431, endPoint x: 741, endPoint y: 433, distance: 57.0
click at [741, 433] on div "QUOTE 5 quotes + Add to proposal SURPLUS (1) Documents Offline Renewal 10/13/20…" at bounding box center [789, 598] width 489 height 638
click at [794, 379] on p "(5) Documents" at bounding box center [788, 382] width 56 height 8
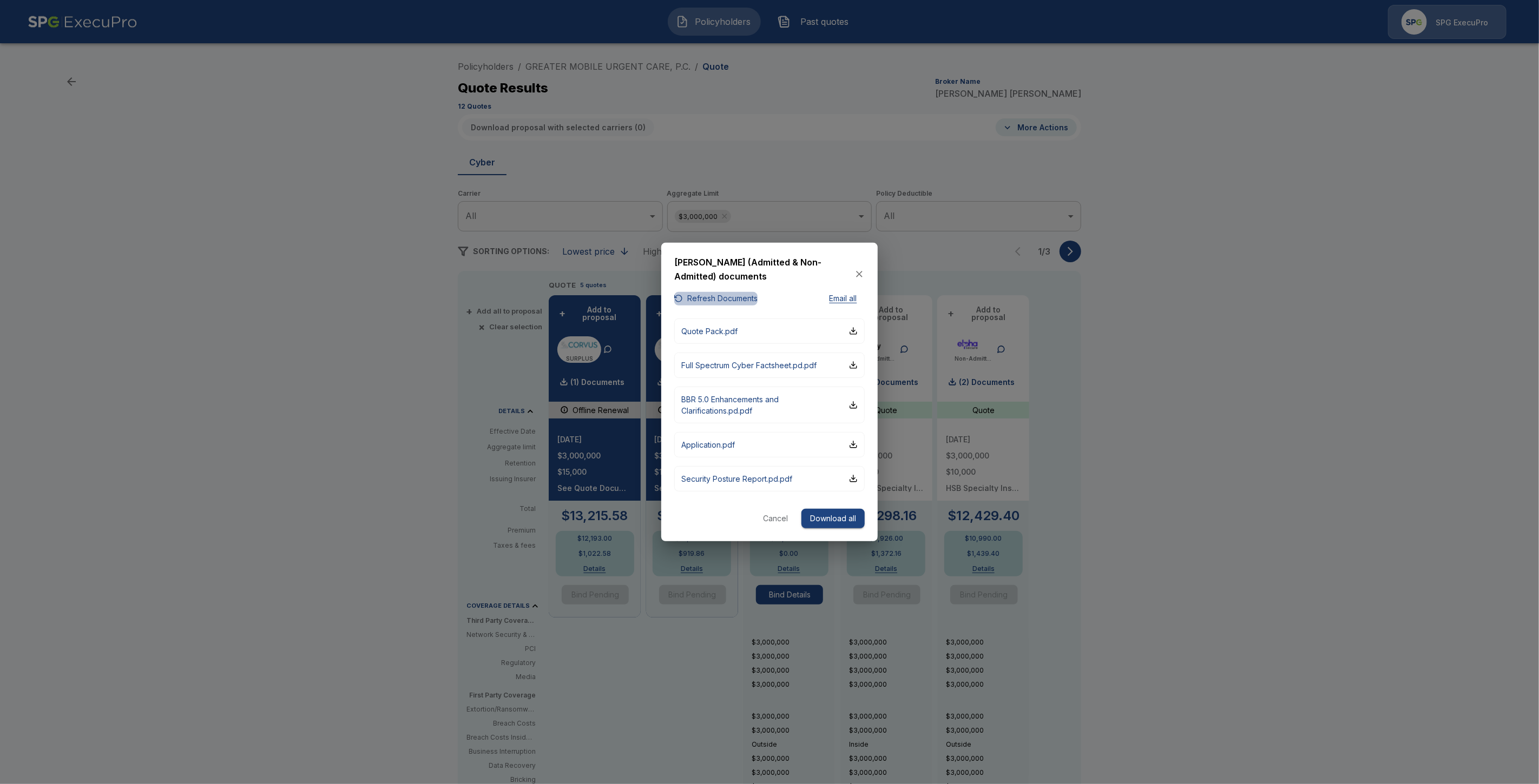
click at [710, 295] on button "Refresh Documents" at bounding box center [716, 299] width 83 height 14
drag, startPoint x: 115, startPoint y: 488, endPoint x: 126, endPoint y: 488, distance: 11.0
click at [115, 488] on div at bounding box center [770, 392] width 1539 height 784
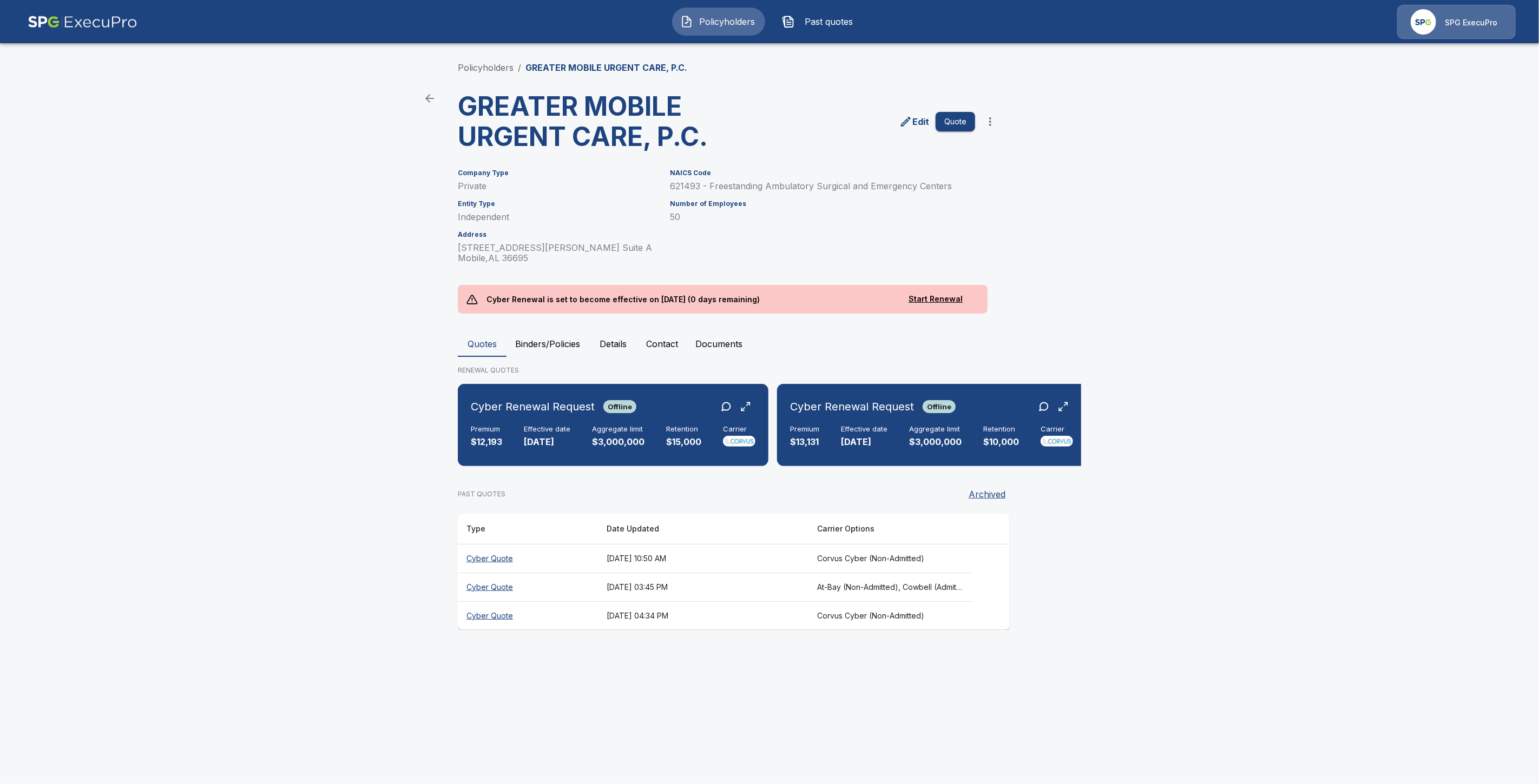
click at [637, 594] on th "August 21, 2025 at 03:45 PM" at bounding box center [703, 587] width 210 height 29
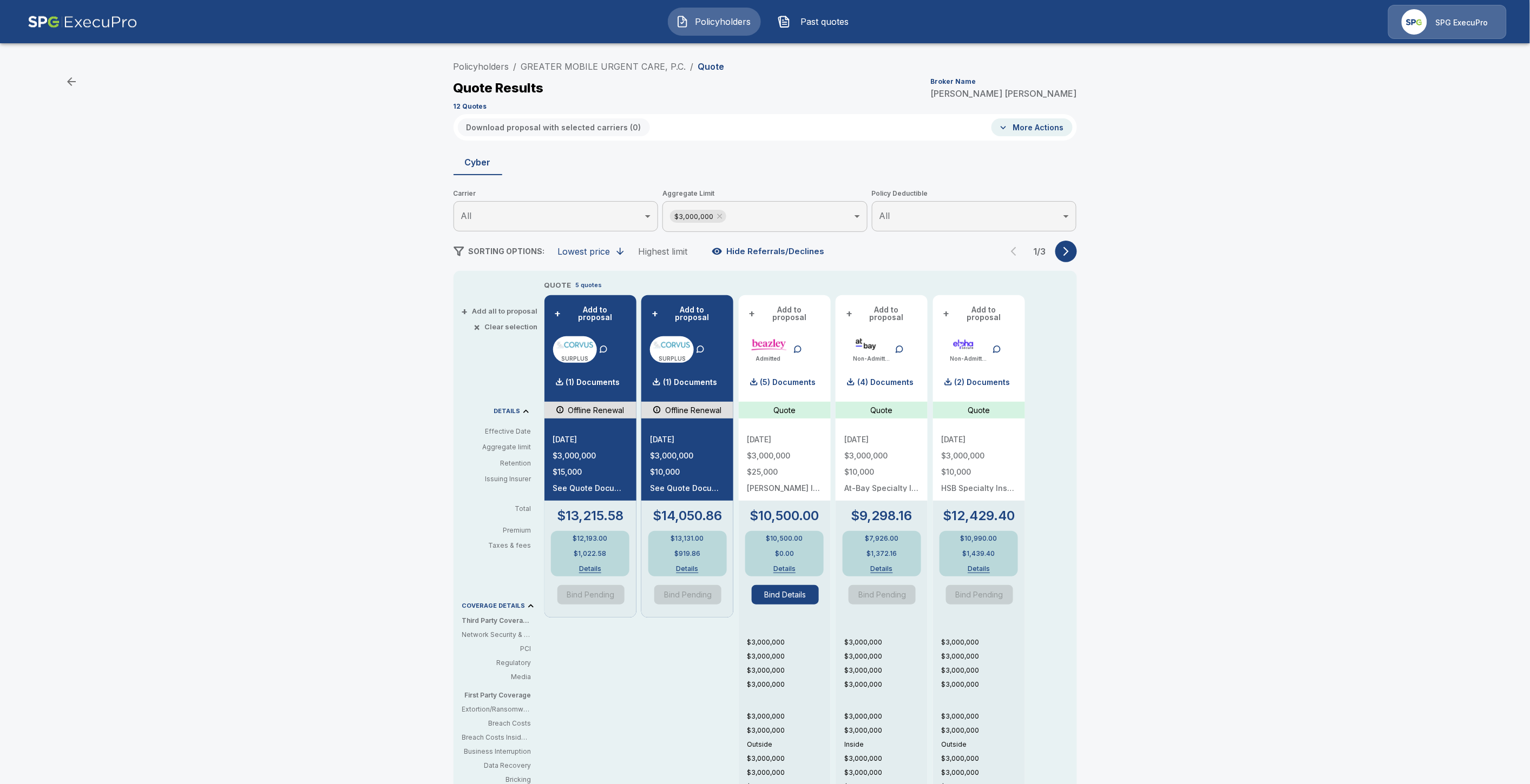
click at [1450, 119] on div "Policyholders / GREATER MOBILE URGENT CARE, P.C. / Quote Quote Results Broker N…" at bounding box center [765, 538] width 1530 height 973
click at [774, 379] on p "(5) Documents" at bounding box center [788, 382] width 56 height 8
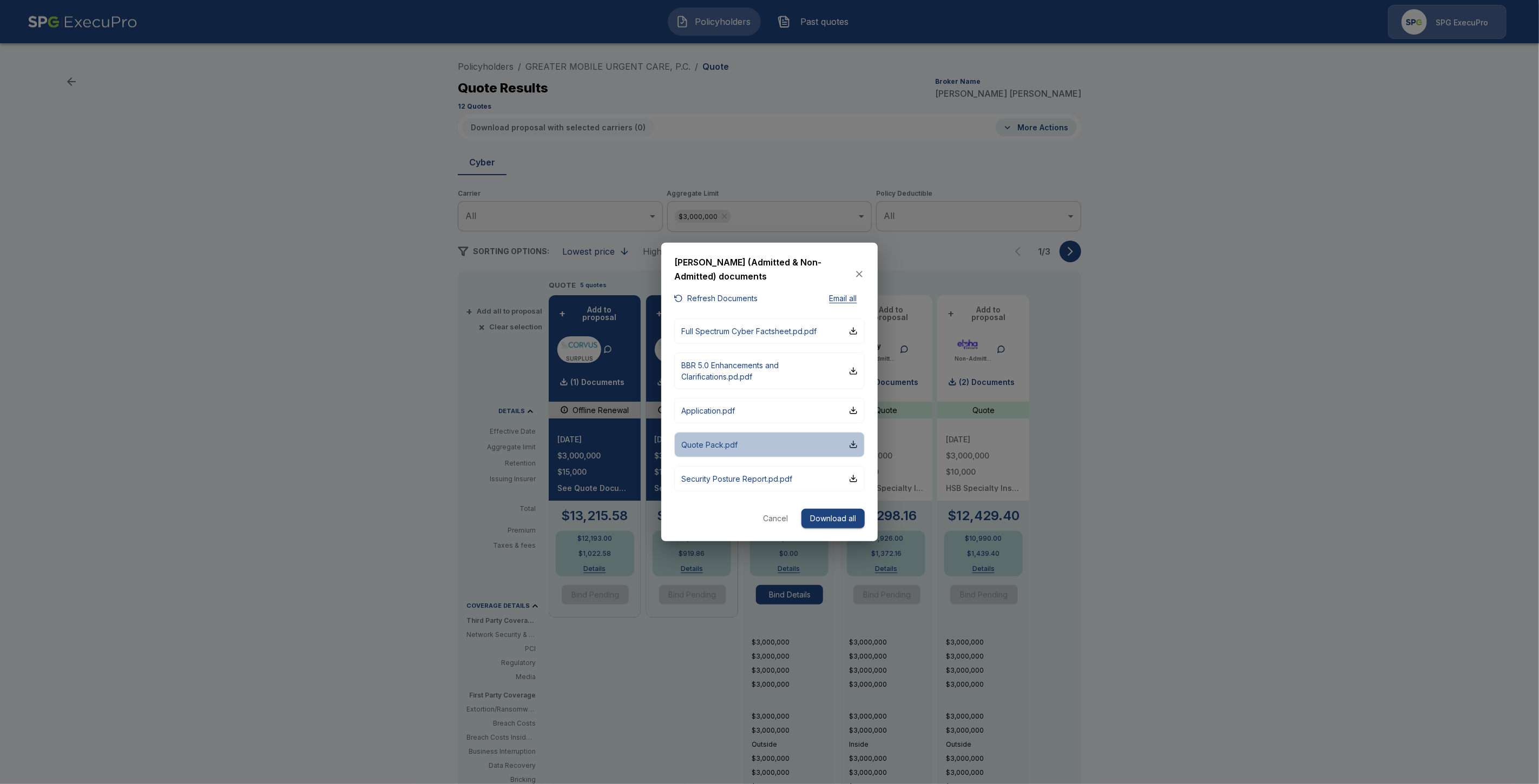
click at [733, 436] on button "Quote Pack.pdf" at bounding box center [770, 445] width 191 height 26
click at [857, 274] on icon "button" at bounding box center [859, 274] width 11 height 11
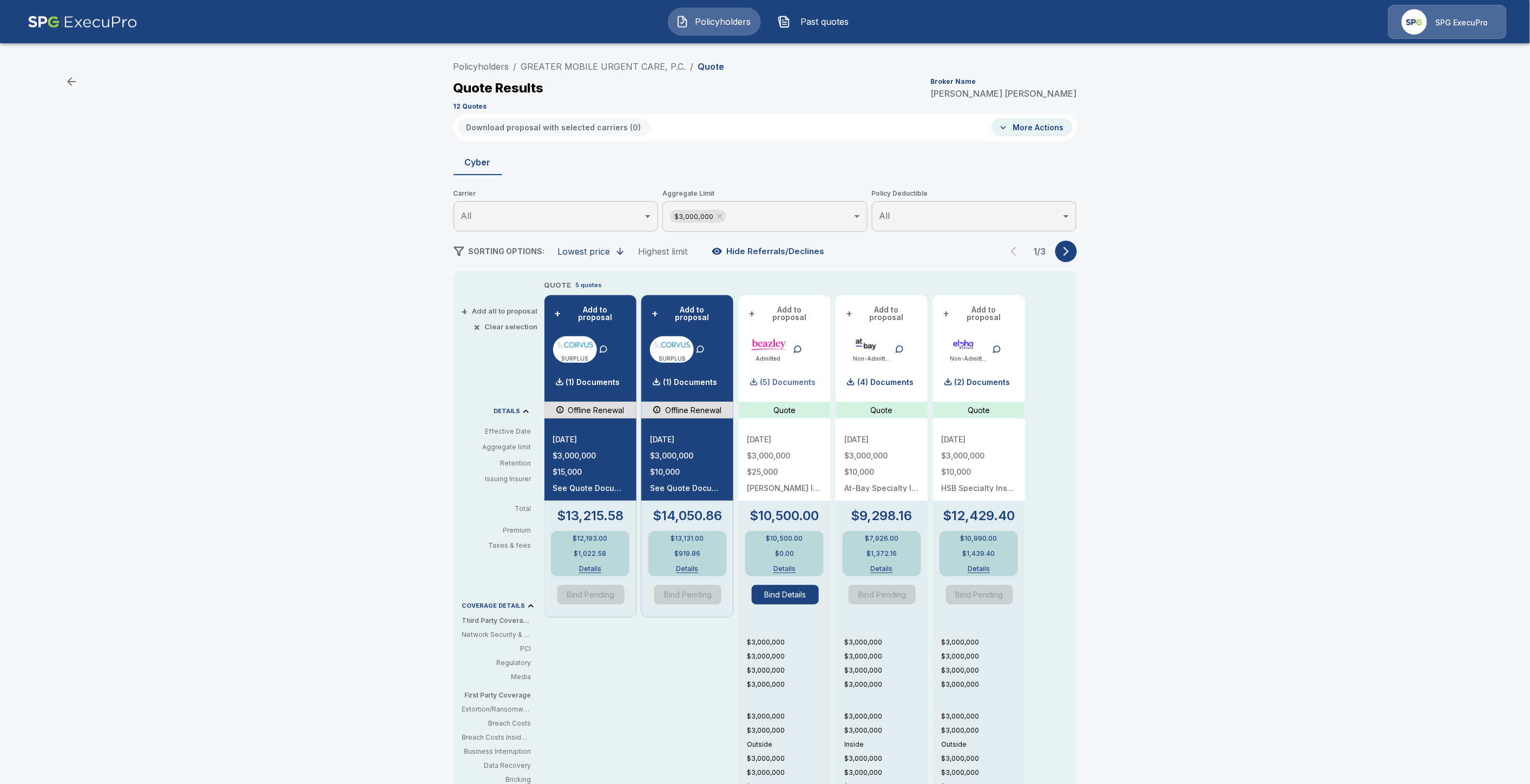
click at [793, 379] on p "(5) Documents" at bounding box center [788, 382] width 56 height 8
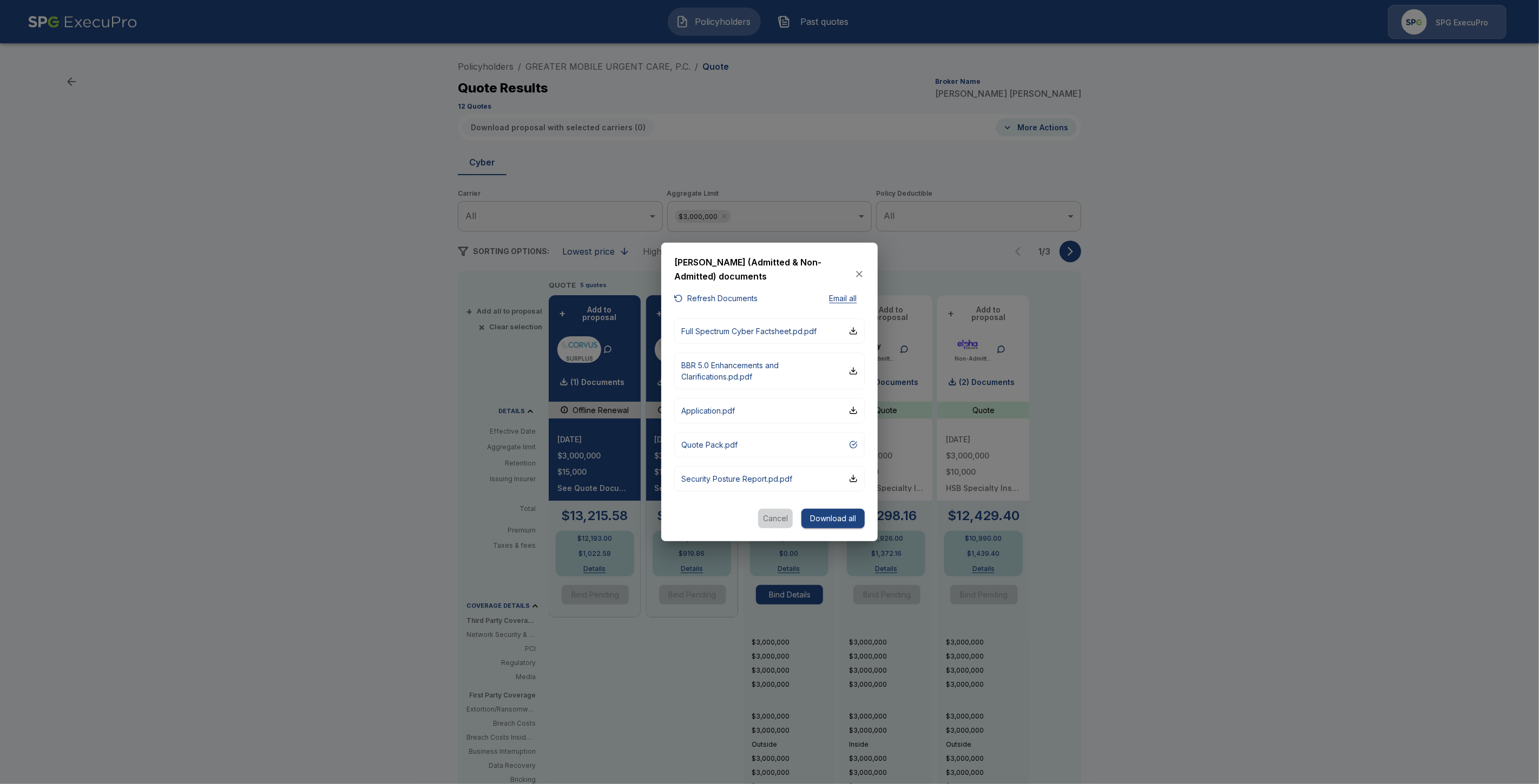
click at [775, 522] on button "Cancel" at bounding box center [775, 519] width 35 height 20
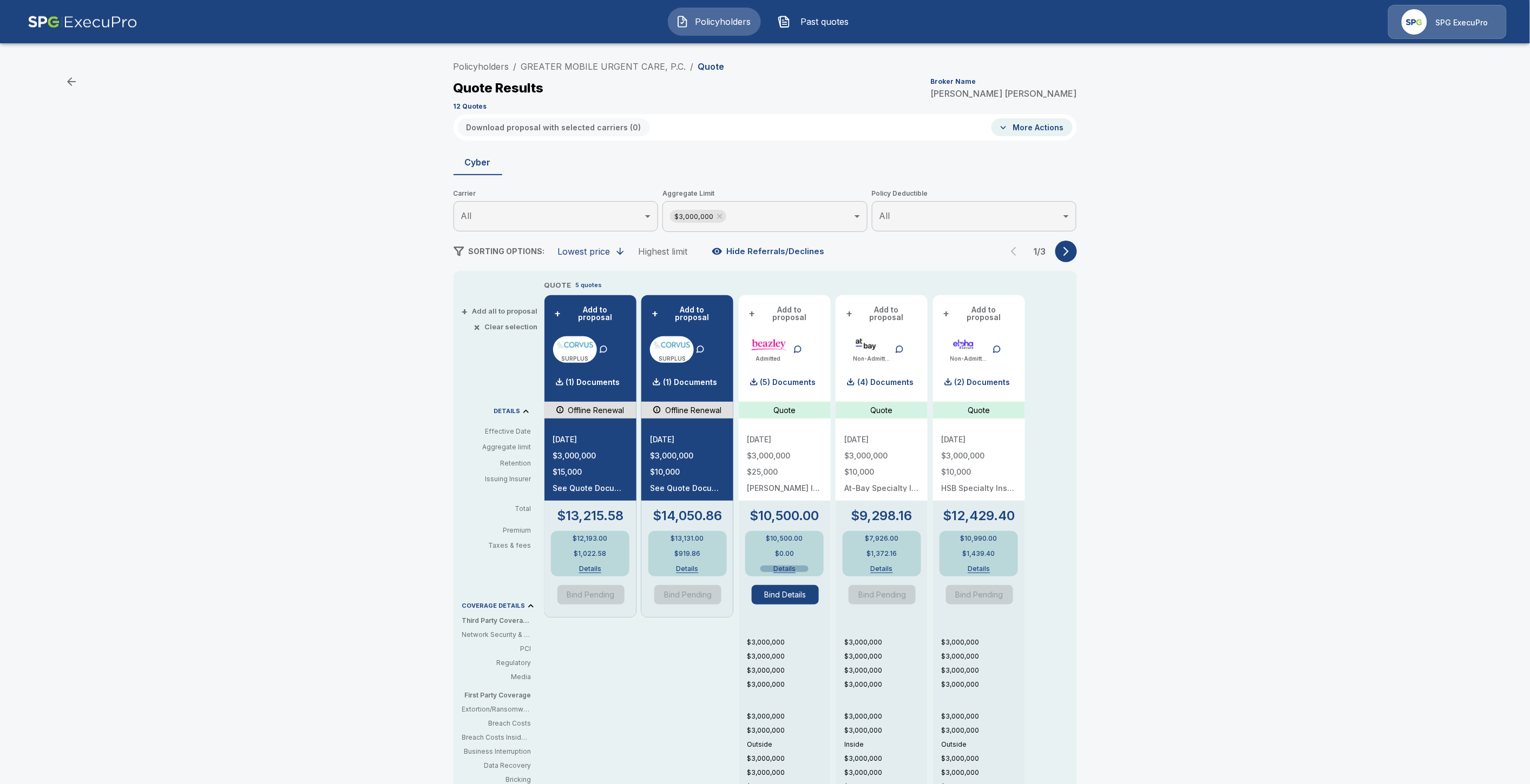
click at [793, 565] on button "Details" at bounding box center [784, 568] width 48 height 7
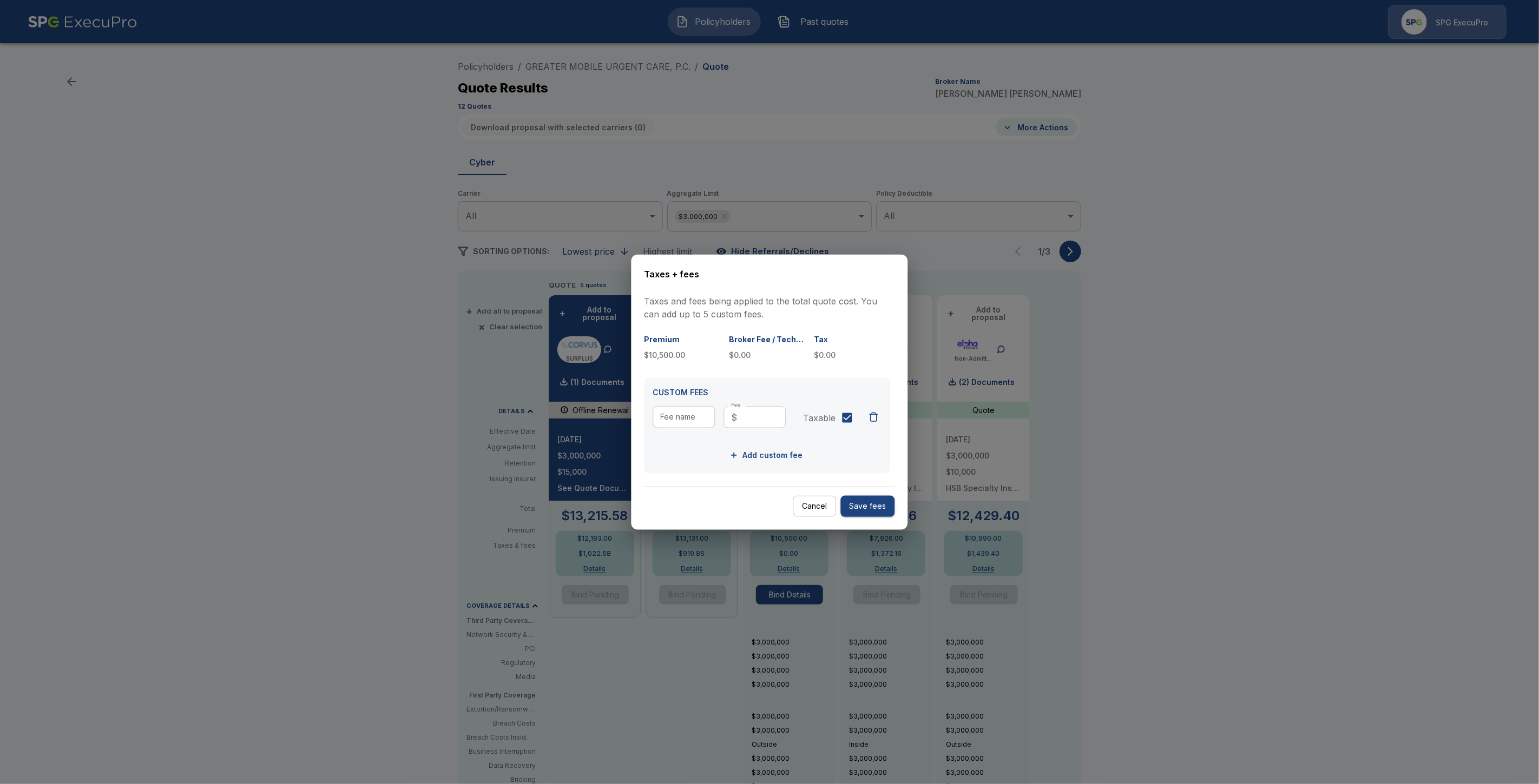
click at [820, 509] on button "Cancel" at bounding box center [815, 506] width 43 height 21
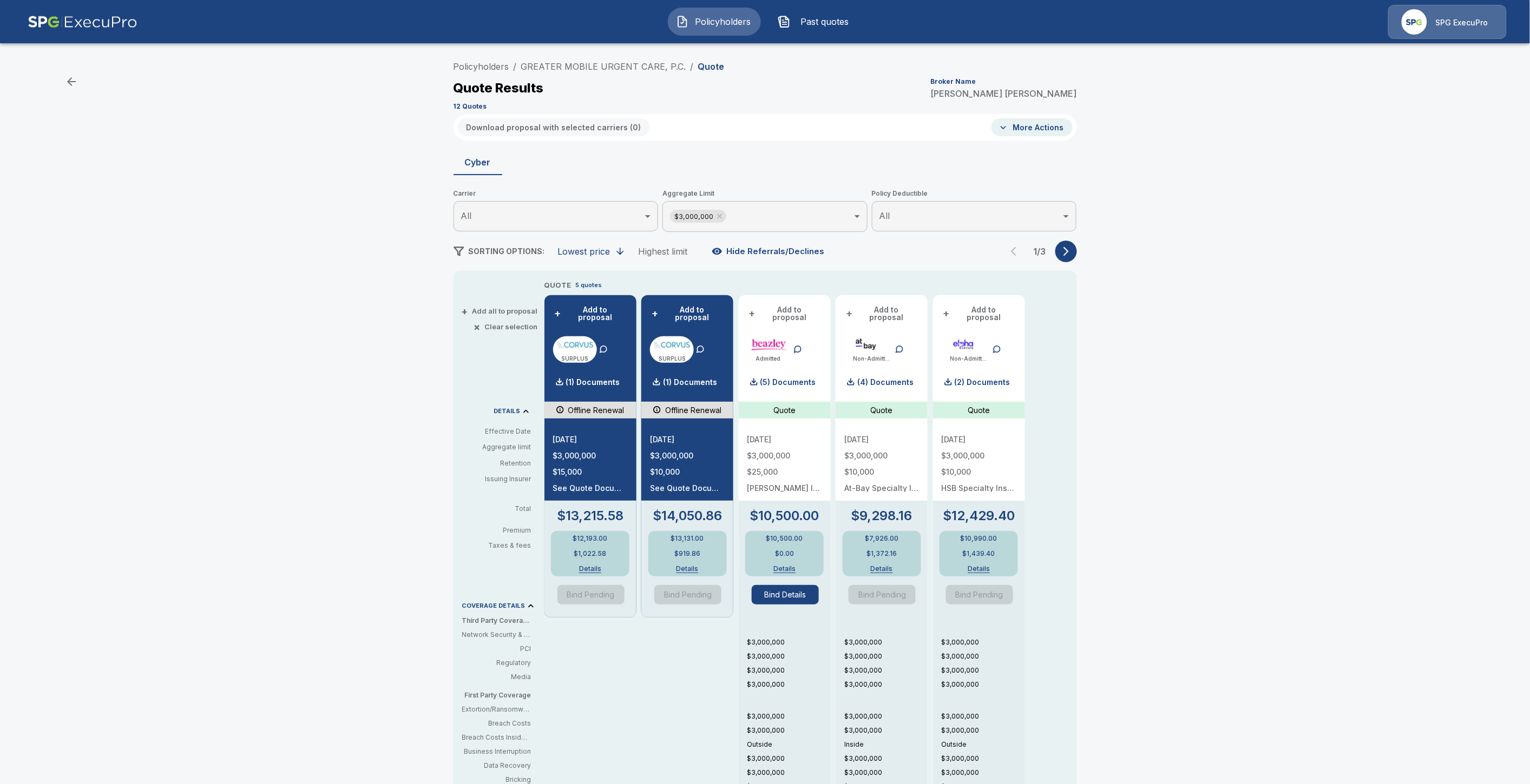
click at [818, 358] on div "Admitted (5) Documents" at bounding box center [784, 364] width 75 height 57
click at [812, 379] on p "(5) Documents" at bounding box center [788, 382] width 56 height 8
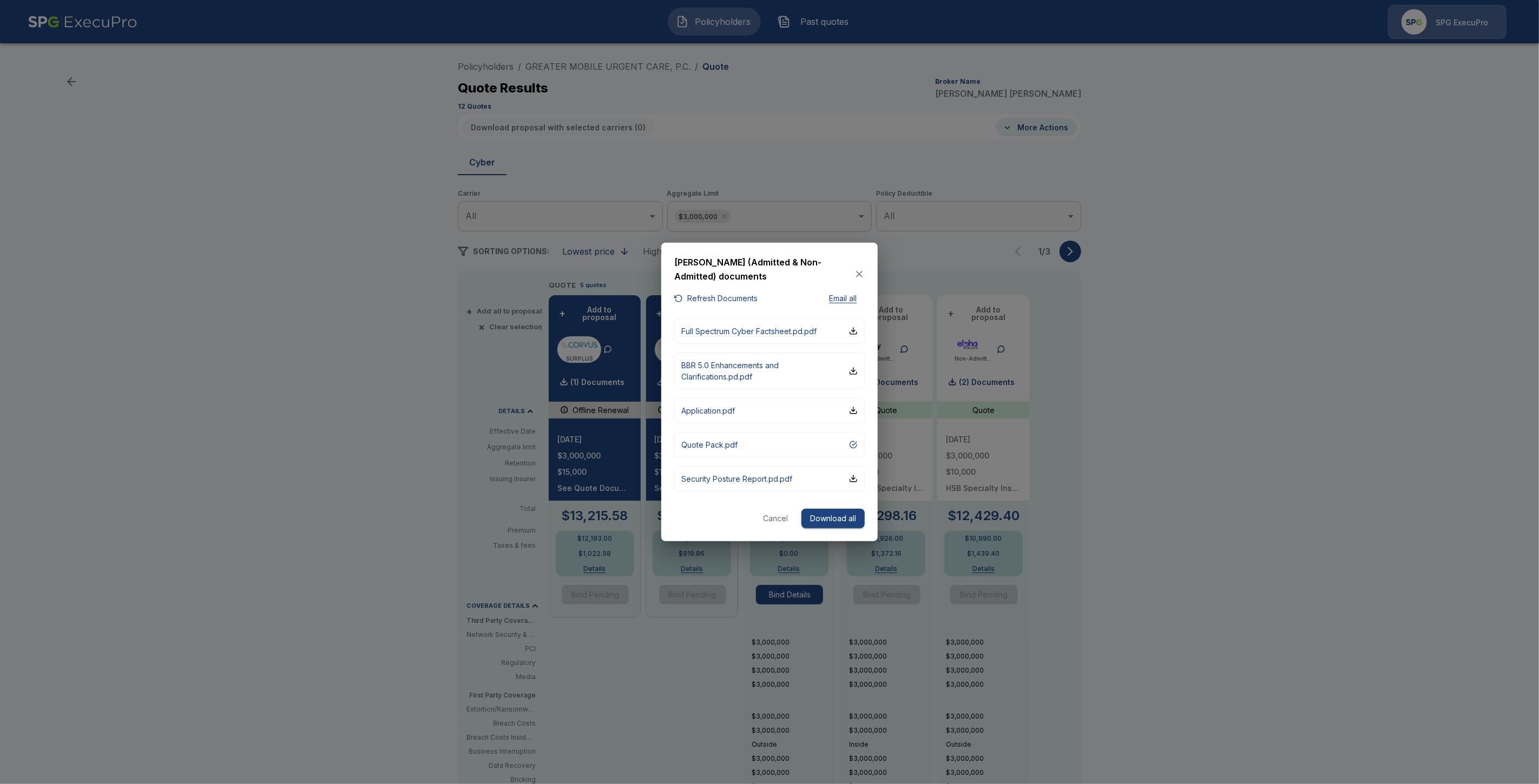
click at [1305, 315] on div at bounding box center [770, 392] width 1539 height 784
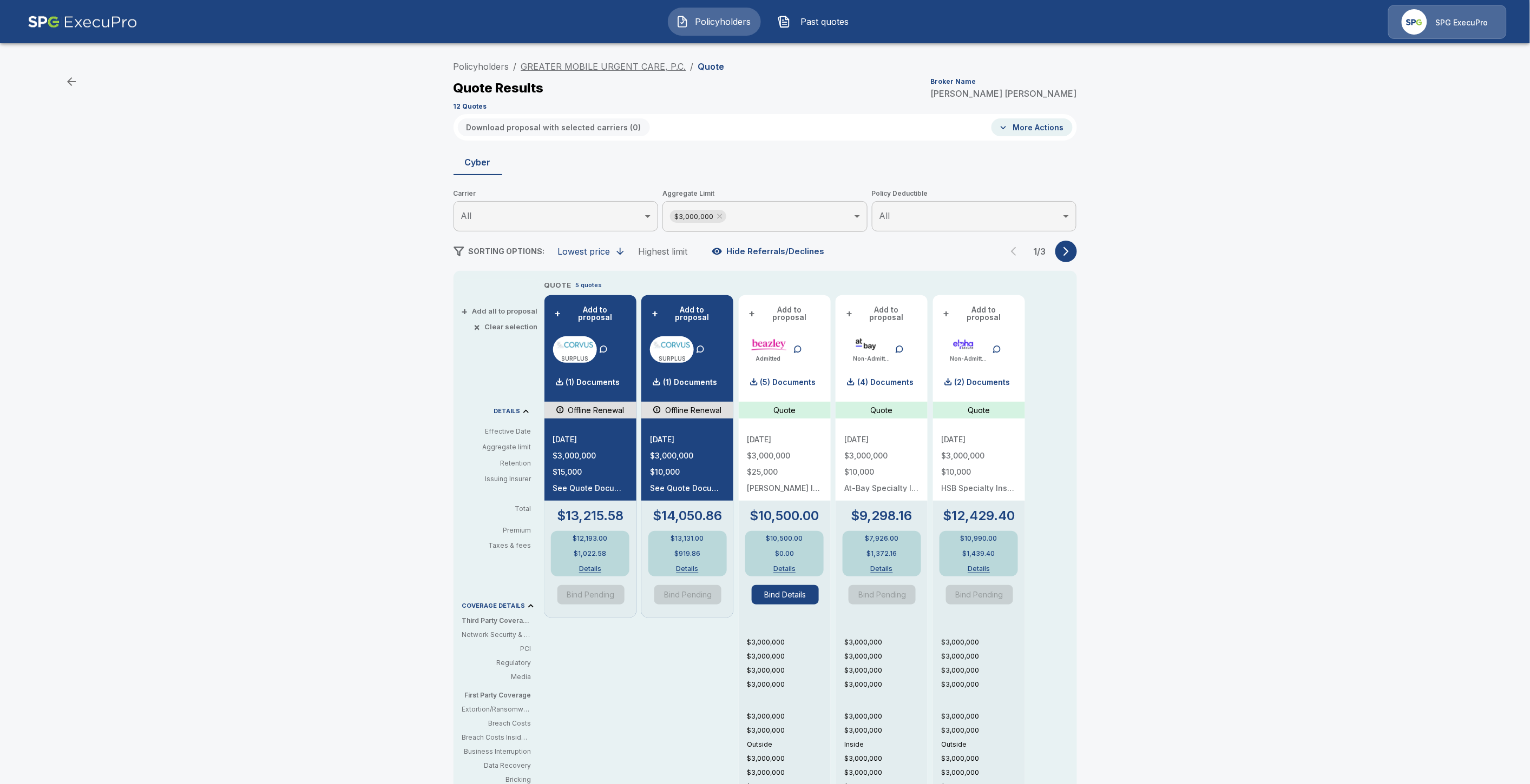
click at [603, 62] on link "GREATER MOBILE URGENT CARE, P.C." at bounding box center [603, 66] width 165 height 11
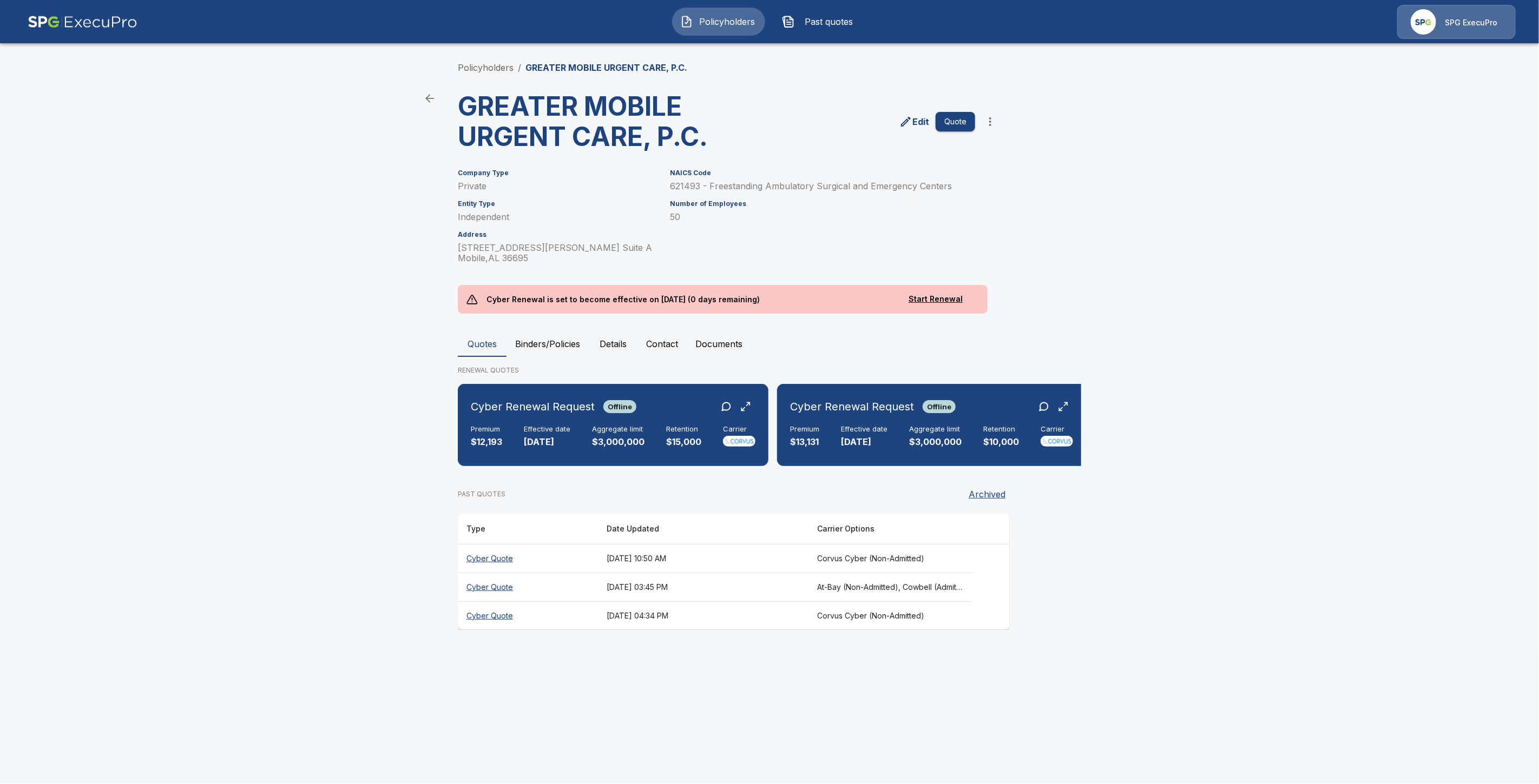
click at [547, 349] on button "Binders/Policies" at bounding box center [548, 343] width 82 height 26
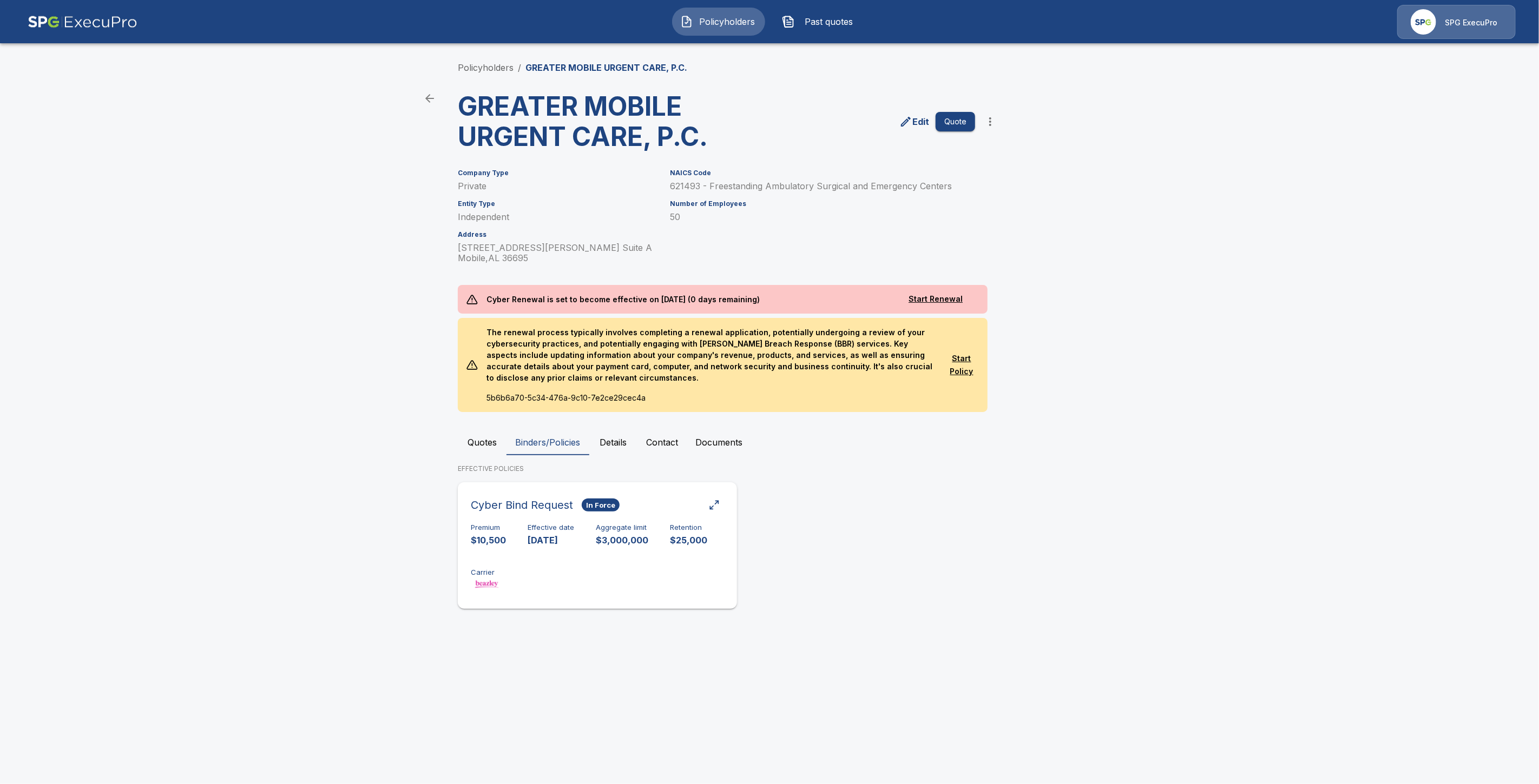
click at [533, 565] on div "Premium $10,500 Effective date 10/13/2025 Aggregate limit $3,000,000 Retention …" at bounding box center [597, 558] width 253 height 68
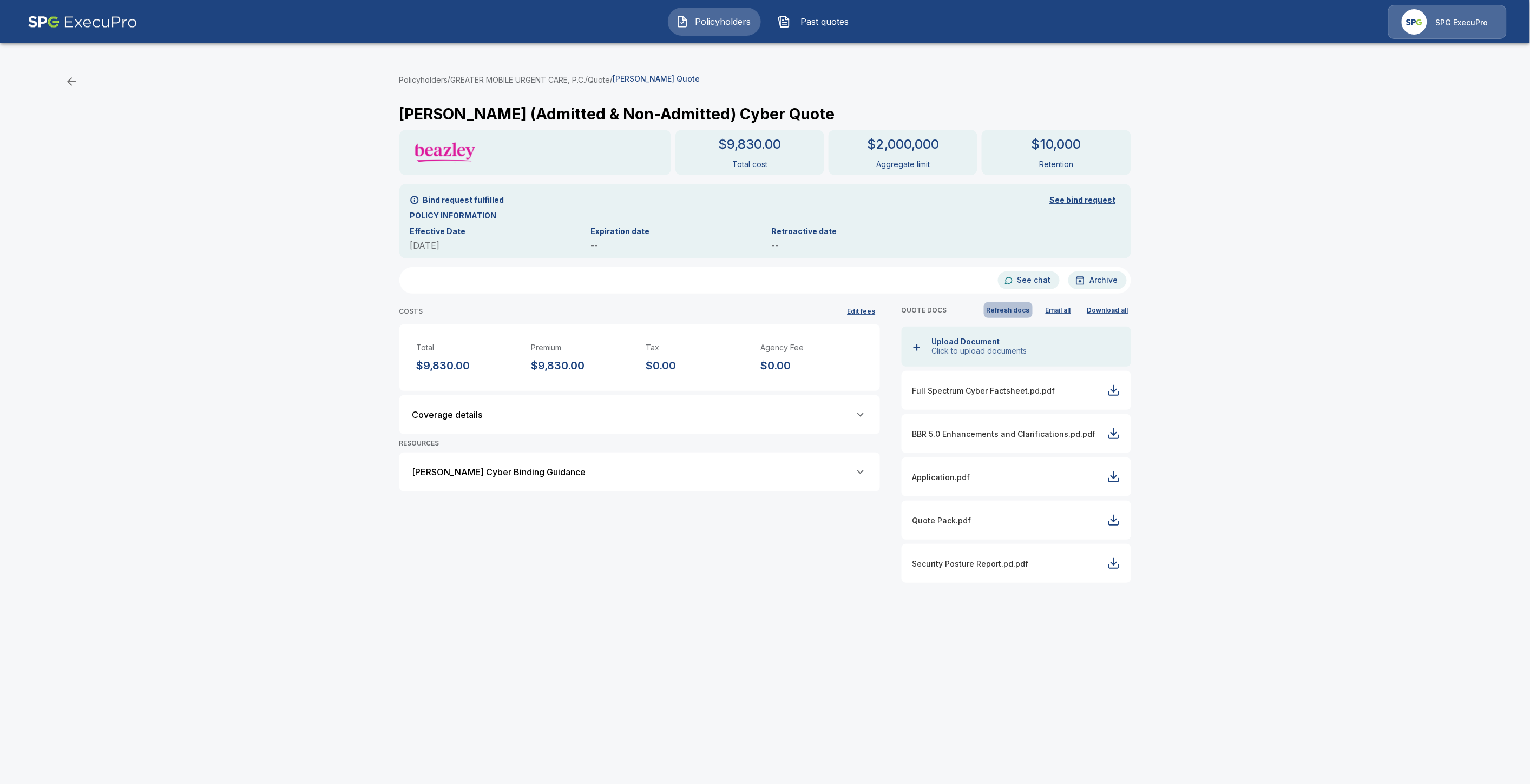
click at [1032, 310] on button "Refresh docs" at bounding box center [1008, 310] width 49 height 16
click at [1072, 198] on button "See bind request" at bounding box center [1083, 201] width 75 height 20
click at [1087, 197] on button "See bind request" at bounding box center [1083, 201] width 75 height 20
click at [565, 472] on div "[PERSON_NAME] Cyber Binding Guidance" at bounding box center [639, 472] width 455 height 13
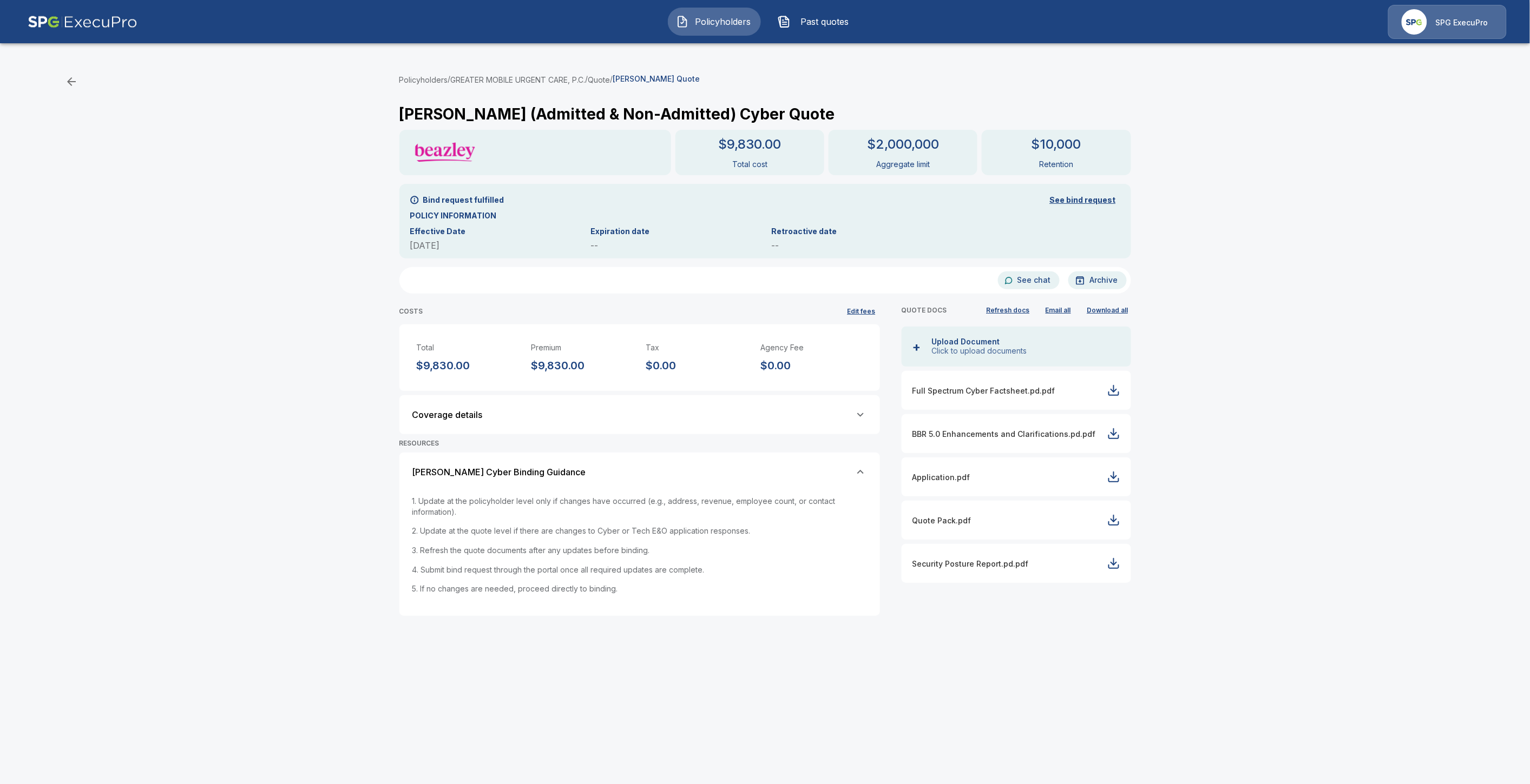
click at [667, 473] on div "[PERSON_NAME] Cyber Binding Guidance" at bounding box center [639, 472] width 455 height 13
